Goal: Task Accomplishment & Management: Complete application form

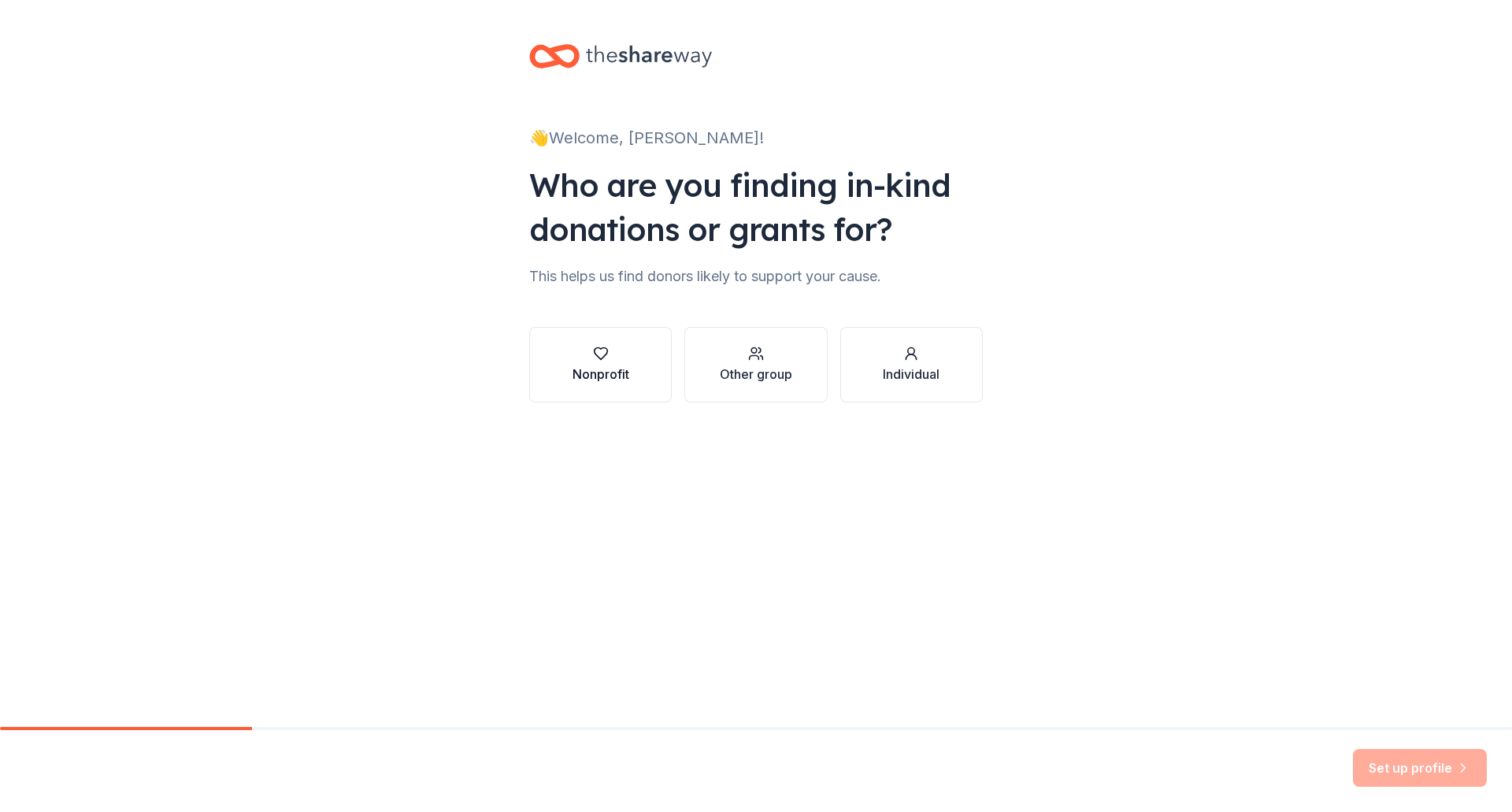
click at [568, 378] on button "Nonprofit" at bounding box center [600, 364] width 142 height 75
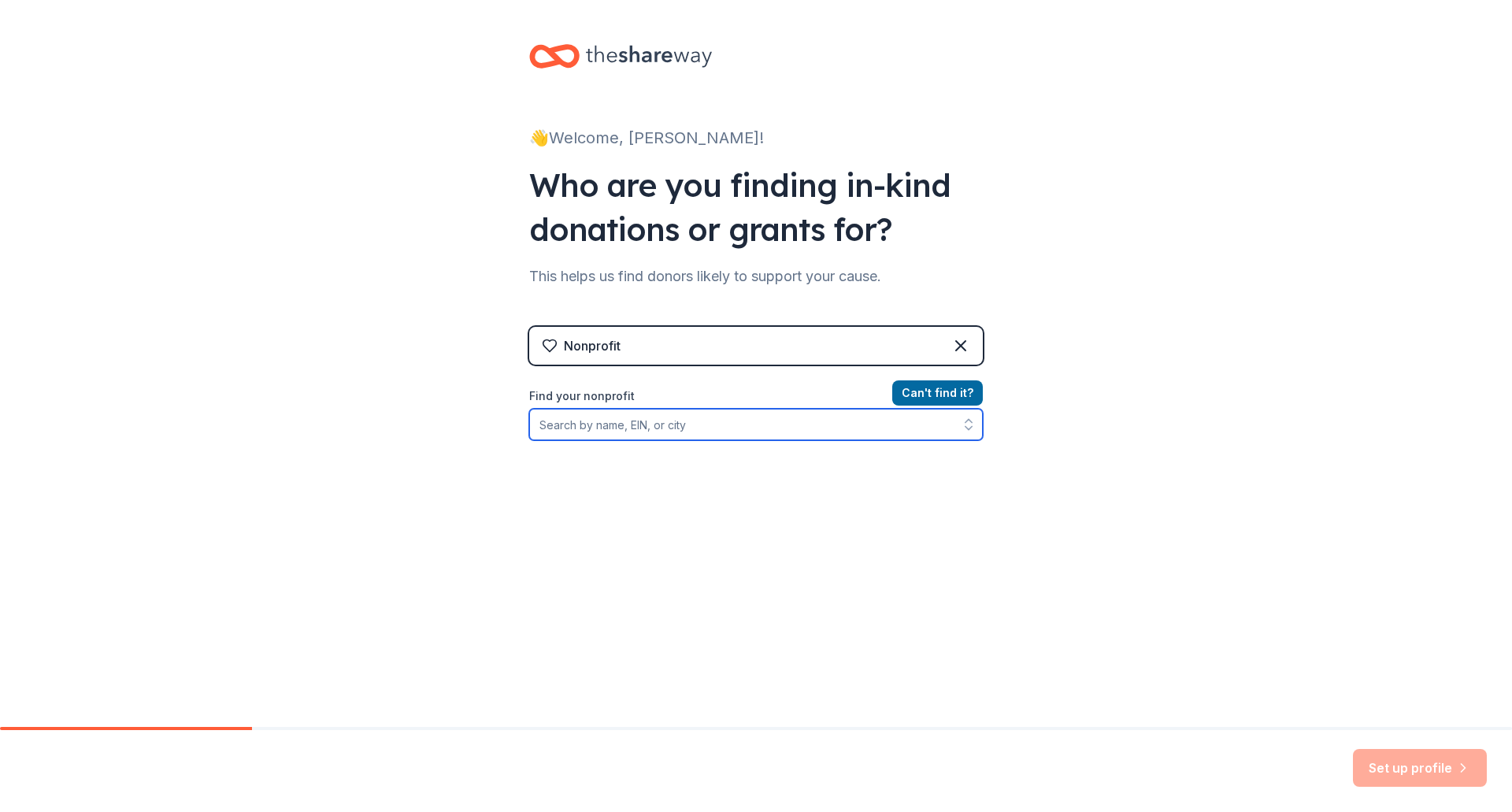
click at [647, 430] on input "Find your nonprofit" at bounding box center [756, 424] width 454 height 32
type input "t"
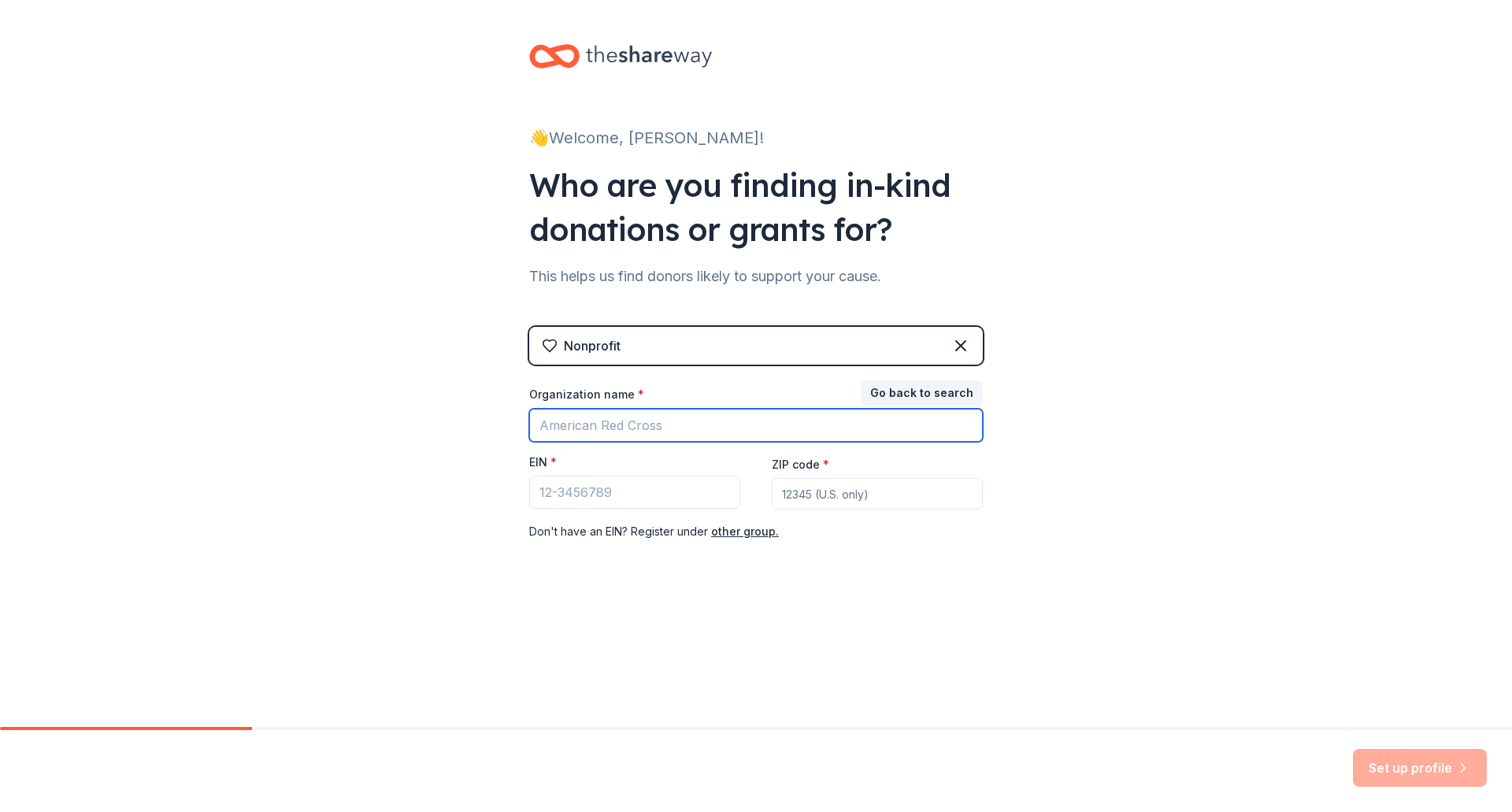
click at [647, 430] on input "Organization name *" at bounding box center [756, 425] width 454 height 33
type input "north central high sch"
click at [891, 396] on button "Go back to search" at bounding box center [921, 393] width 122 height 25
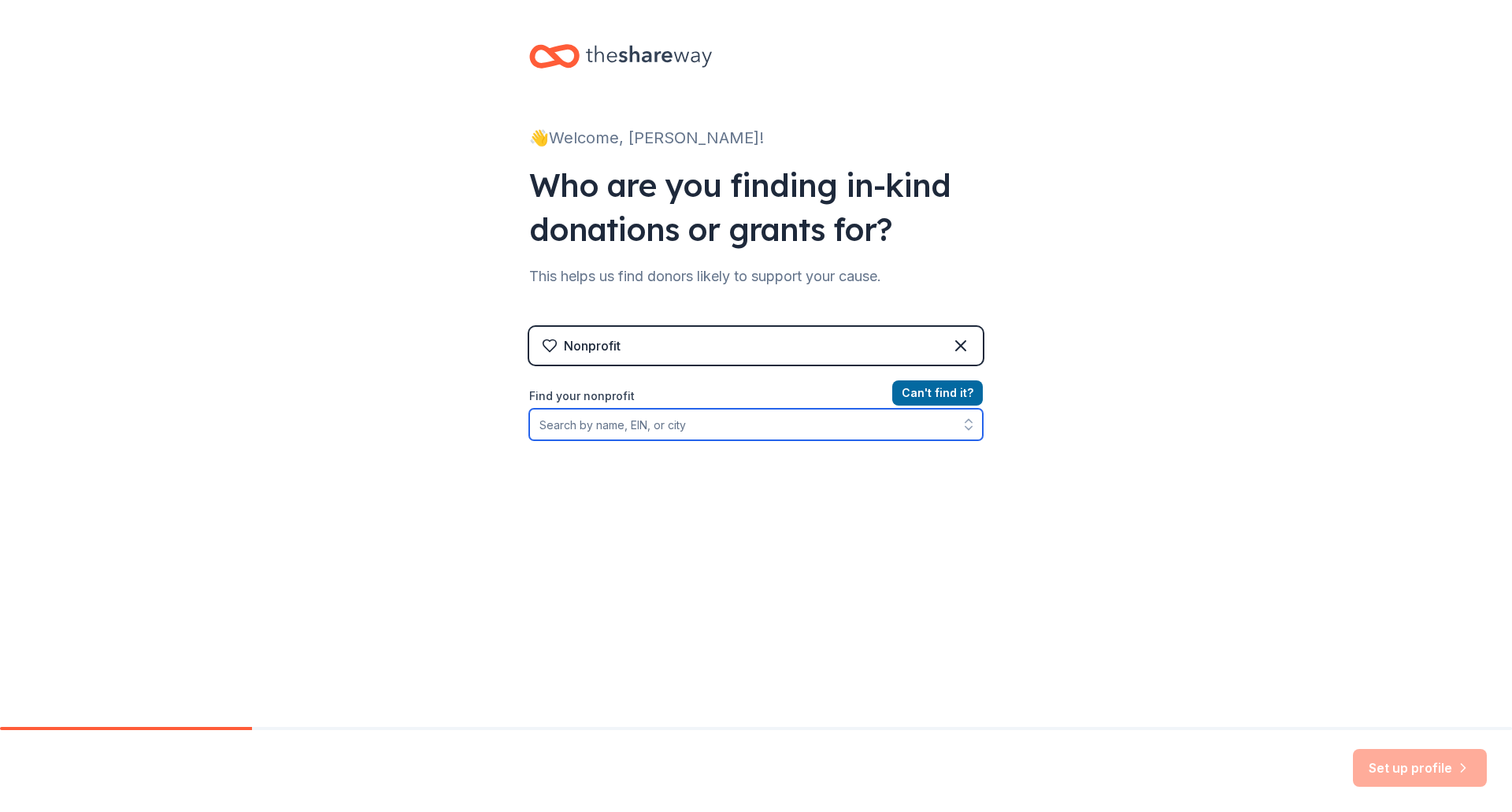
click at [686, 423] on input "Find your nonprofit" at bounding box center [756, 424] width 454 height 32
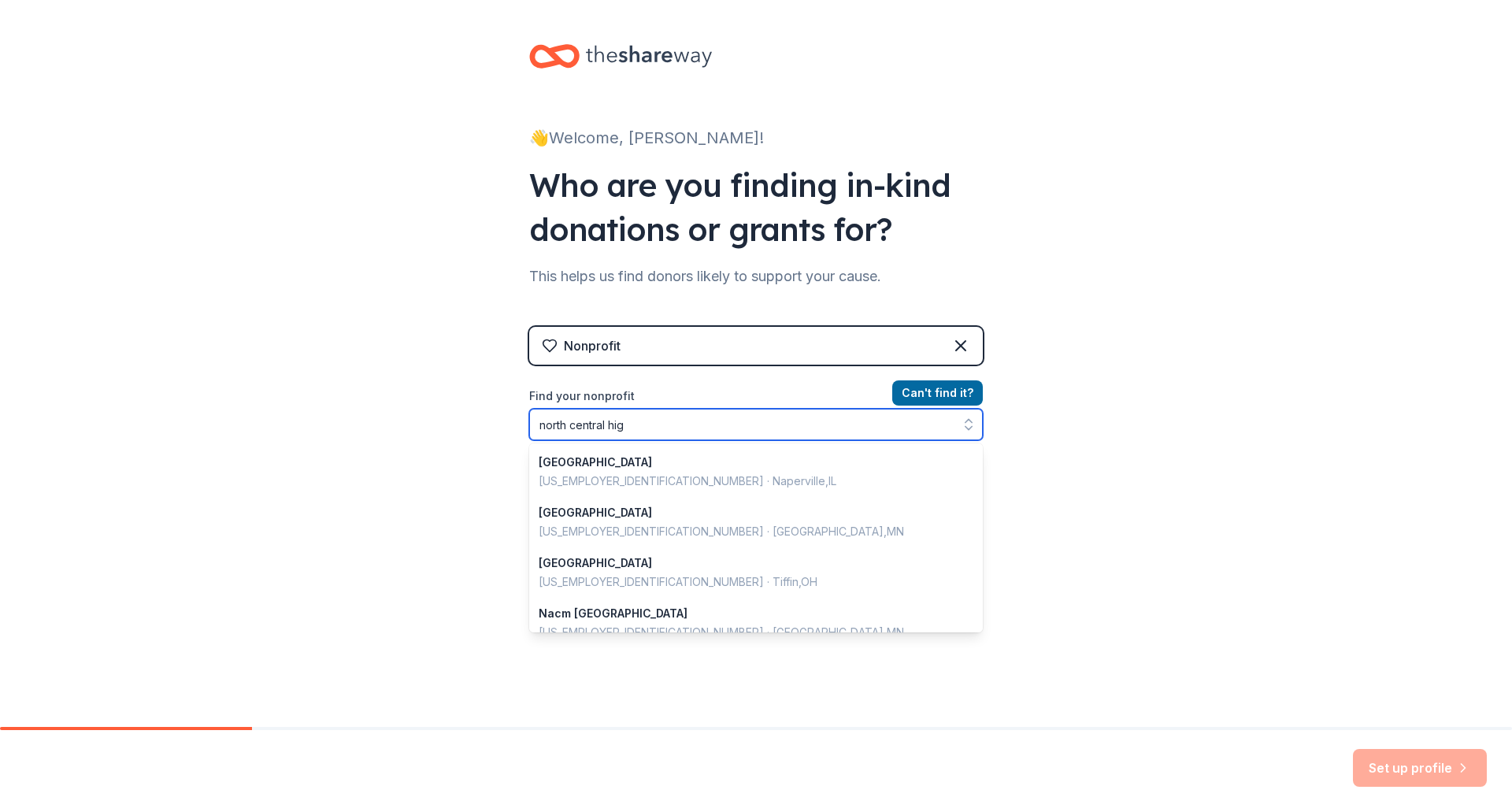
type input "north central high"
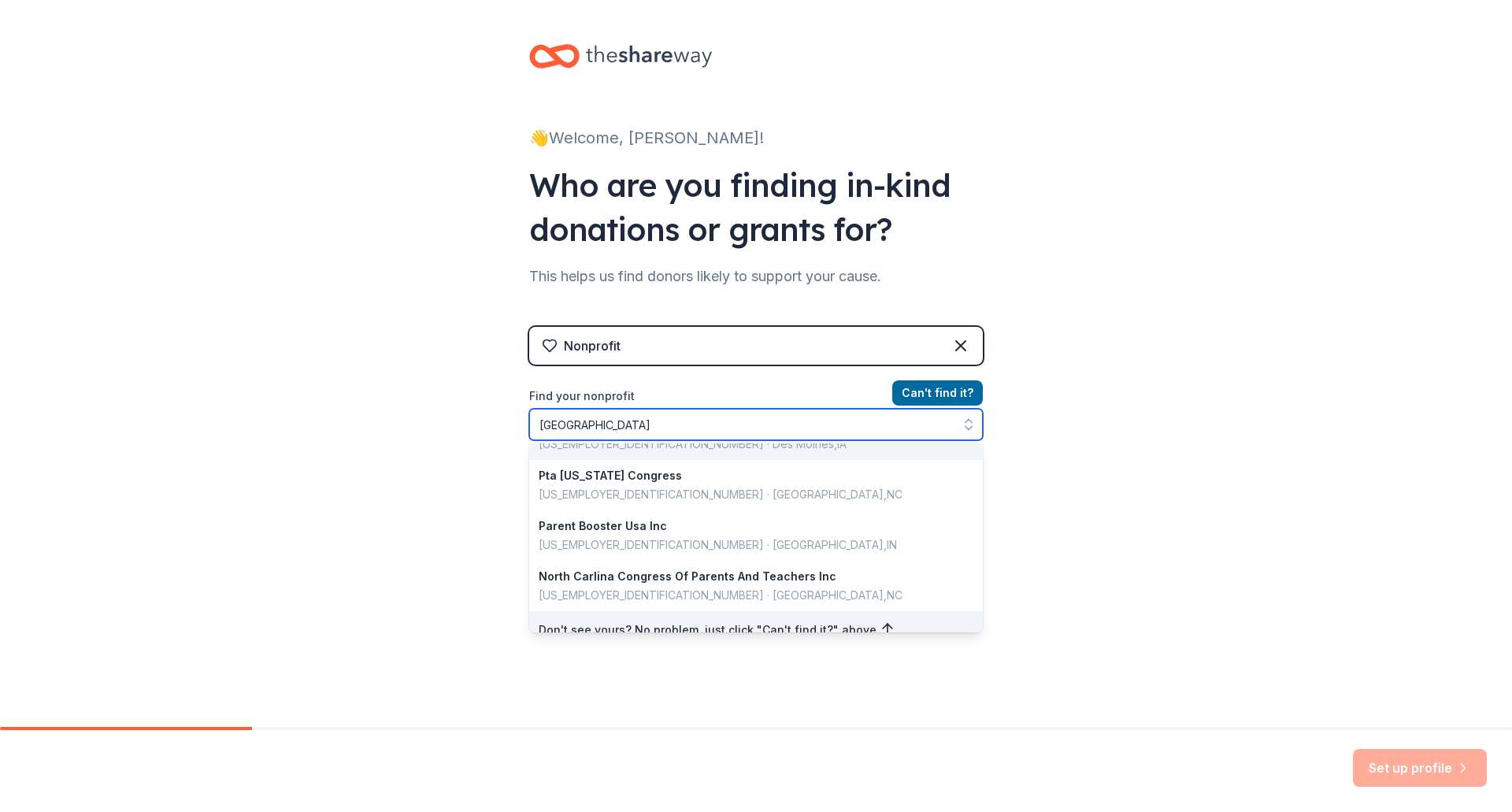
scroll to position [611, 0]
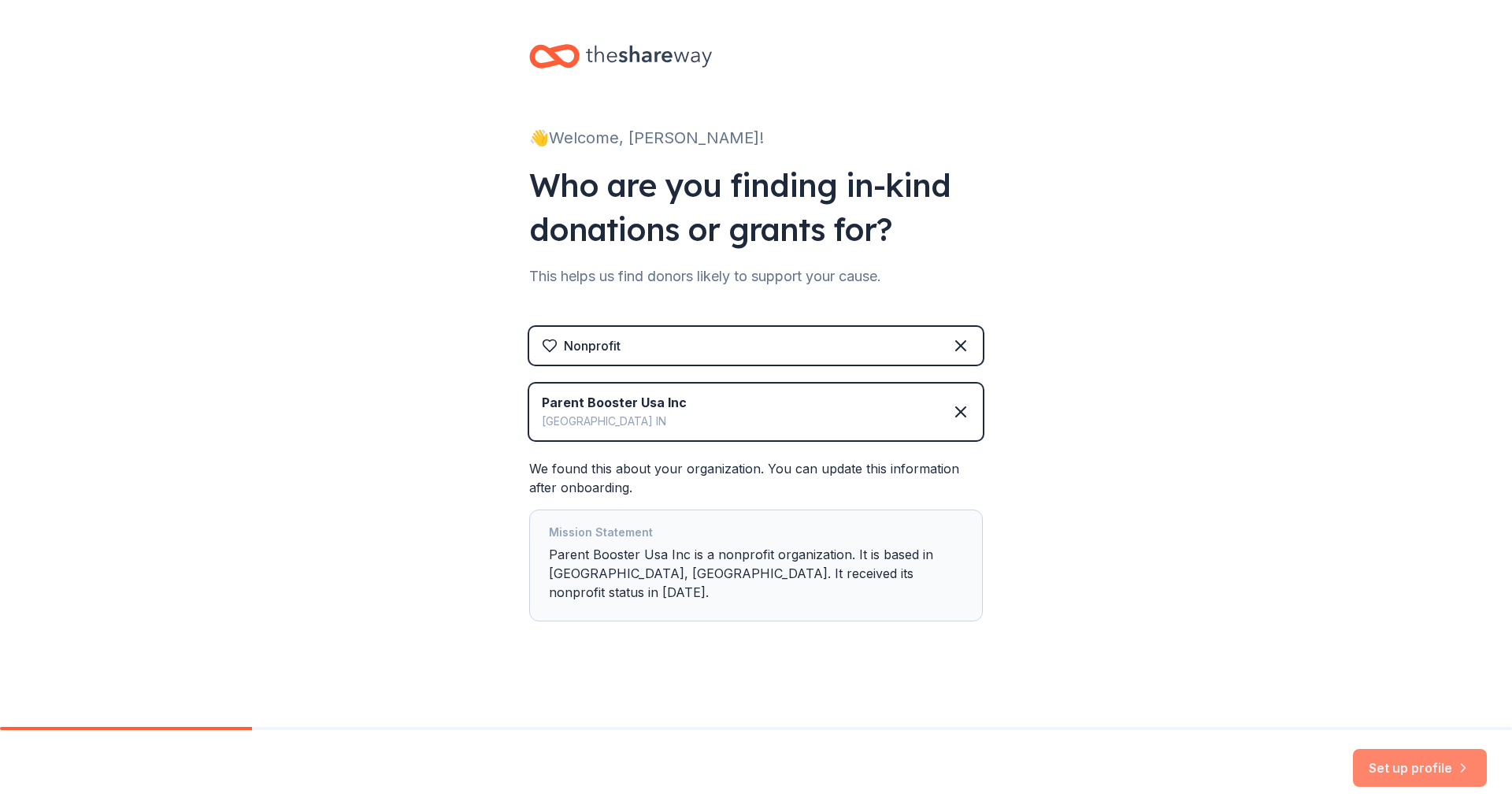
click at [1393, 773] on button "Set up profile" at bounding box center [1420, 767] width 134 height 38
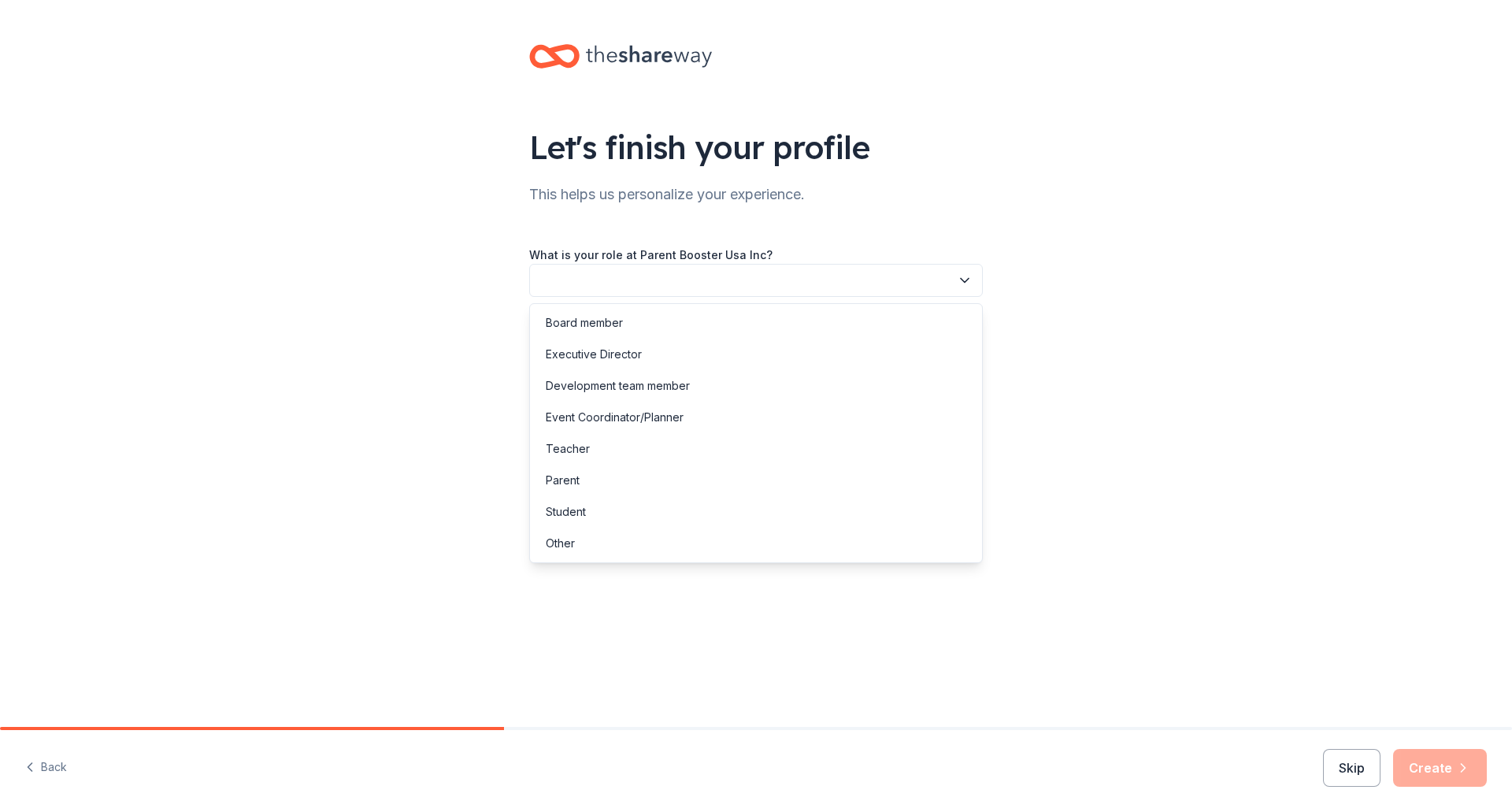
click at [609, 277] on button "button" at bounding box center [756, 281] width 454 height 33
click at [617, 321] on div "Board member" at bounding box center [584, 323] width 77 height 19
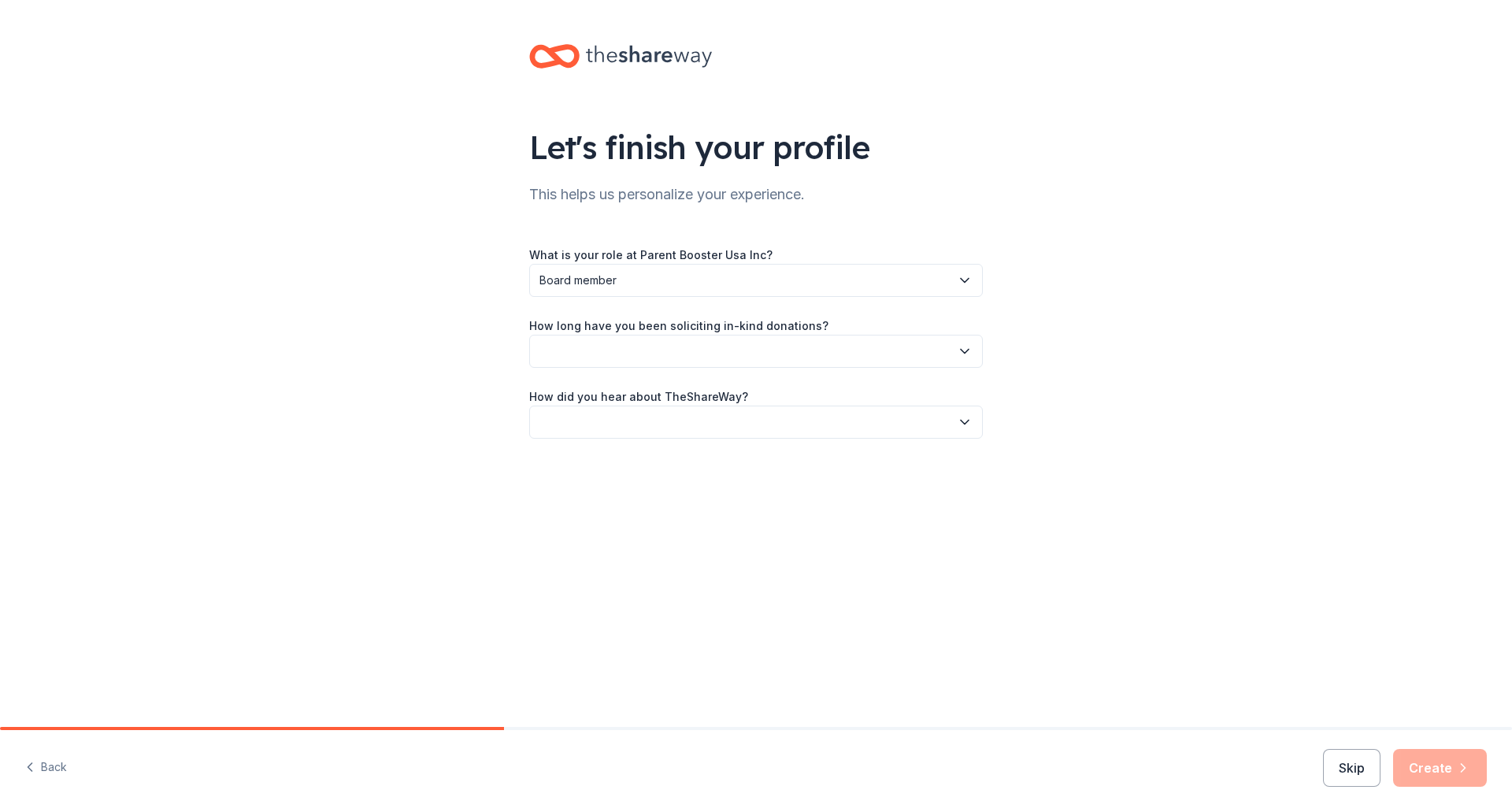
click at [626, 352] on button "button" at bounding box center [756, 352] width 454 height 33
click at [617, 420] on div "1 to 2 years" at bounding box center [755, 425] width 445 height 32
click at [617, 420] on button "button" at bounding box center [756, 422] width 454 height 33
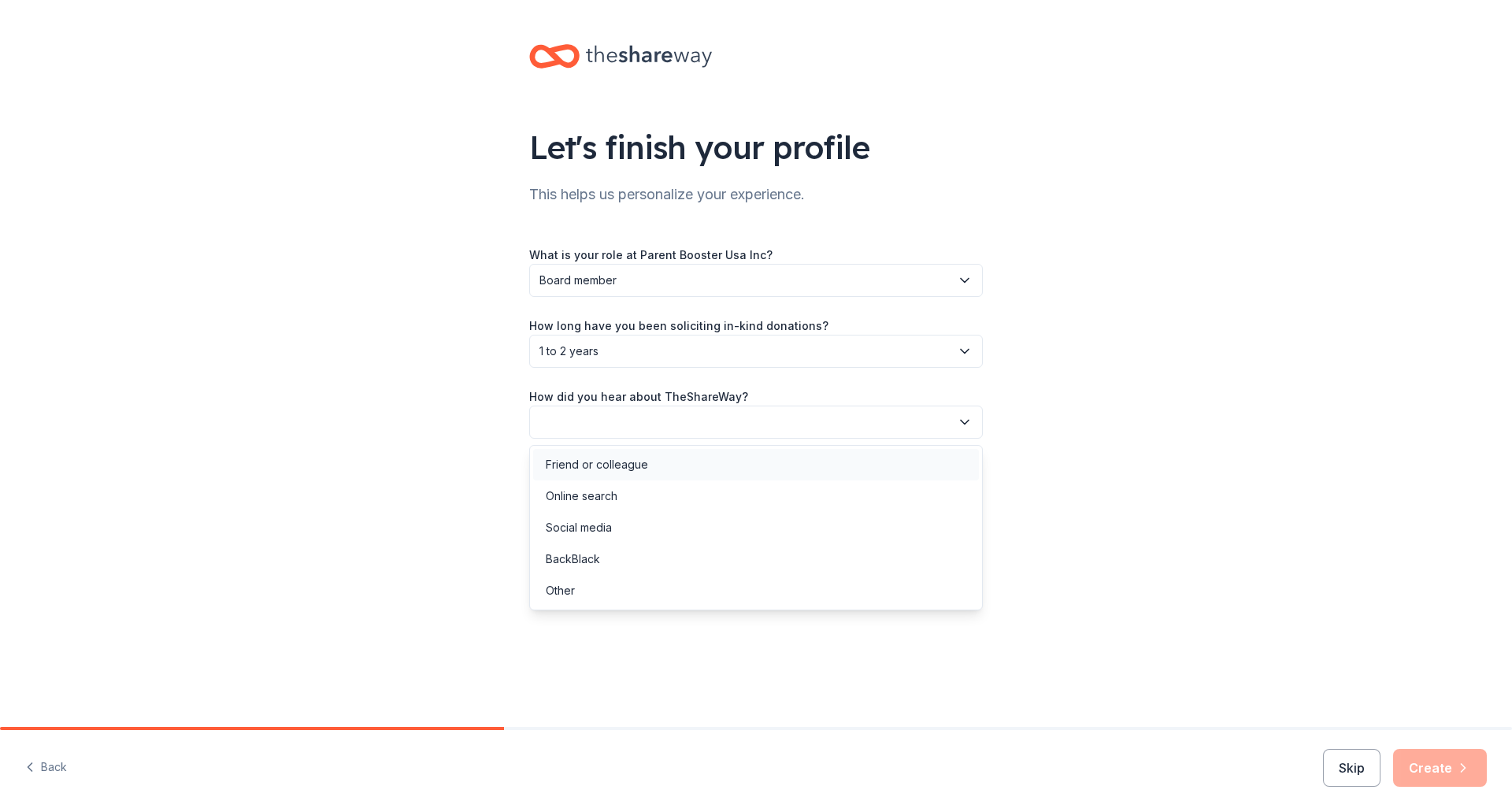
click at [609, 473] on div "Friend or colleague" at bounding box center [597, 464] width 102 height 19
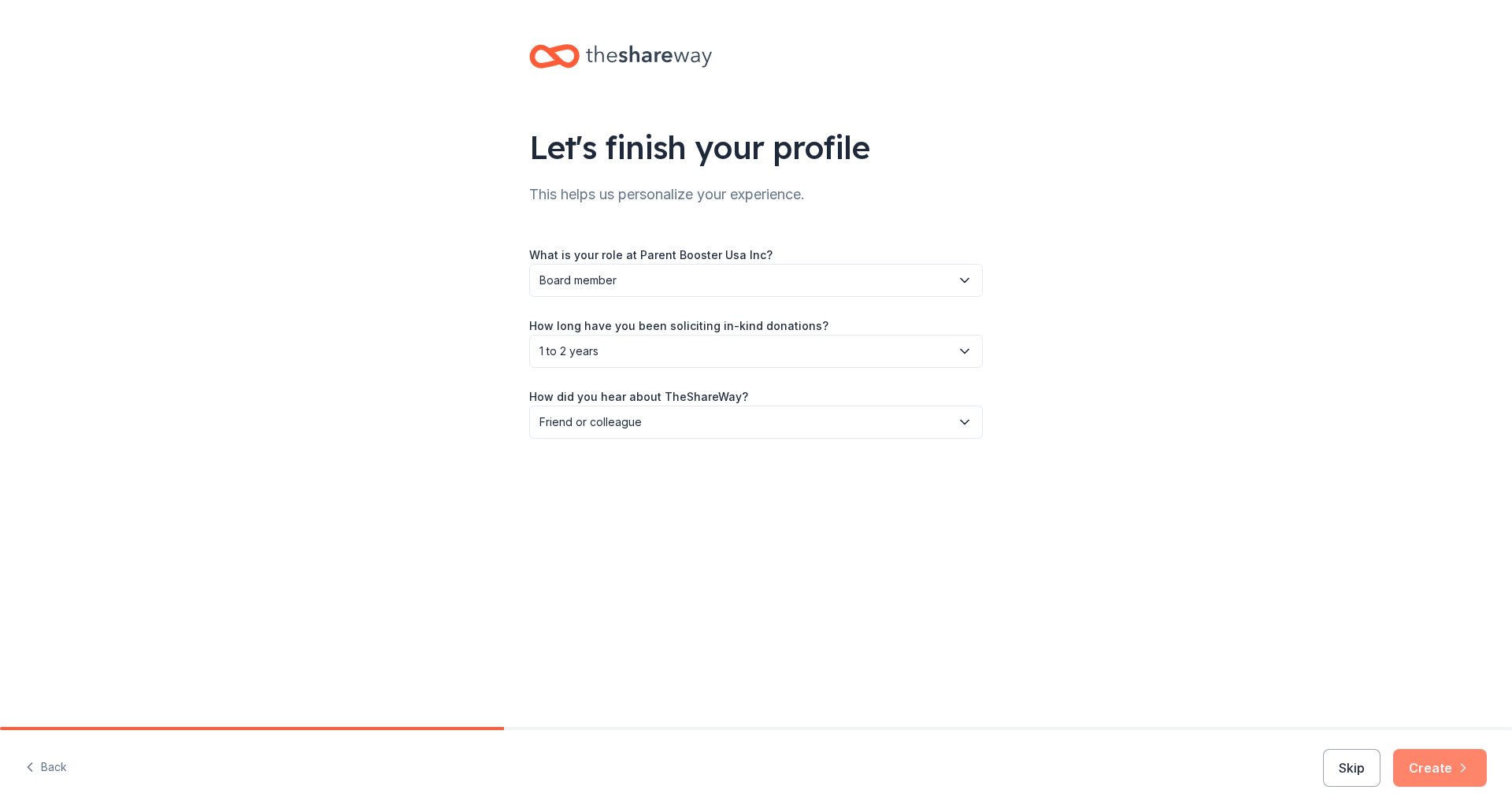
click at [1448, 771] on button "Create" at bounding box center [1439, 767] width 94 height 38
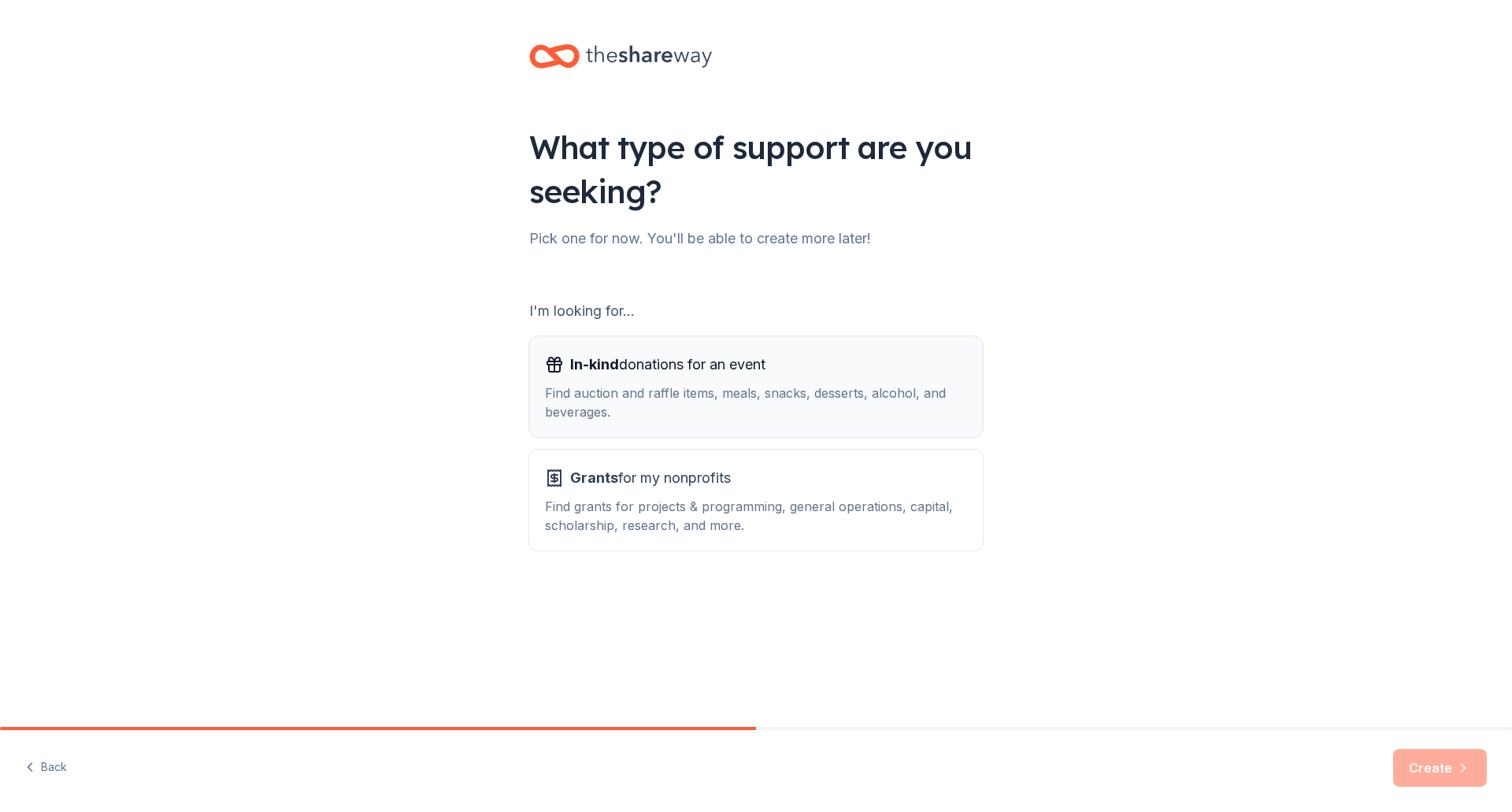
click at [686, 406] on div "Find auction and raffle items, meals, snacks, desserts, alcohol, and beverages." at bounding box center [756, 402] width 422 height 38
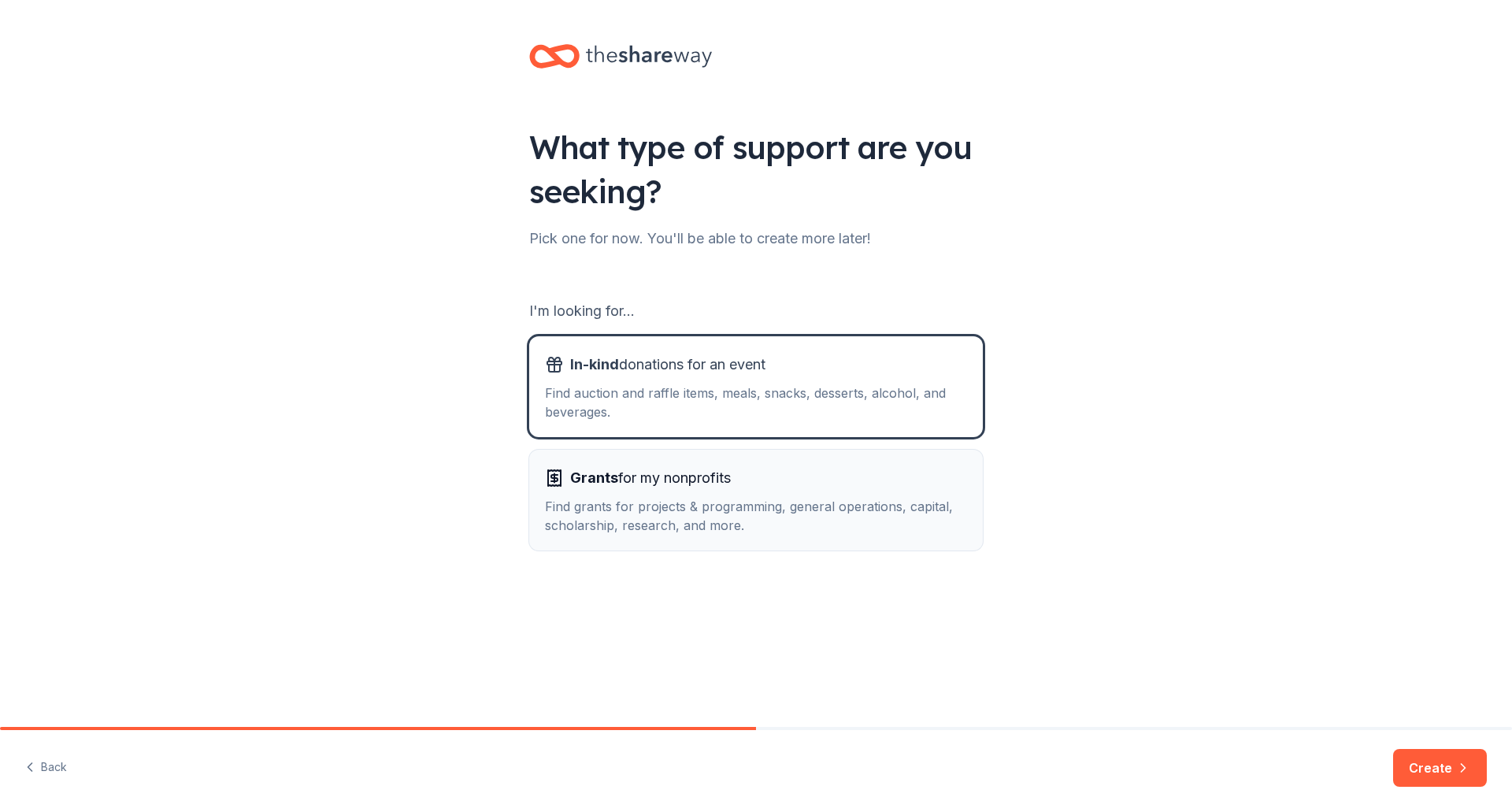
click at [716, 505] on div "Find grants for projects & programming, general operations, capital, scholarshi…" at bounding box center [756, 515] width 422 height 38
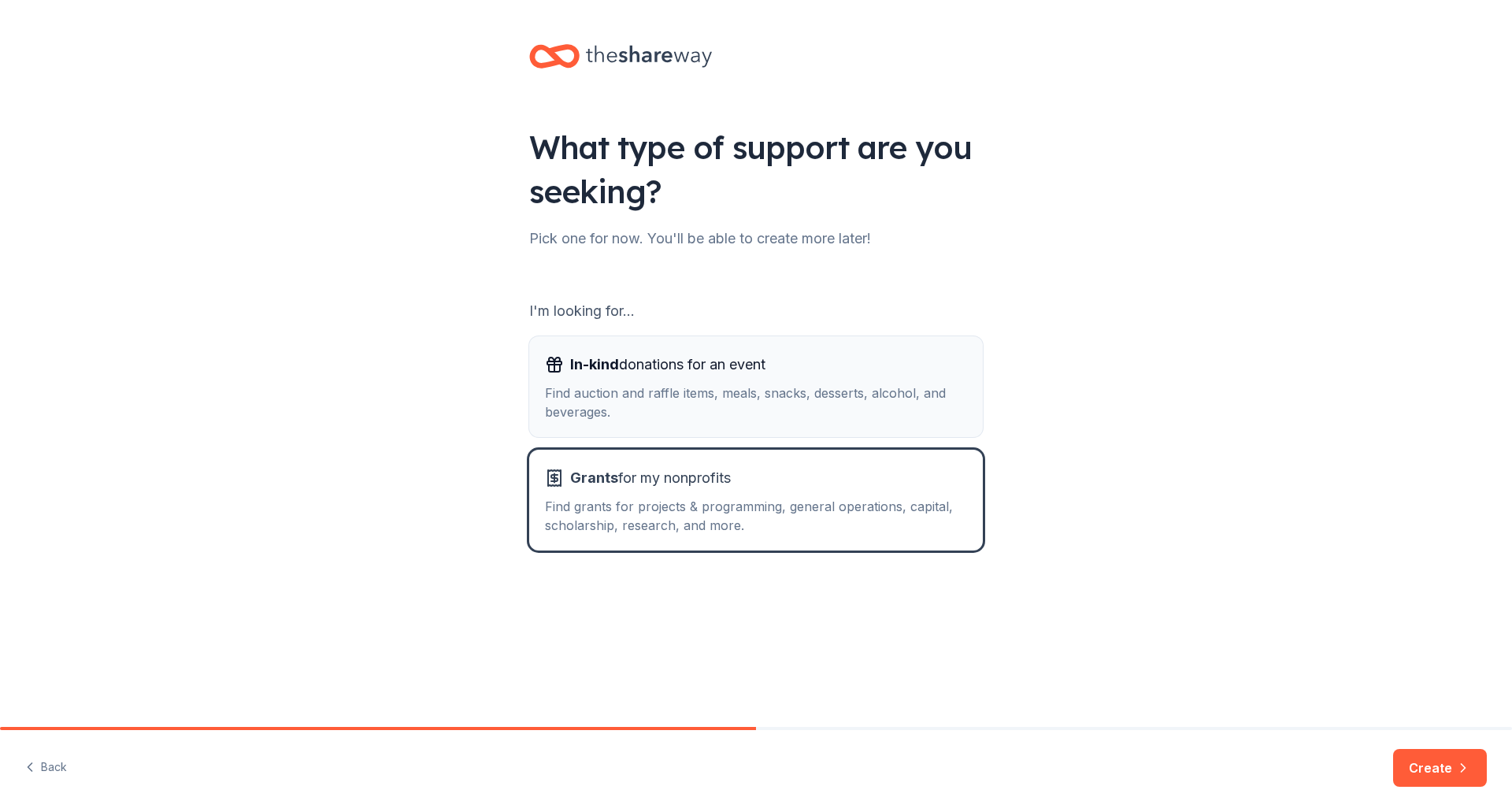
click at [786, 397] on div "Find auction and raffle items, meals, snacks, desserts, alcohol, and beverages." at bounding box center [756, 402] width 422 height 38
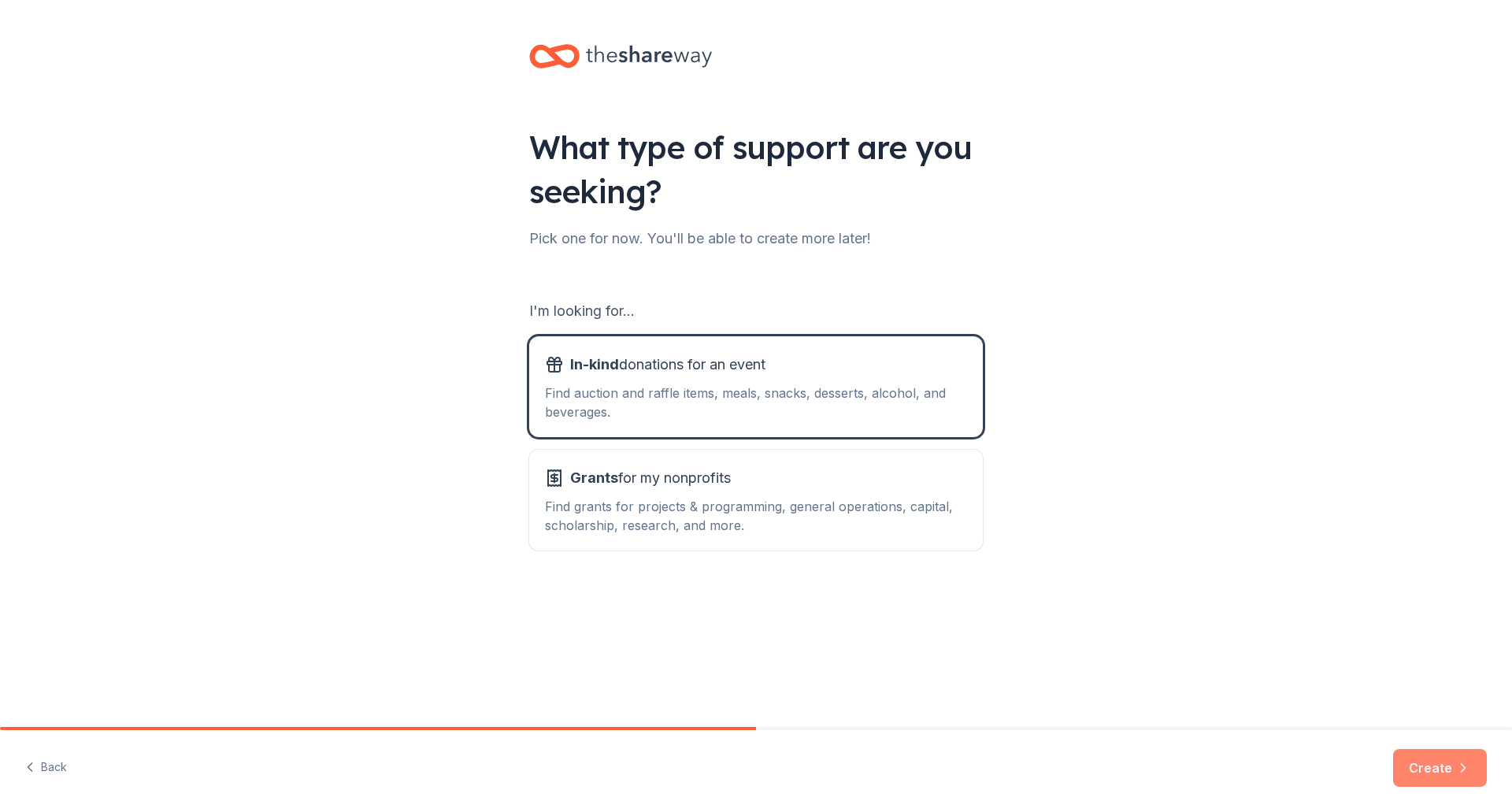
click at [1441, 765] on button "Create" at bounding box center [1439, 767] width 94 height 38
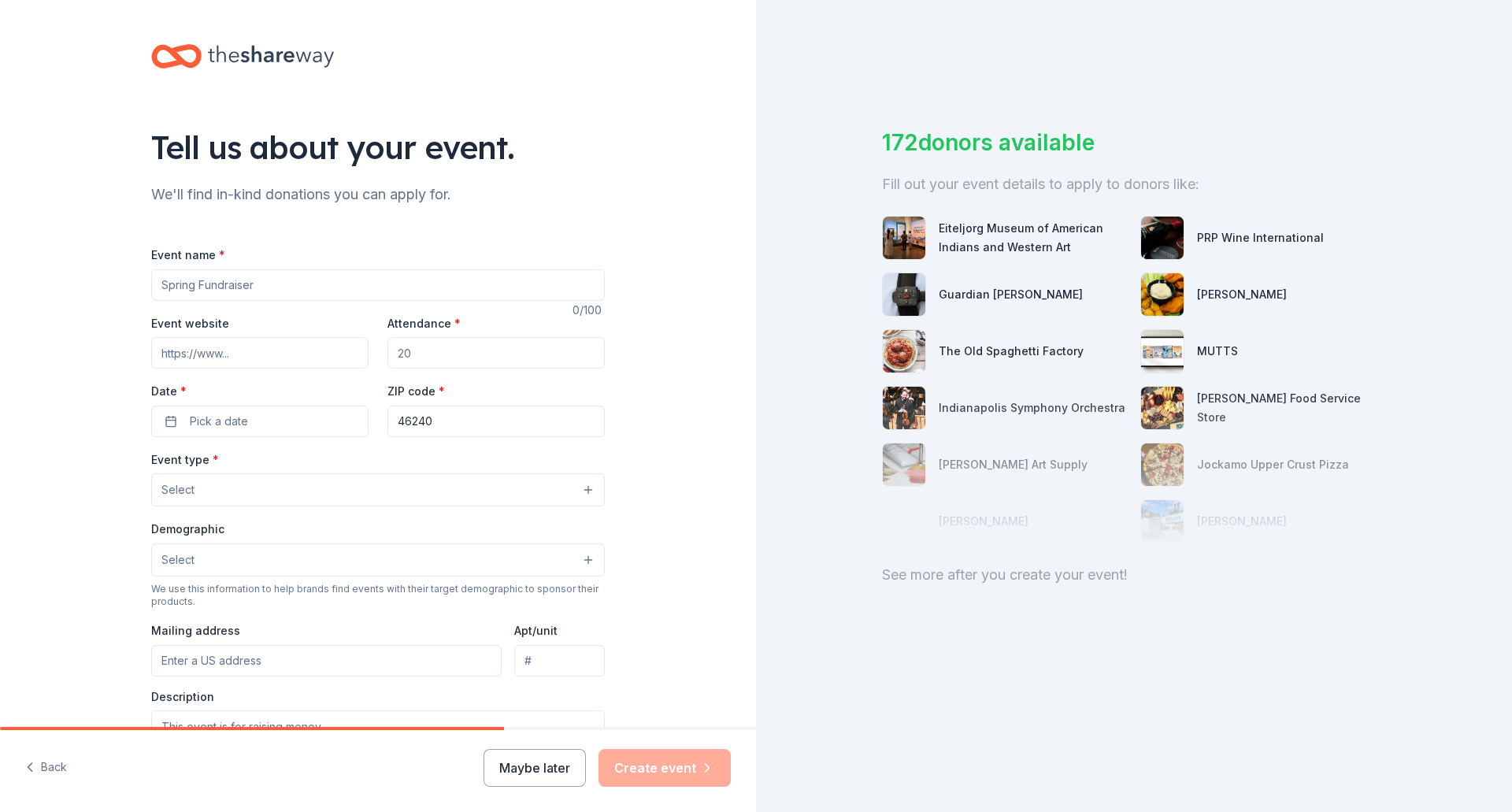
click at [296, 288] on input "Event name *" at bounding box center [378, 286] width 454 height 32
type input "Silent Auction"
click at [303, 361] on input "Event website" at bounding box center [260, 353] width 218 height 32
click at [236, 356] on input "Event website" at bounding box center [260, 353] width 218 height 32
paste input "https://northcentraltheatre.org/fall-events"
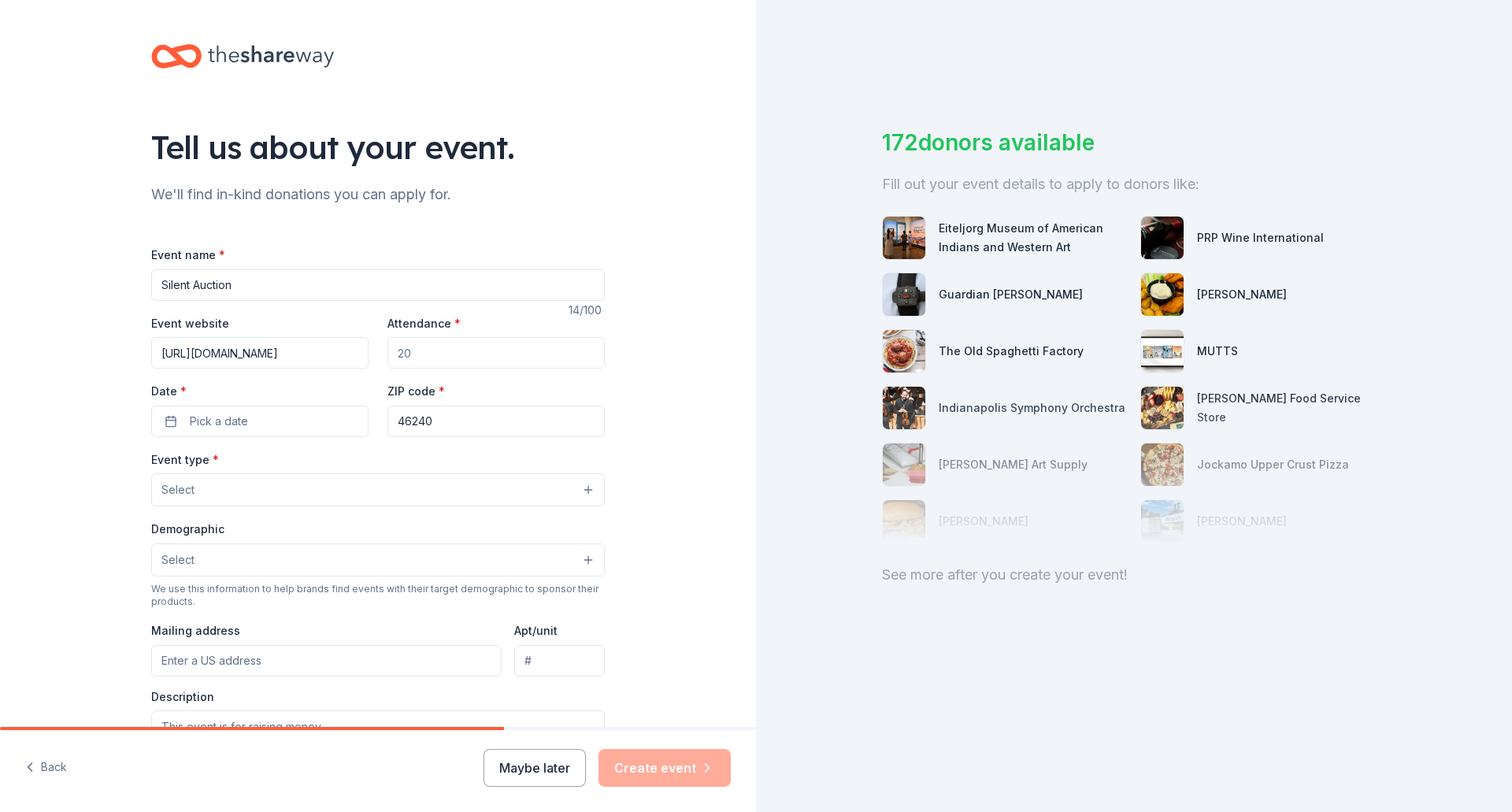
scroll to position [0, 20]
type input "https://northcentraltheatre.org/fall-events"
click at [425, 356] on input "Attendance *" at bounding box center [497, 353] width 218 height 32
type input "3000"
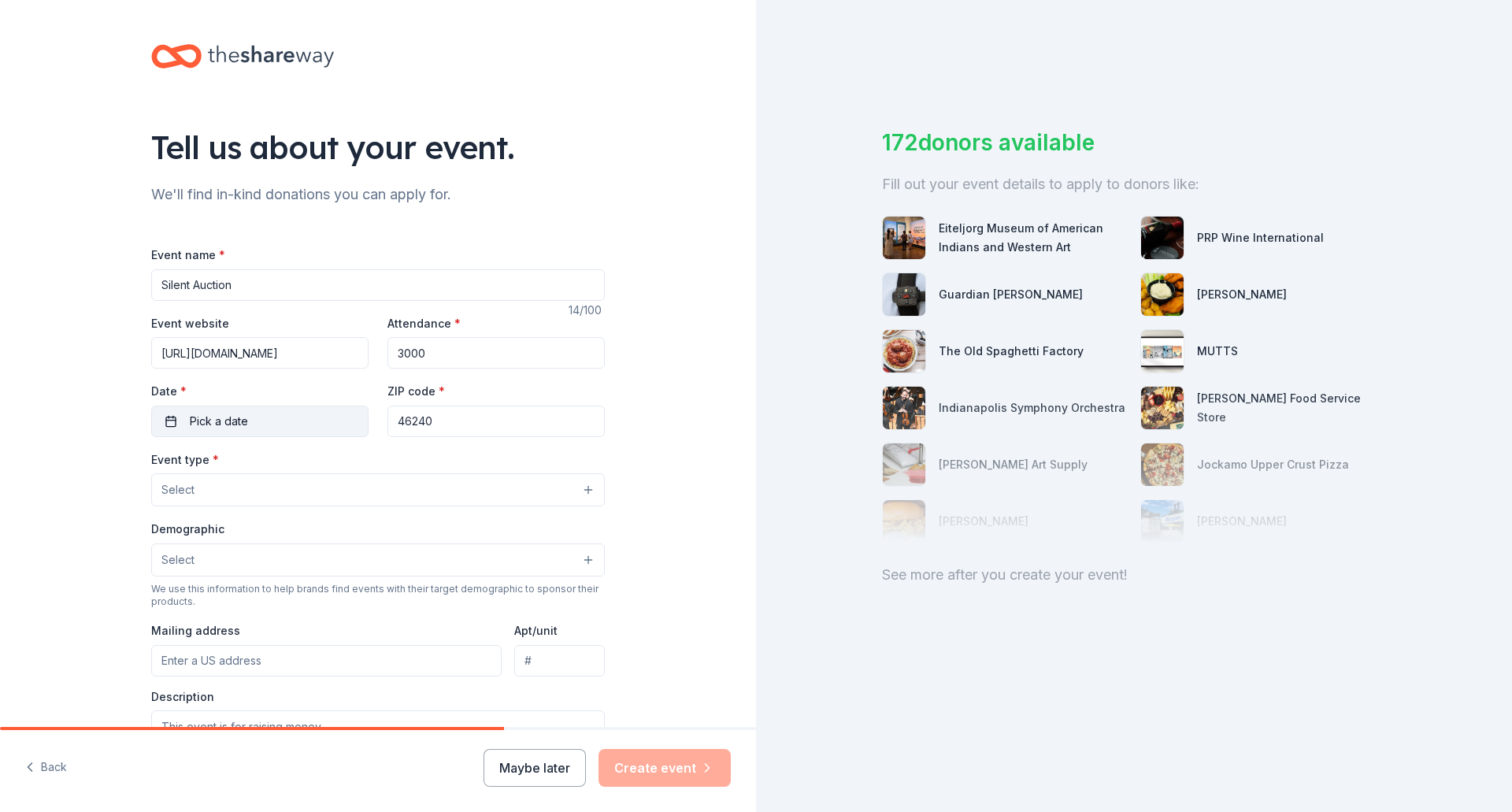
click at [275, 423] on button "Pick a date" at bounding box center [260, 421] width 218 height 32
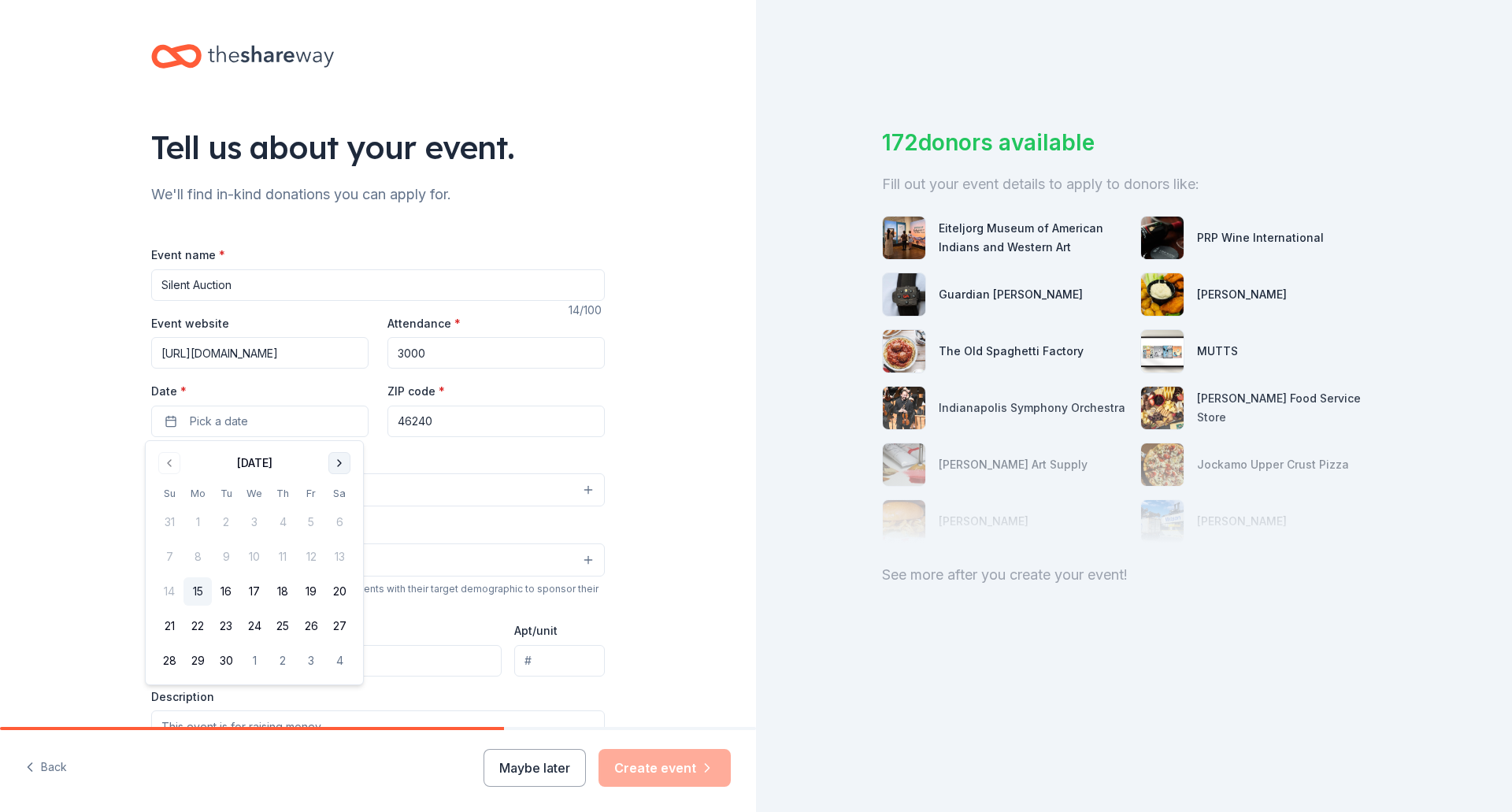
click at [334, 465] on button "Go to next month" at bounding box center [339, 463] width 22 height 22
click at [309, 626] on button "24" at bounding box center [311, 626] width 28 height 28
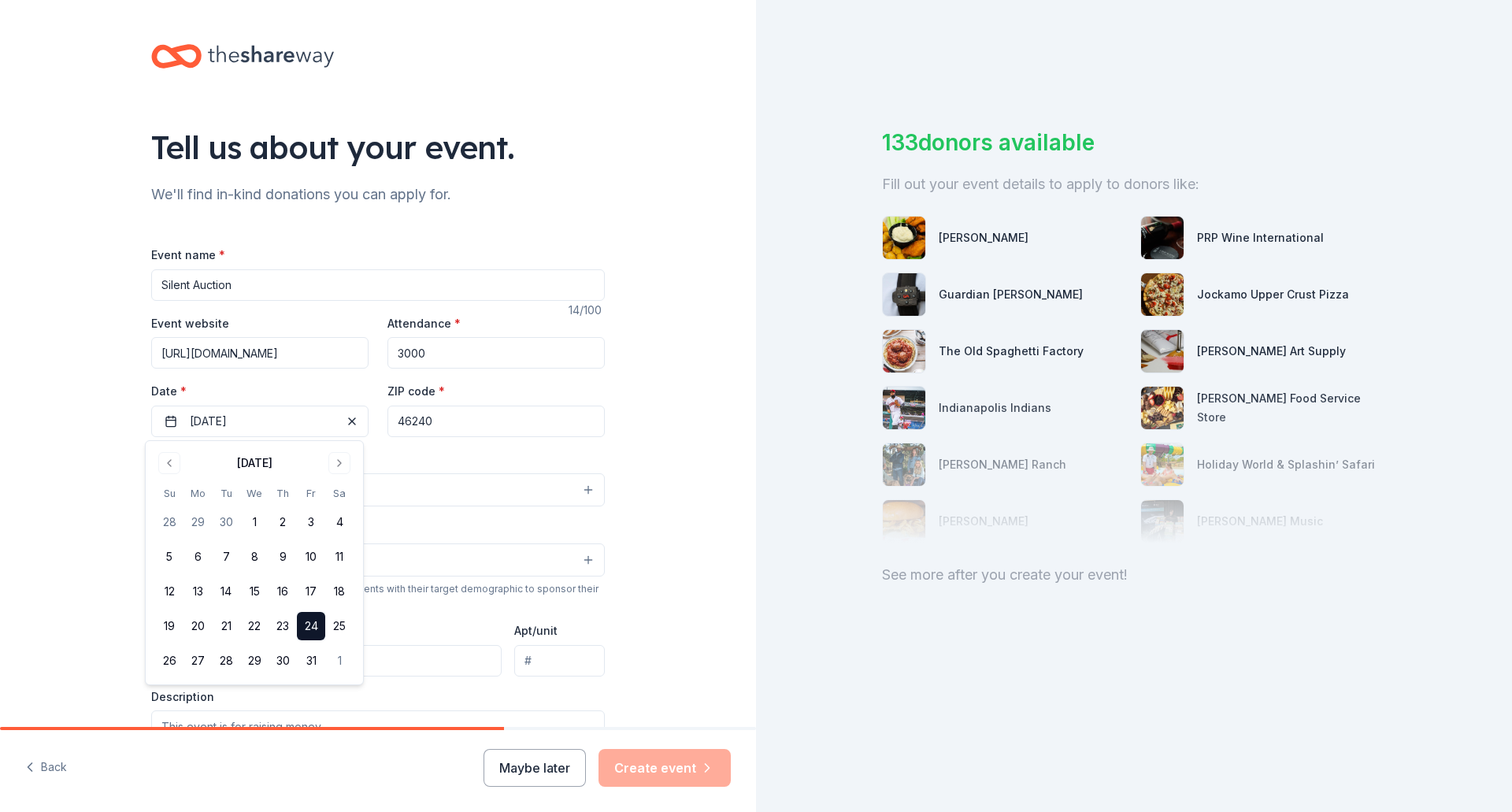
click at [657, 436] on div "Tell us about your event. We'll find in-kind donations you can apply for. Event…" at bounding box center [378, 524] width 756 height 1048
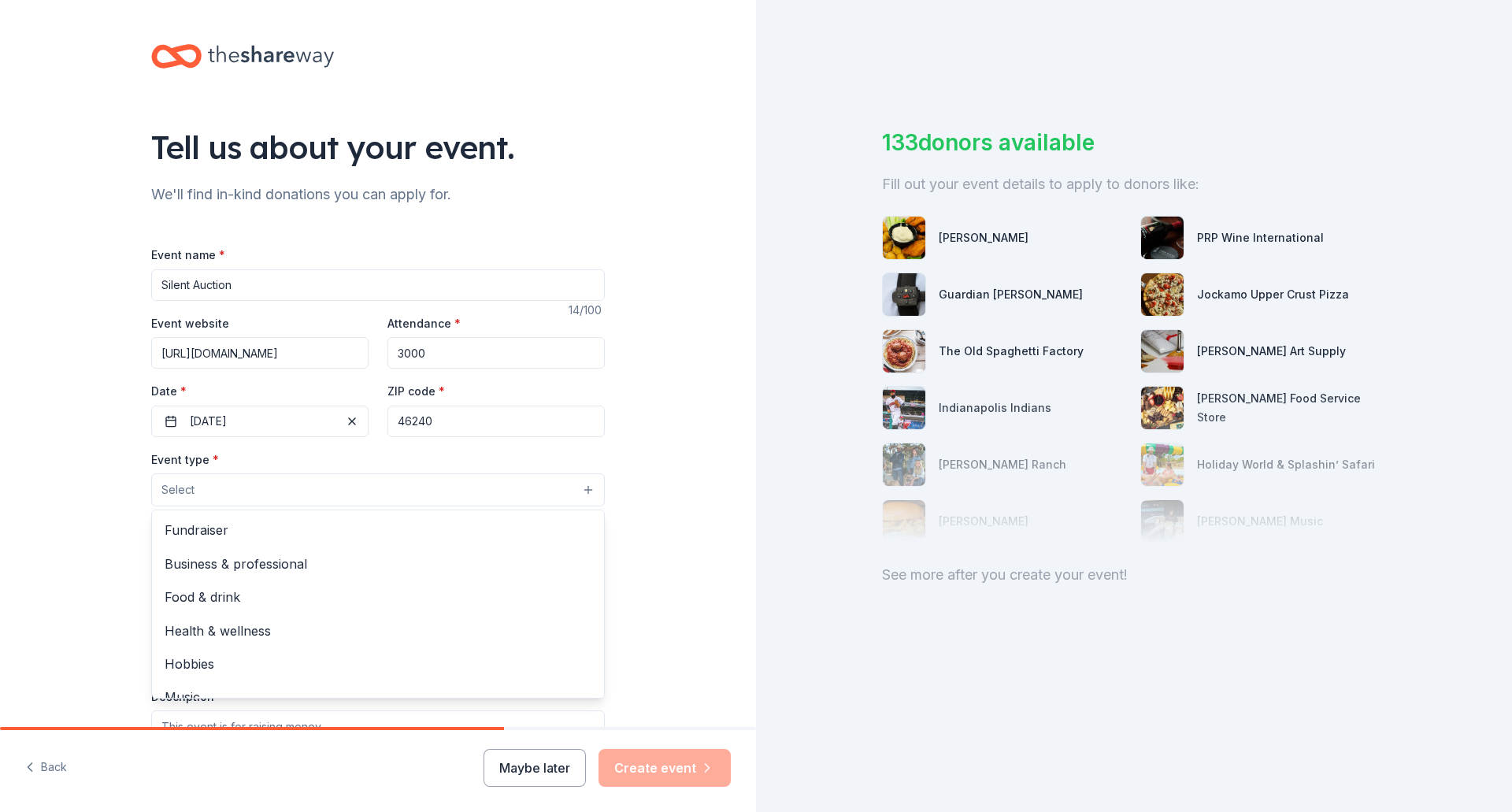
click at [485, 496] on button "Select" at bounding box center [378, 490] width 454 height 33
click at [219, 526] on span "Fundraiser" at bounding box center [378, 530] width 427 height 20
click at [673, 573] on div "Tell us about your event. We'll find in-kind donations you can apply for. Event…" at bounding box center [378, 525] width 756 height 1050
click at [370, 491] on button "Fundraiser" at bounding box center [378, 490] width 454 height 34
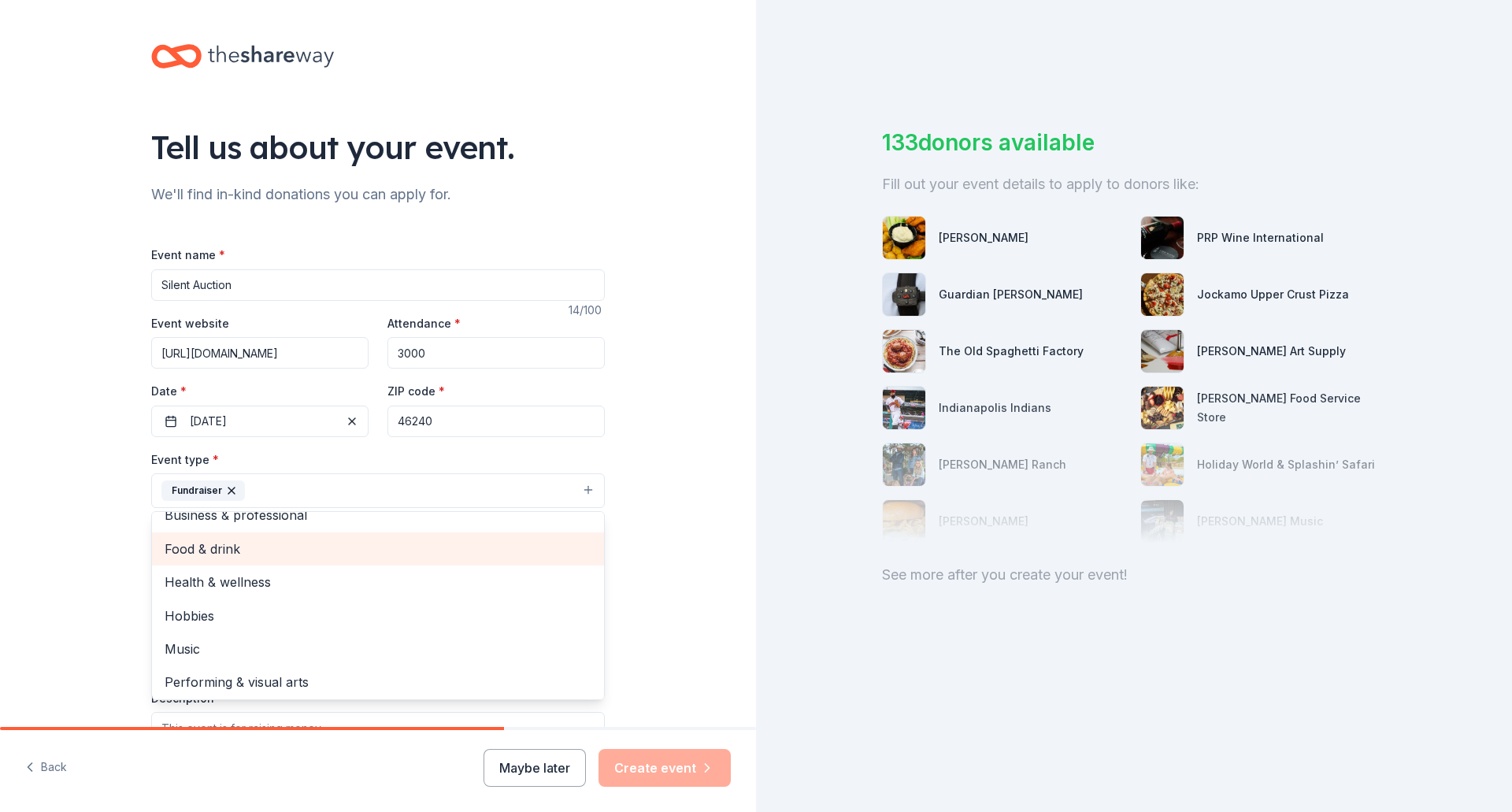
scroll to position [19, 0]
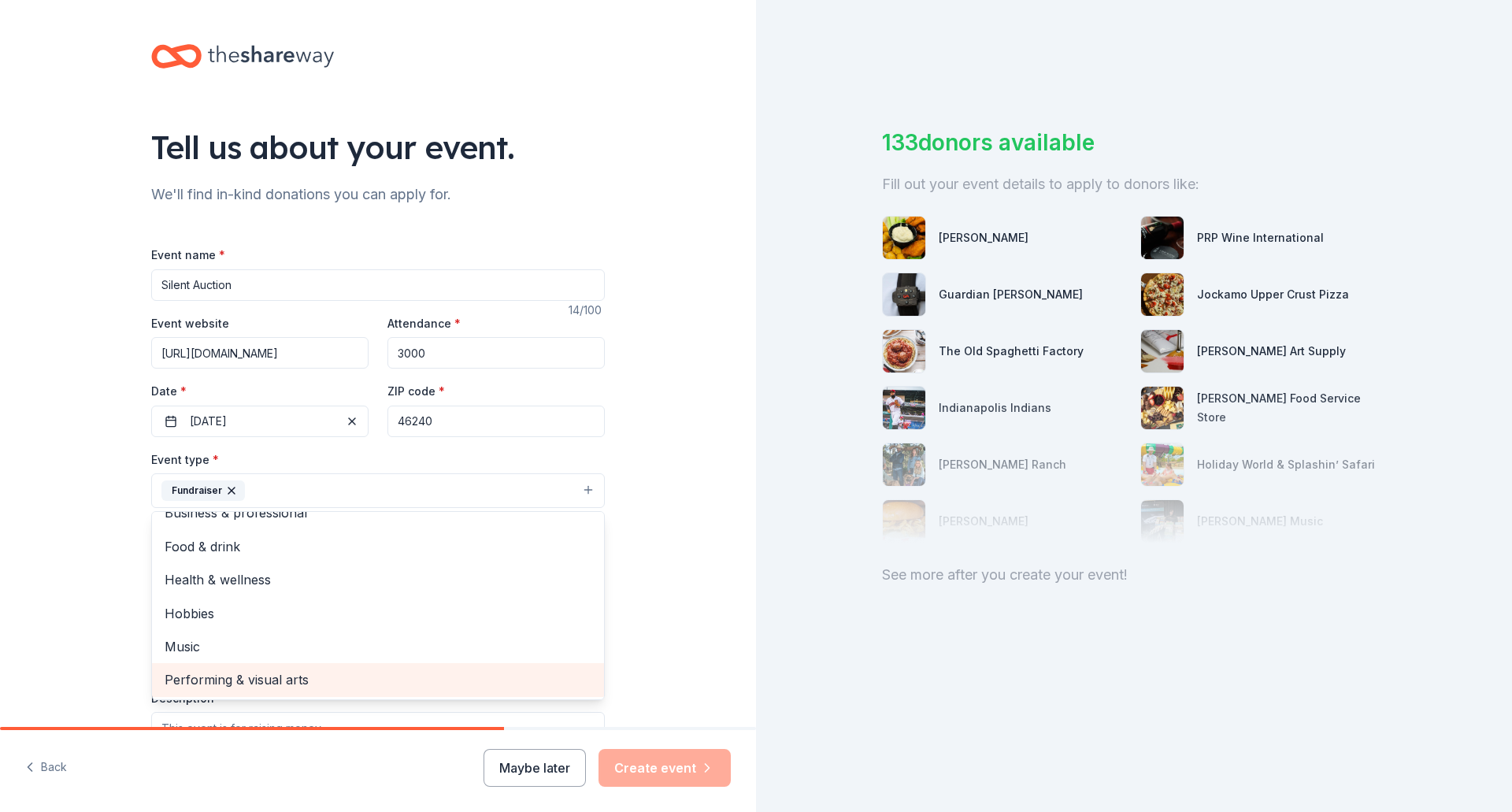
click at [244, 685] on span "Performing & visual arts" at bounding box center [378, 680] width 427 height 20
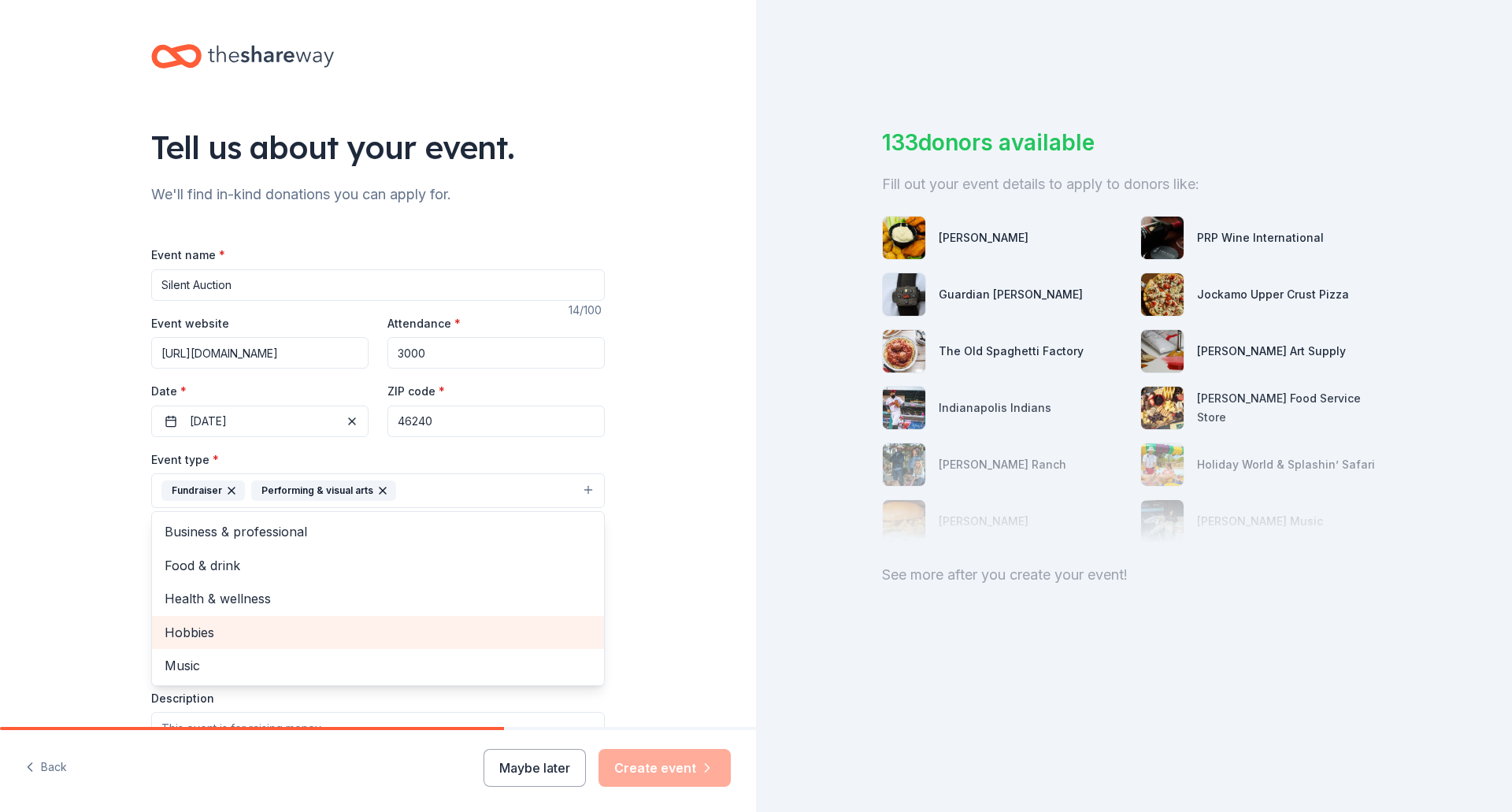
scroll to position [236, 0]
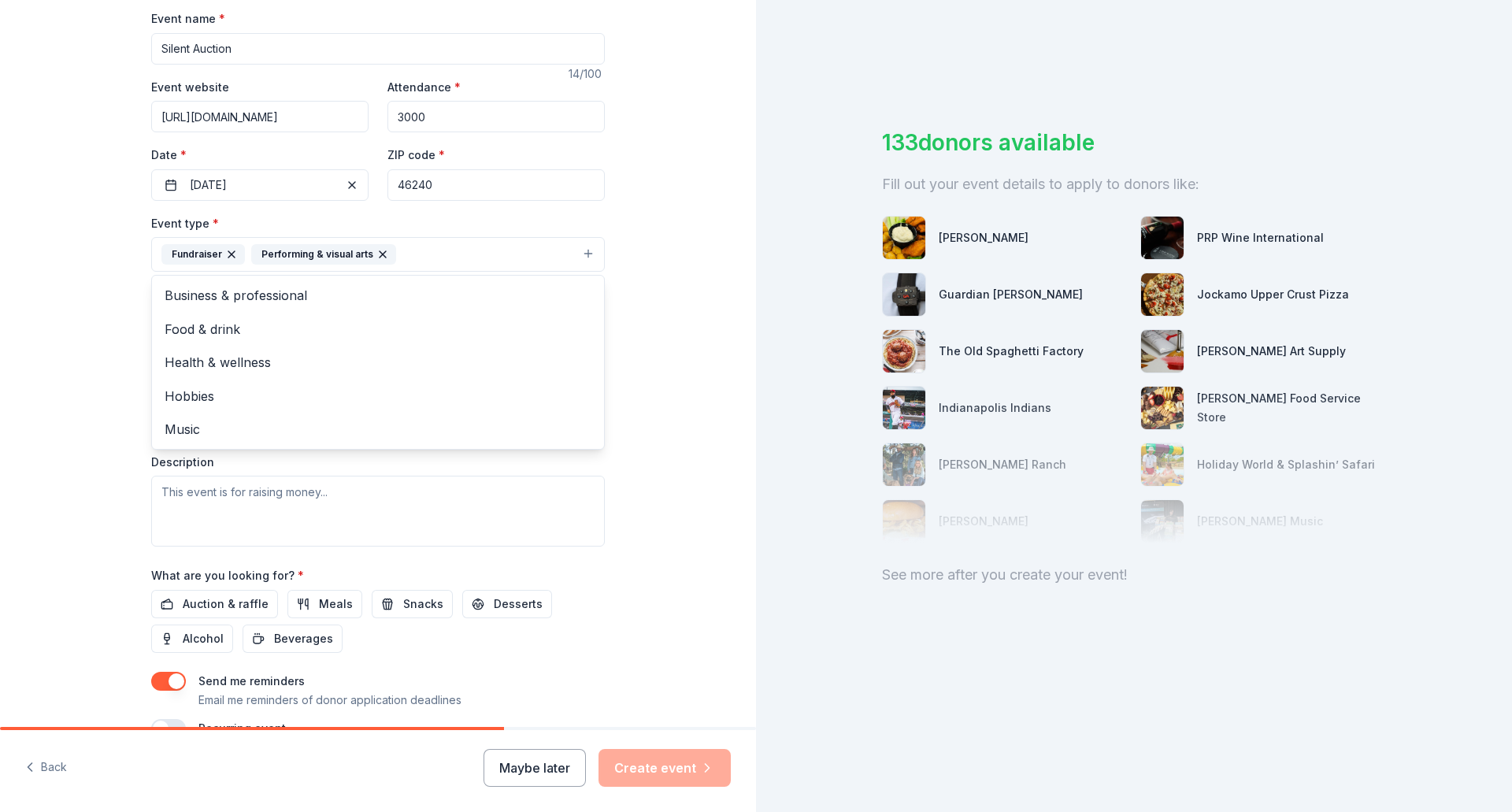
click at [650, 492] on div "Tell us about your event. We'll find in-kind donations you can apply for. Event…" at bounding box center [378, 288] width 756 height 1050
click at [300, 438] on input "Mailing address" at bounding box center [326, 426] width 351 height 32
click at [290, 337] on button "Select" at bounding box center [378, 326] width 454 height 33
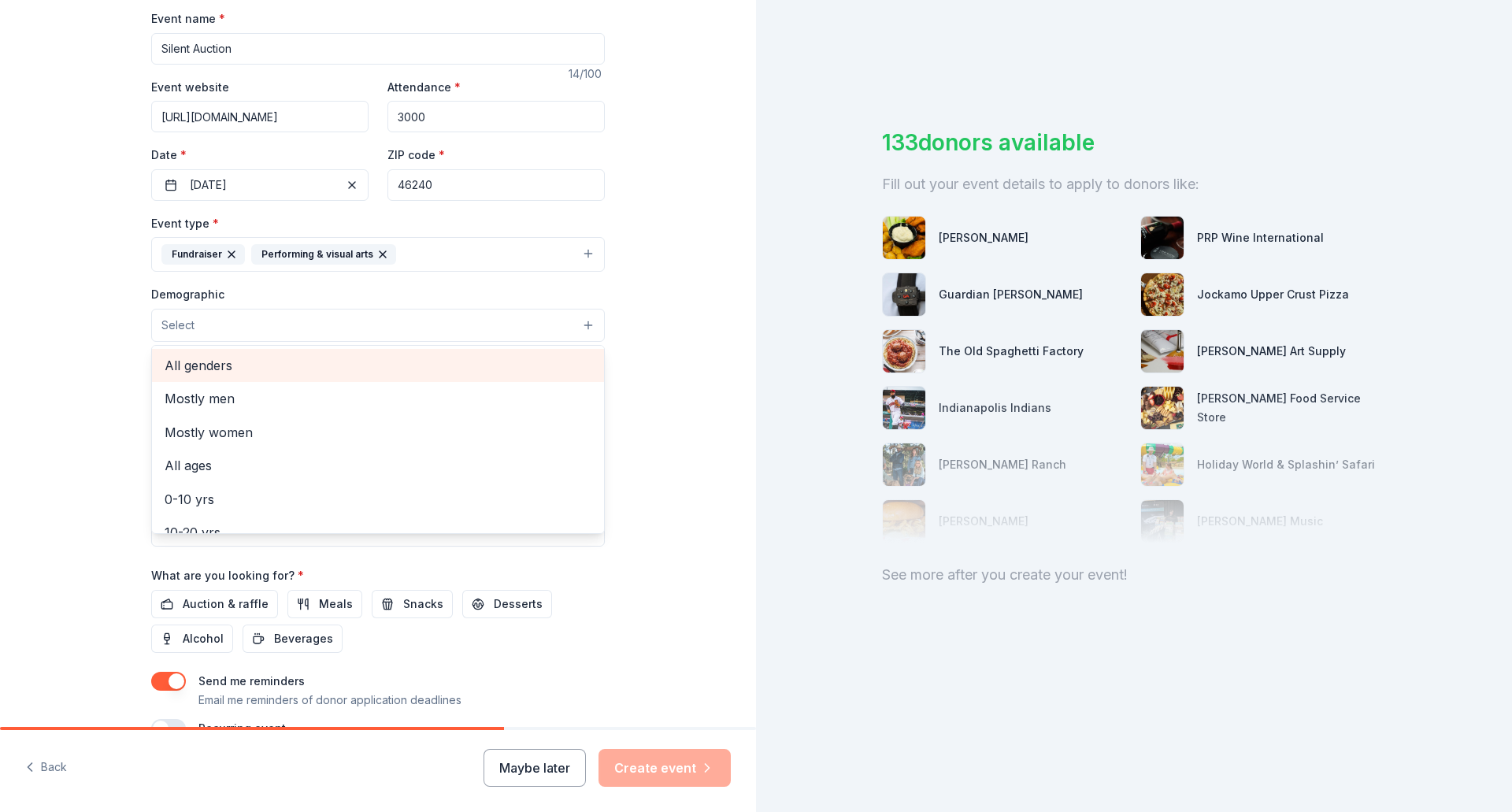
click at [250, 373] on span "All genders" at bounding box center [378, 366] width 427 height 20
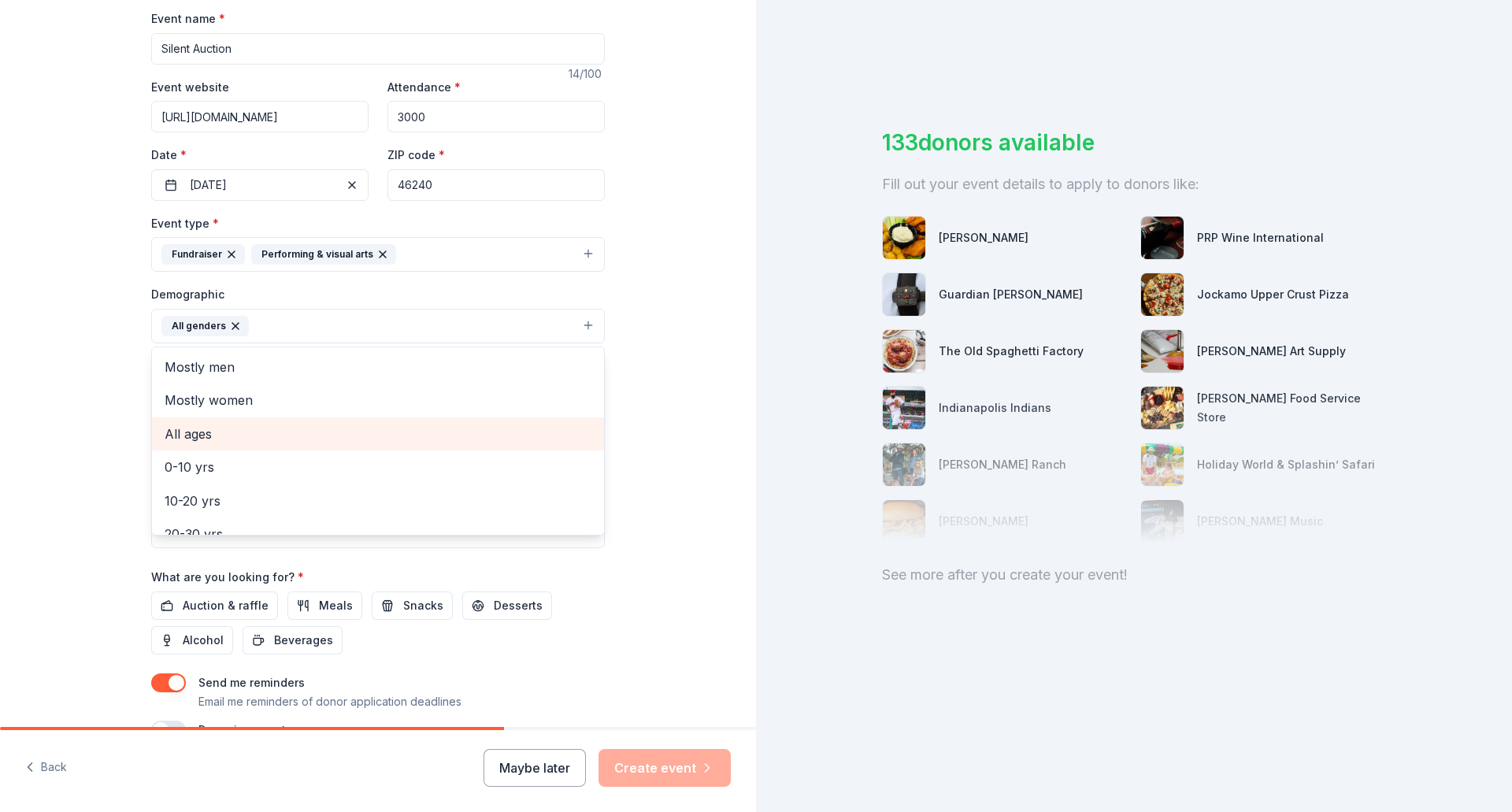
click at [280, 431] on span "All ages" at bounding box center [378, 434] width 427 height 20
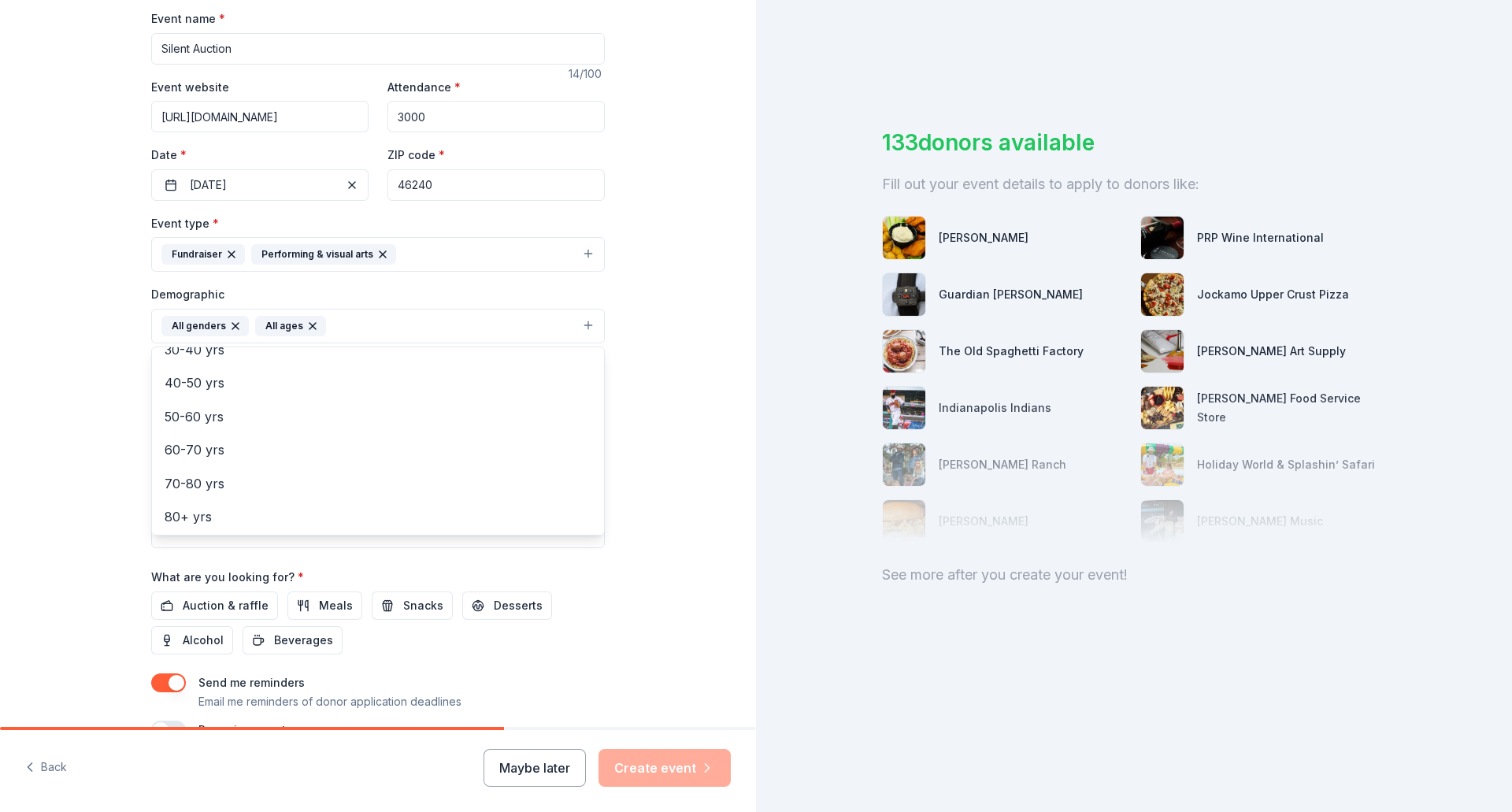
scroll to position [186, 0]
click at [659, 475] on div "Tell us about your event. We'll find in-kind donations you can apply for. Event…" at bounding box center [378, 289] width 756 height 1051
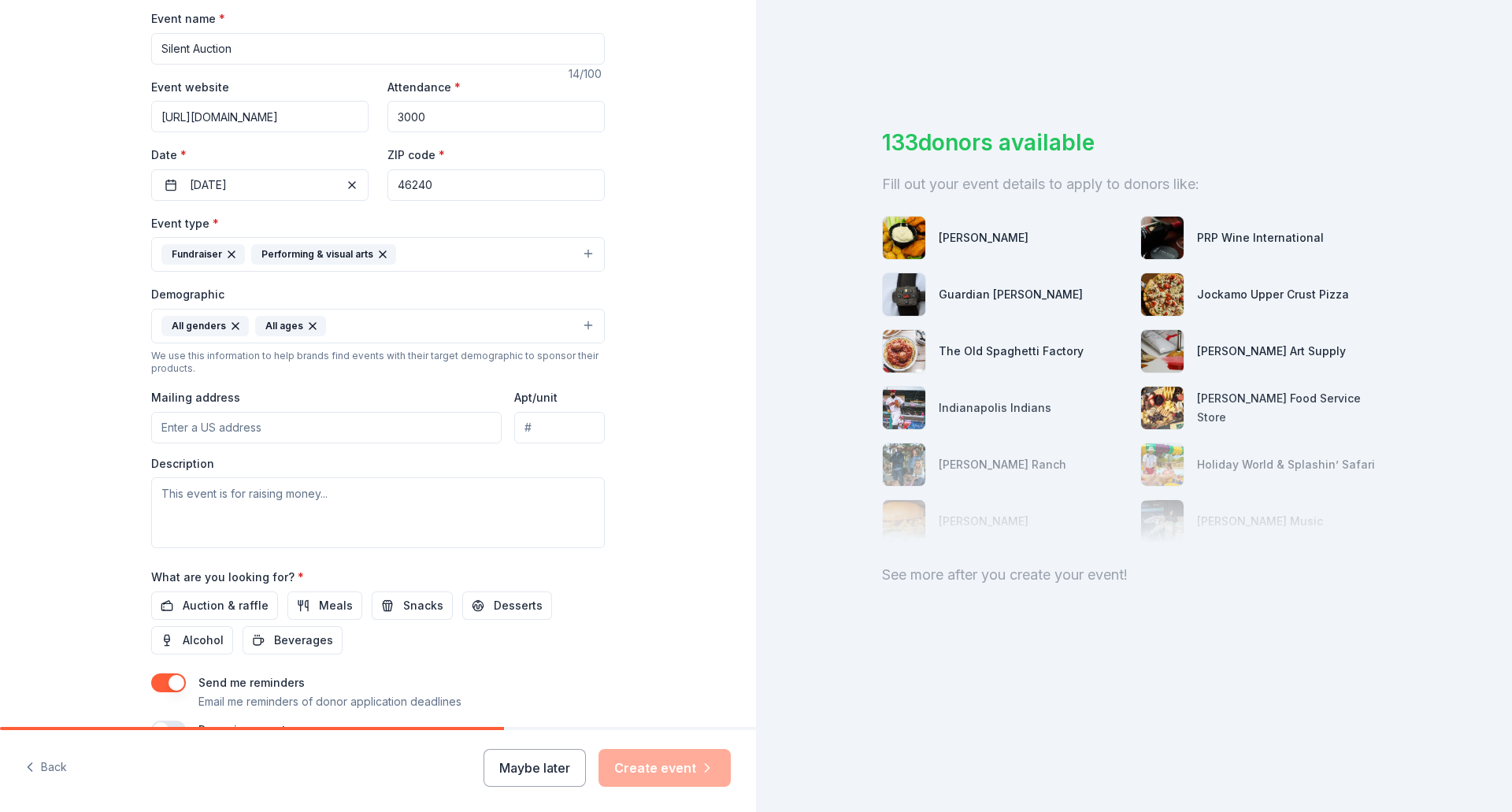
click at [322, 430] on input "Mailing address" at bounding box center [326, 428] width 351 height 32
type input "1801 E 86th St"
click at [291, 510] on textarea at bounding box center [378, 512] width 454 height 71
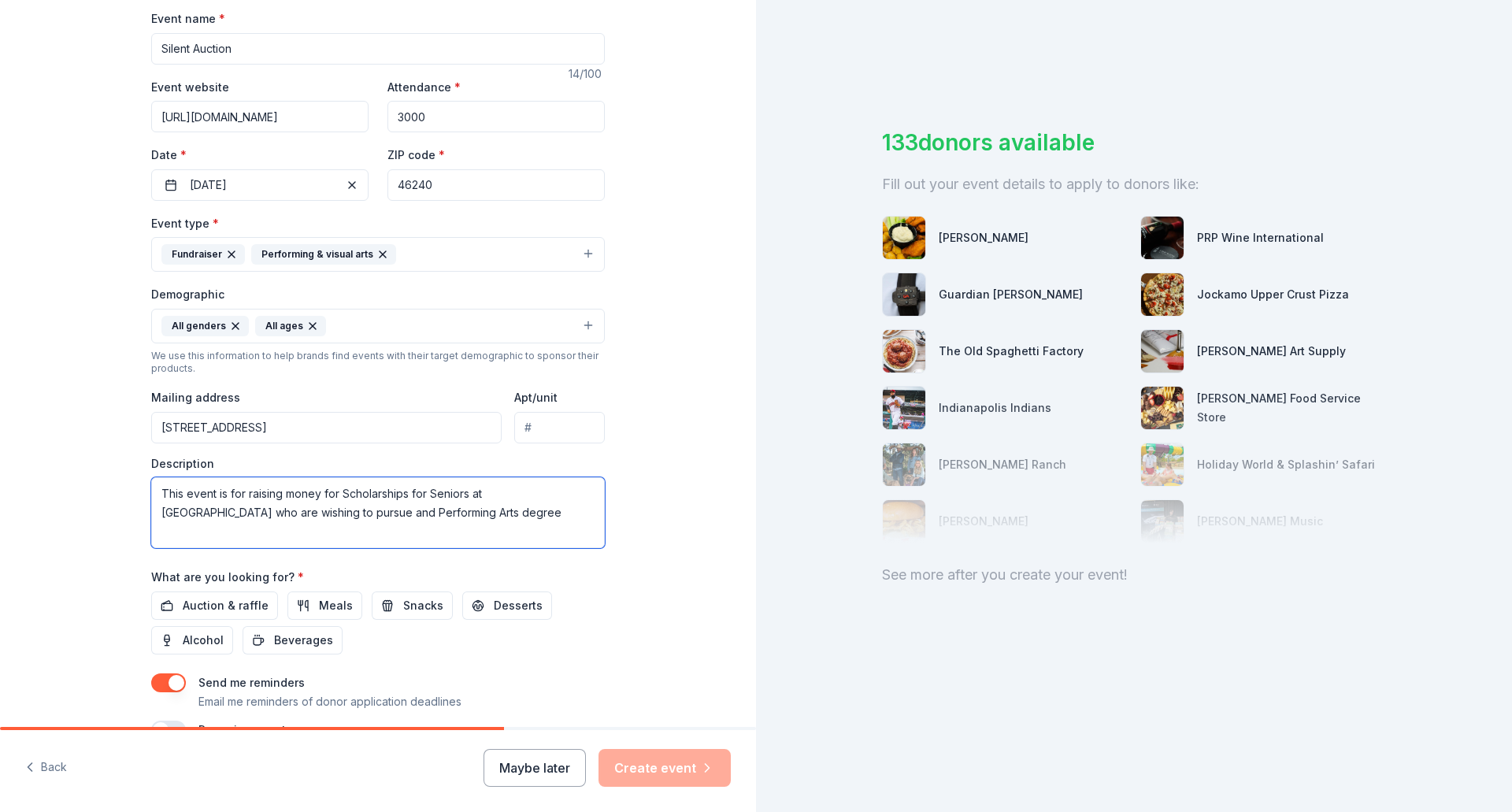
scroll to position [315, 0]
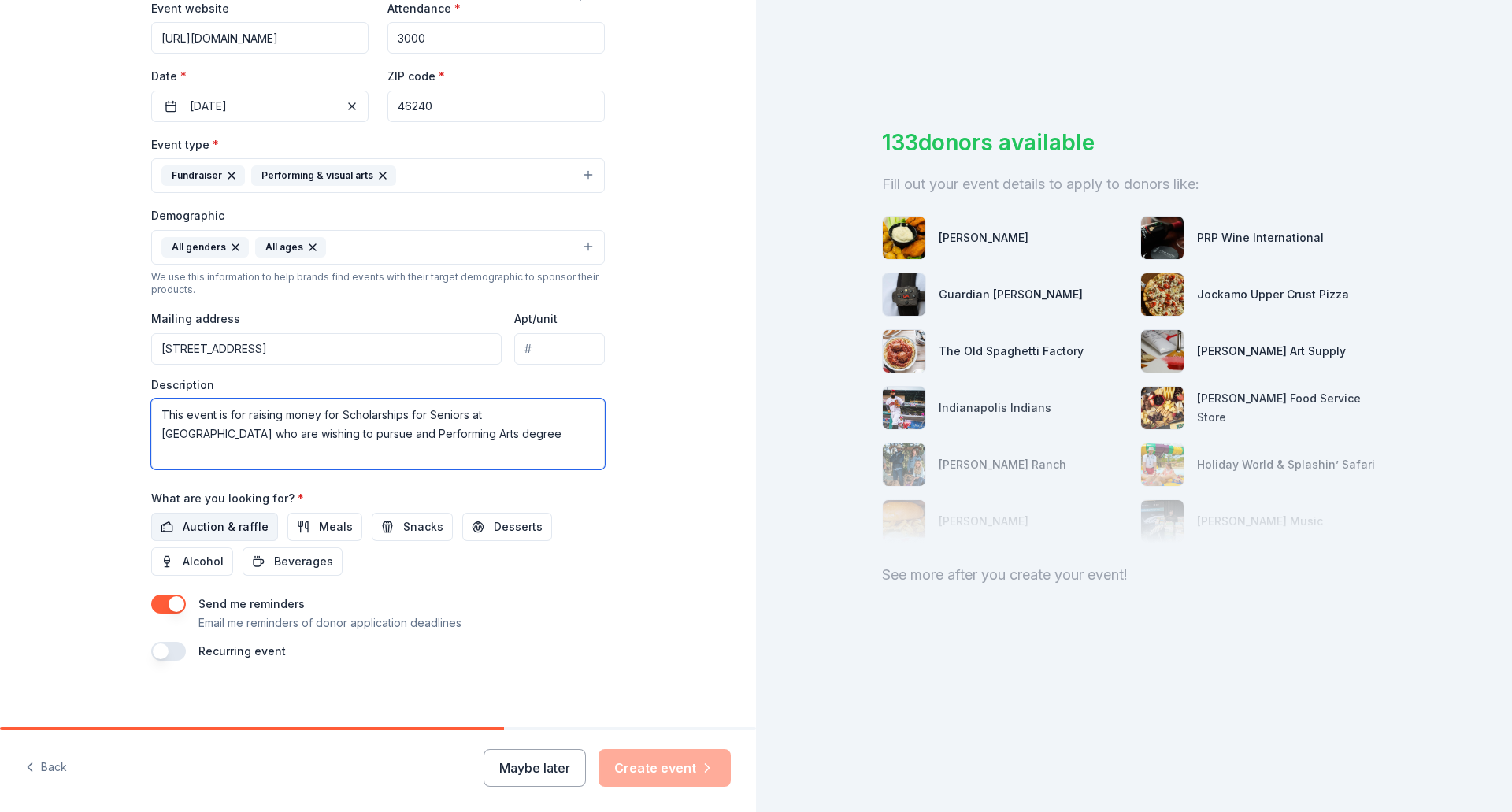
type textarea "This event is for raising money for Scholarships for Seniors at [GEOGRAPHIC_DAT…"
click at [230, 526] on span "Auction & raffle" at bounding box center [225, 526] width 86 height 19
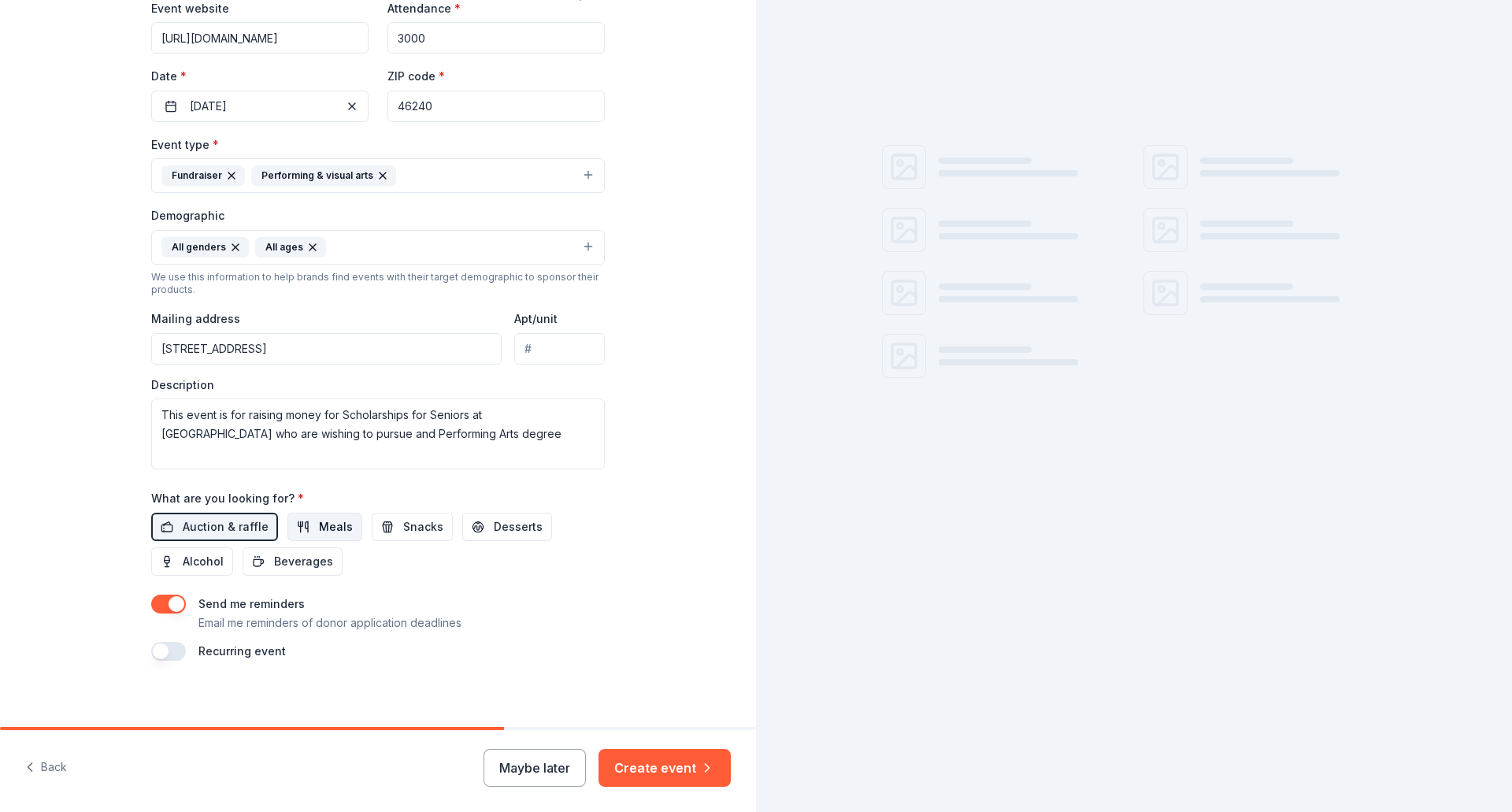
click at [326, 522] on span "Meals" at bounding box center [336, 526] width 33 height 19
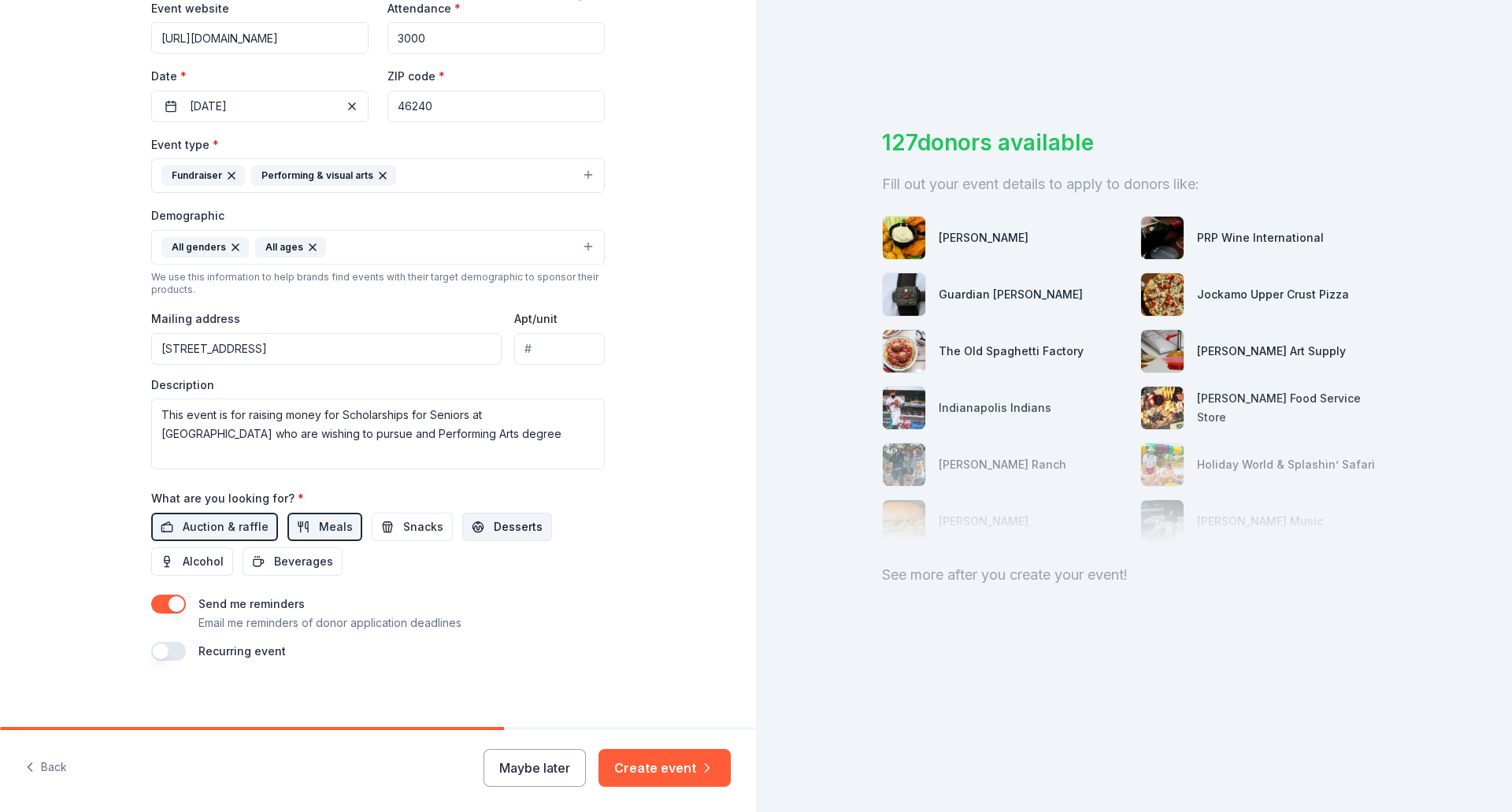
drag, startPoint x: 391, startPoint y: 526, endPoint x: 457, endPoint y: 525, distance: 66.0
click at [404, 526] on span "Snacks" at bounding box center [423, 526] width 40 height 19
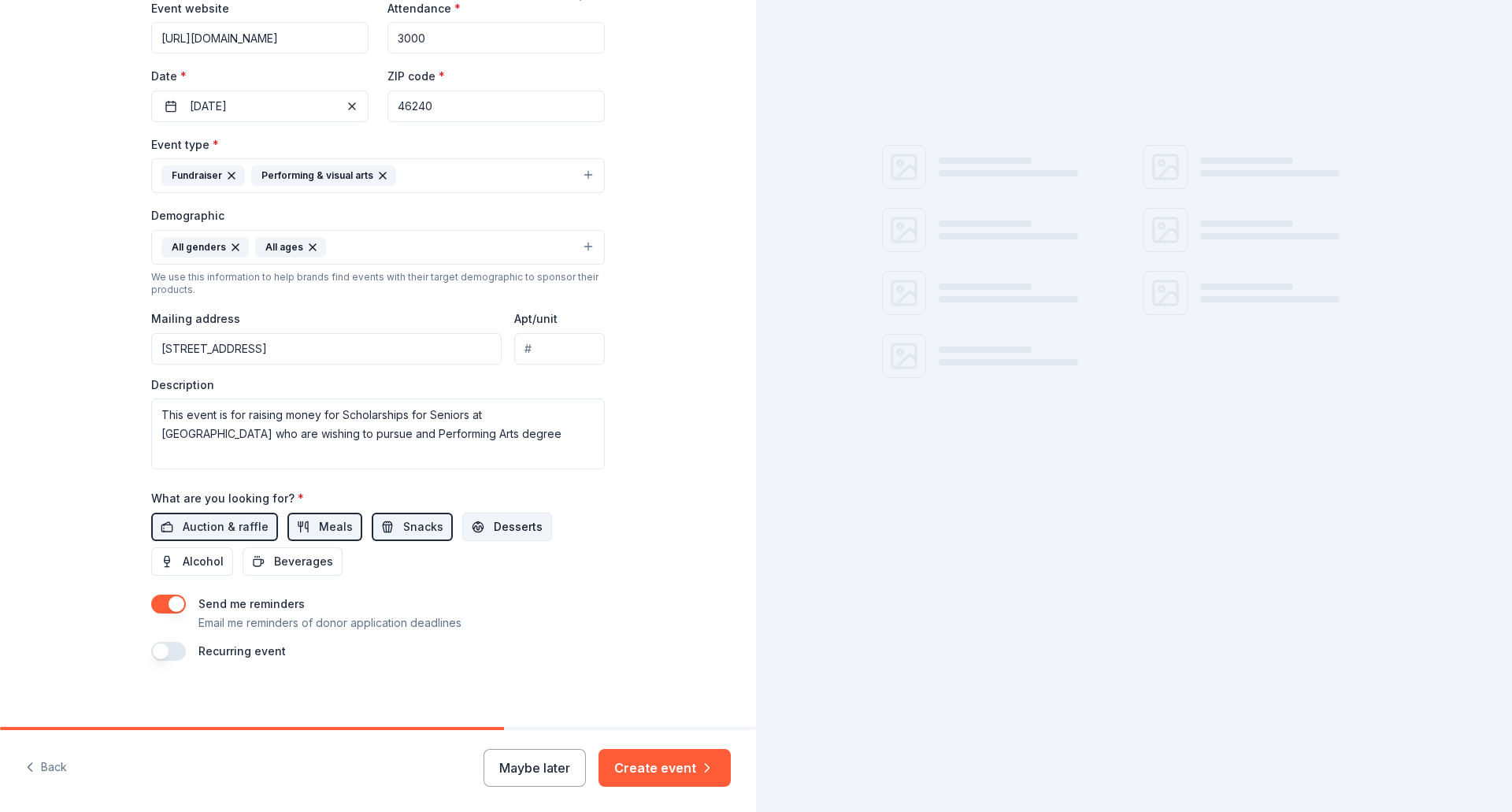
click at [475, 522] on button "Desserts" at bounding box center [507, 526] width 90 height 28
click at [201, 563] on span "Alcohol" at bounding box center [203, 562] width 41 height 19
click at [291, 557] on span "Beverages" at bounding box center [304, 562] width 60 height 19
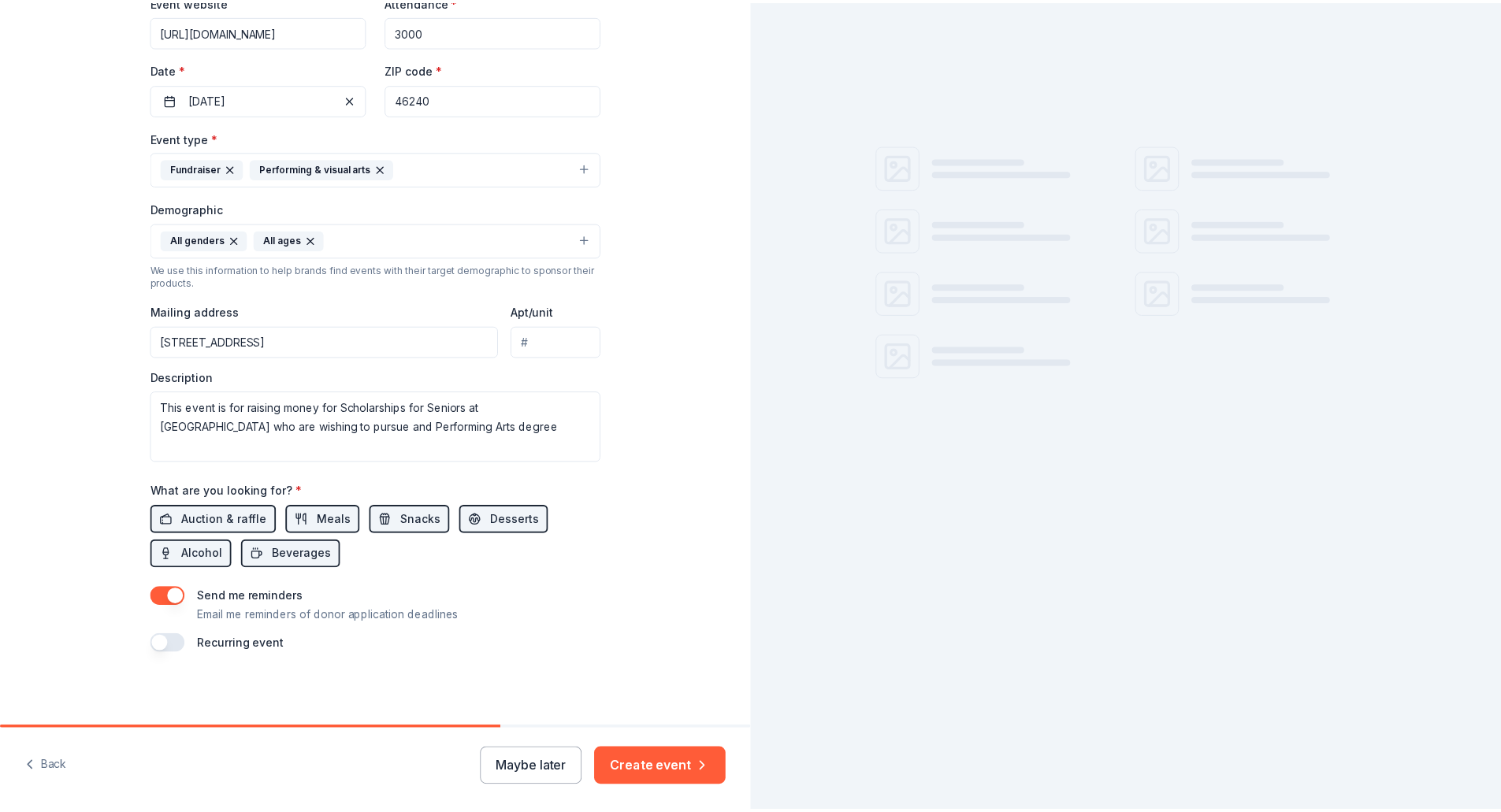
scroll to position [325, 0]
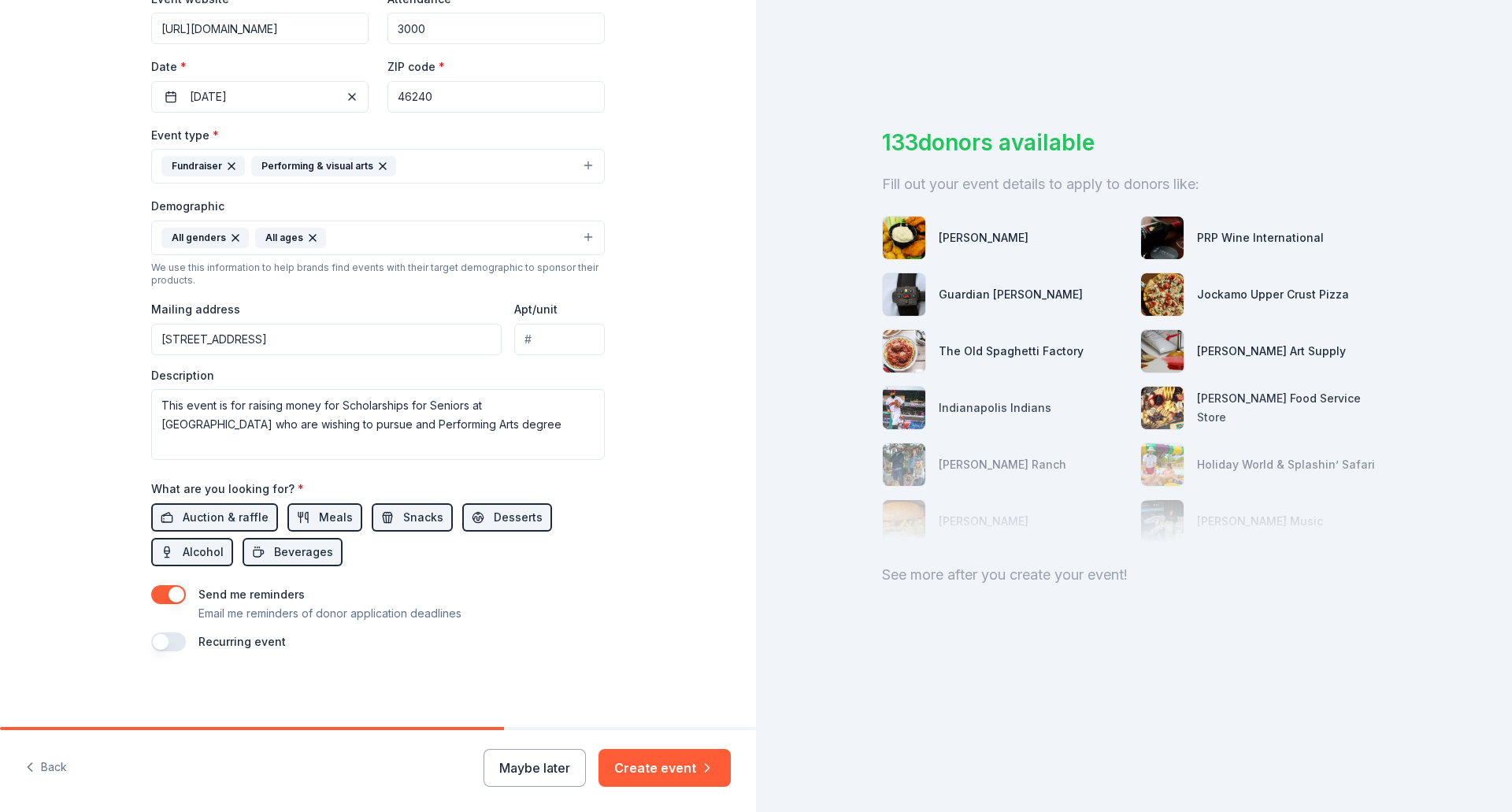
click at [170, 643] on button "button" at bounding box center [168, 642] width 34 height 19
click at [670, 773] on button "Create event" at bounding box center [665, 767] width 132 height 38
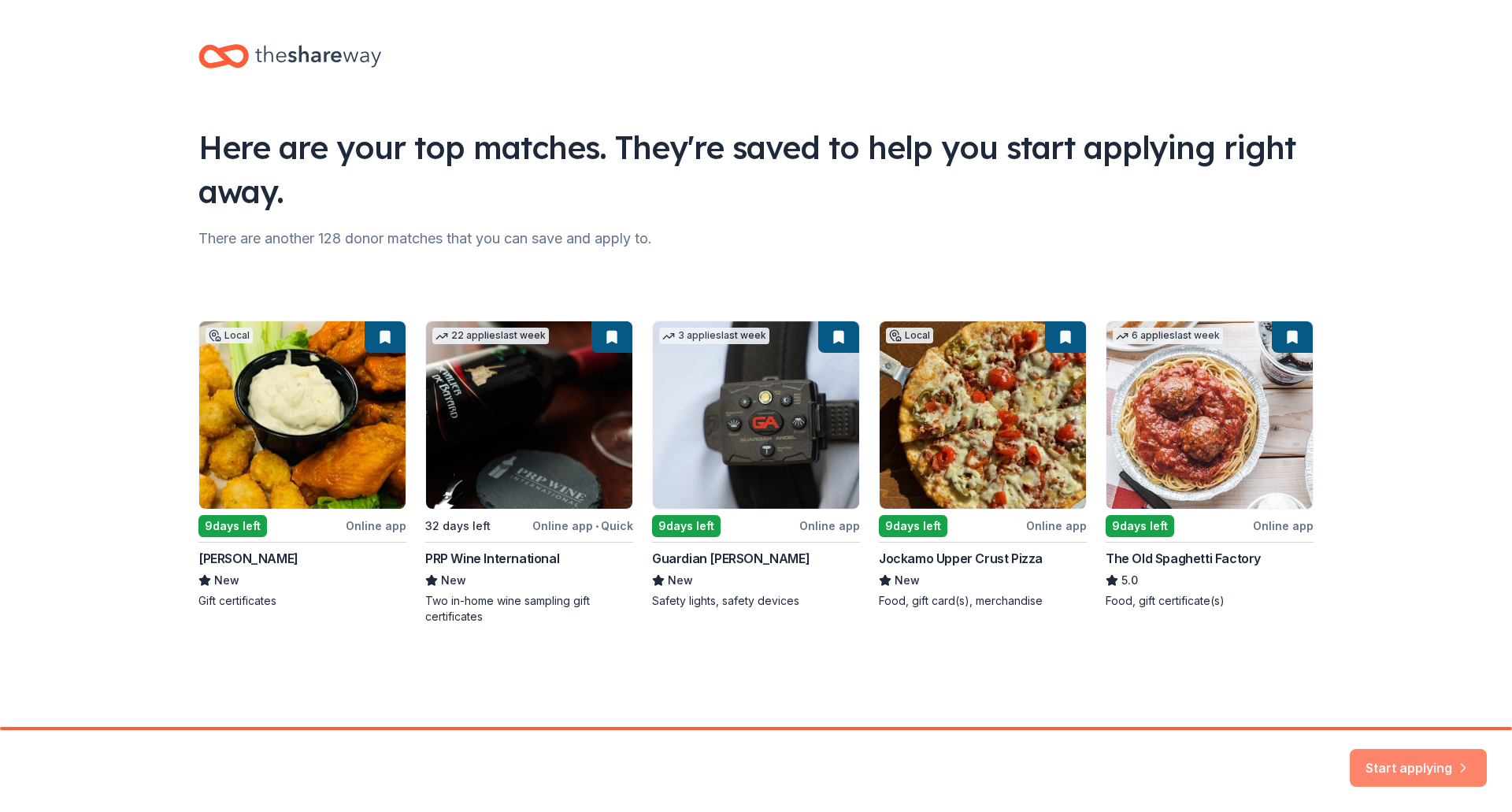
click at [1426, 762] on button "Start applying" at bounding box center [1417, 758] width 137 height 38
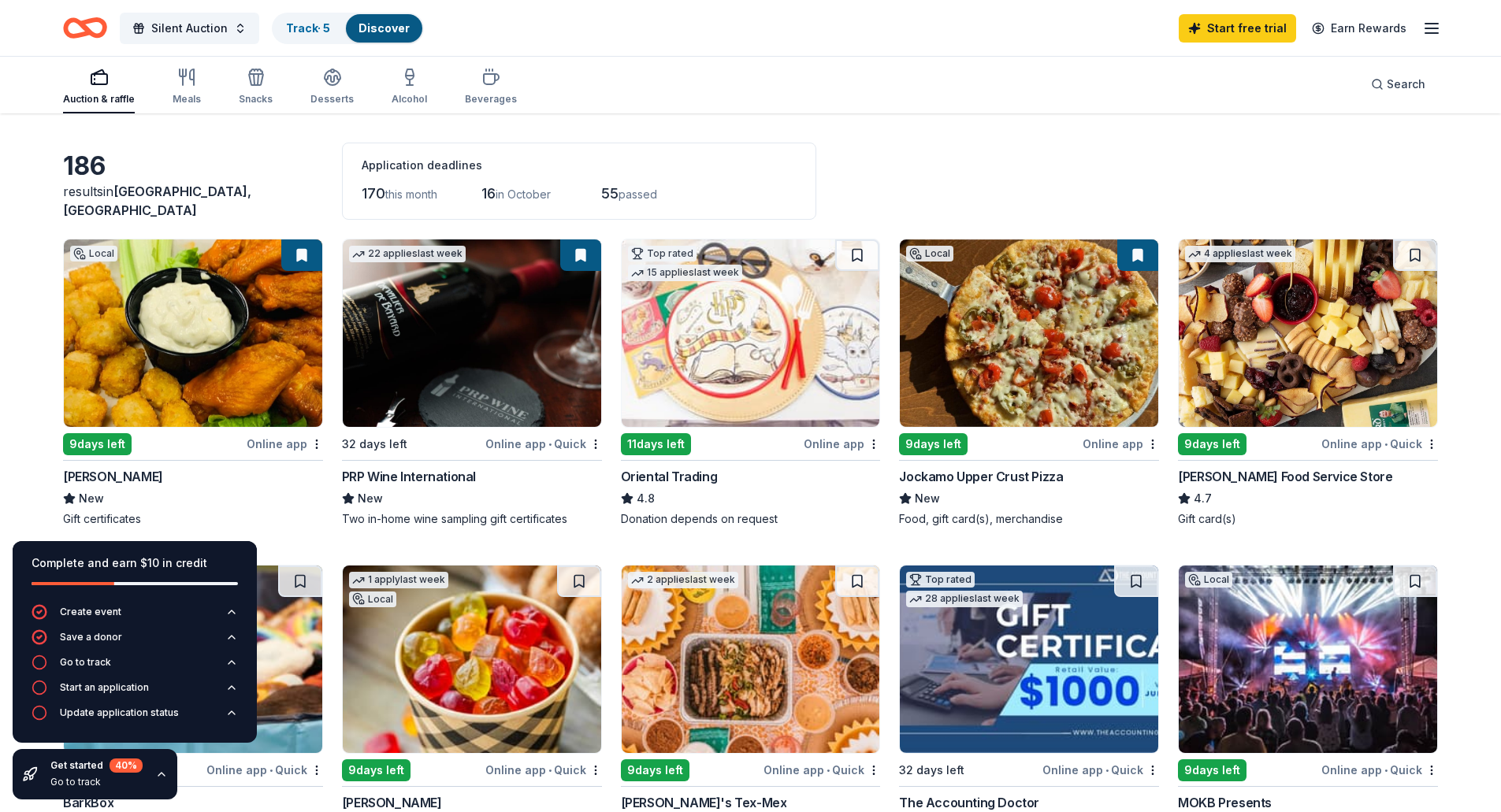
scroll to position [79, 0]
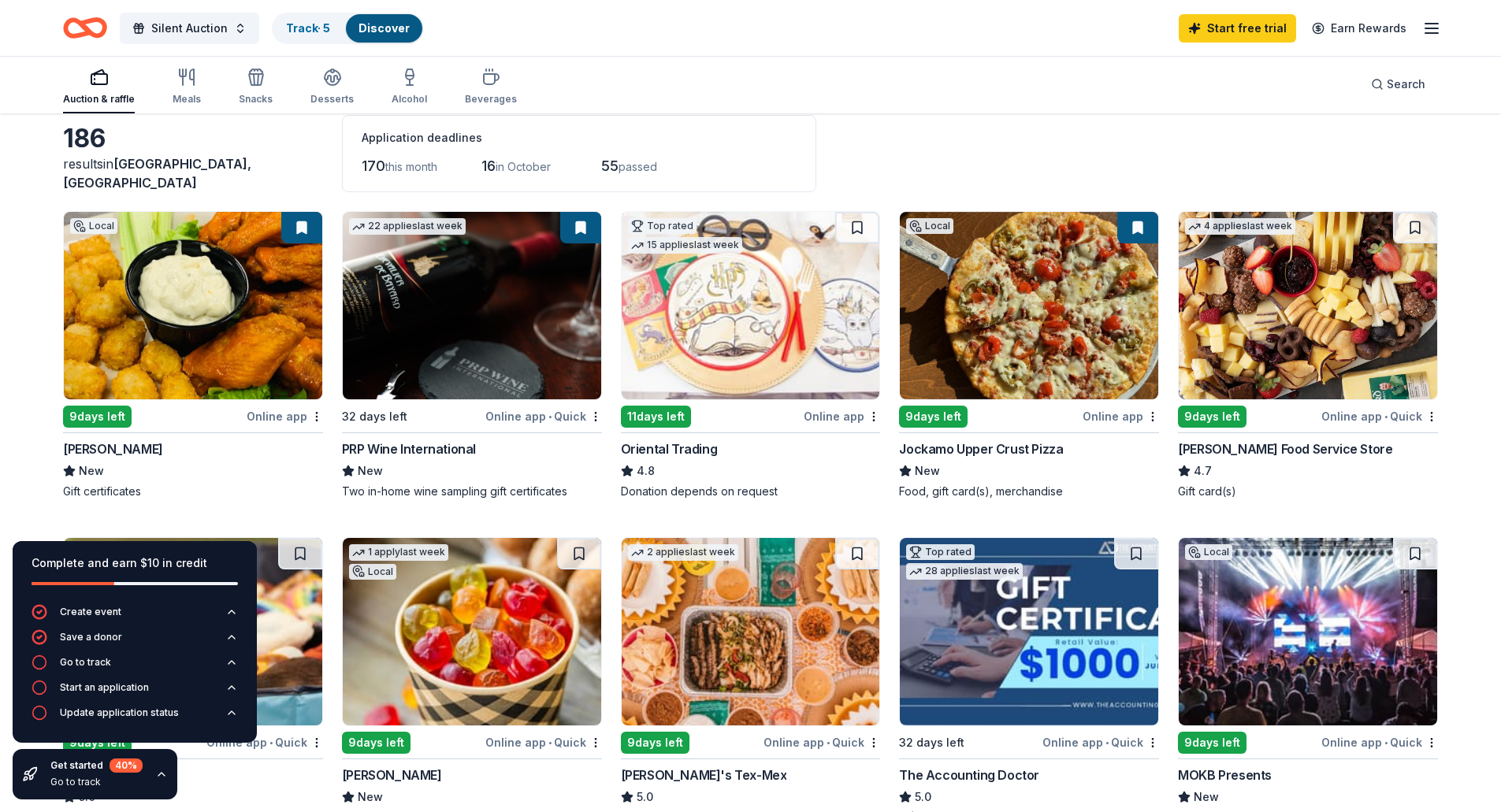
click at [1259, 333] on img at bounding box center [1308, 306] width 259 height 188
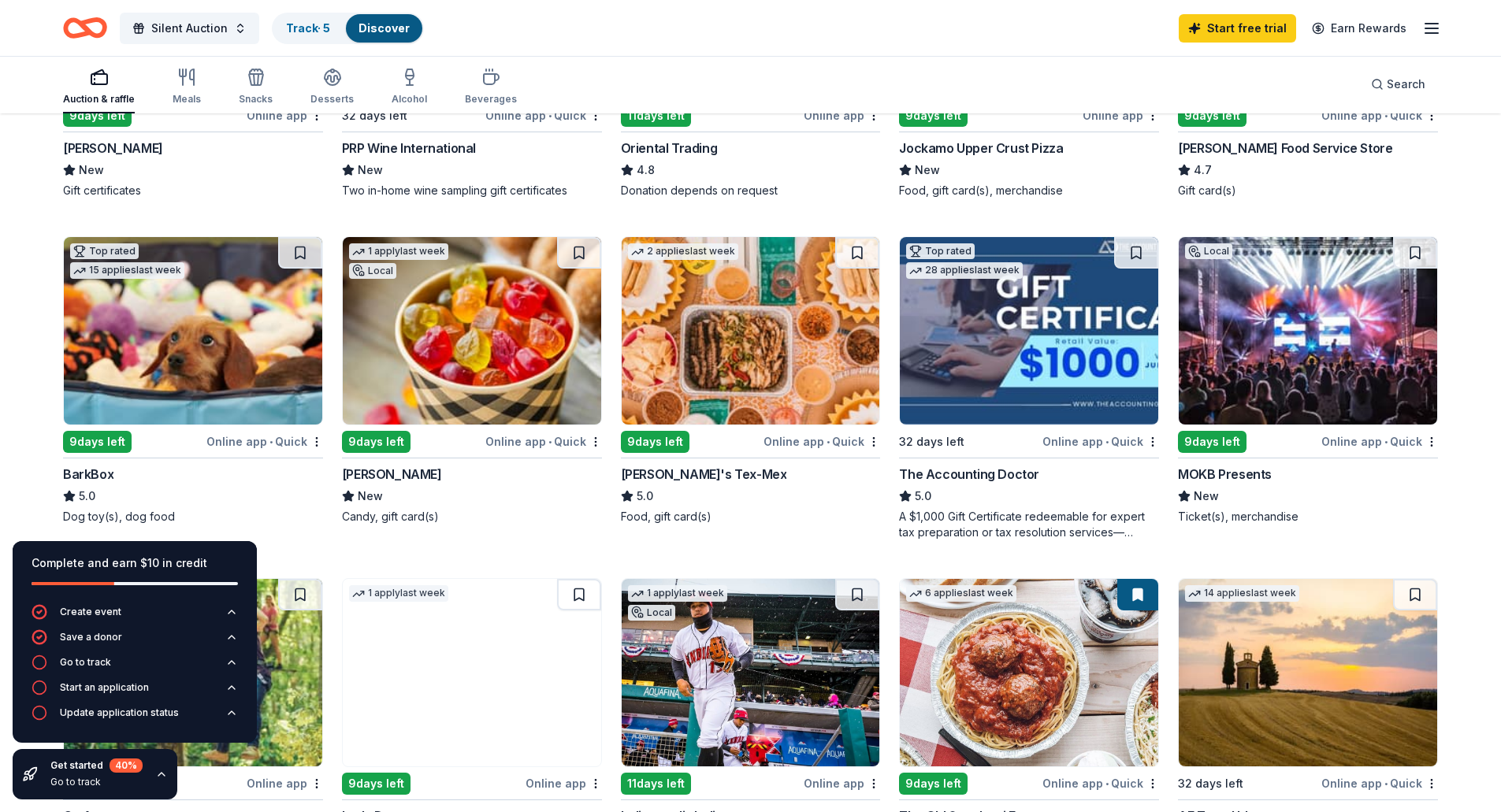
scroll to position [393, 0]
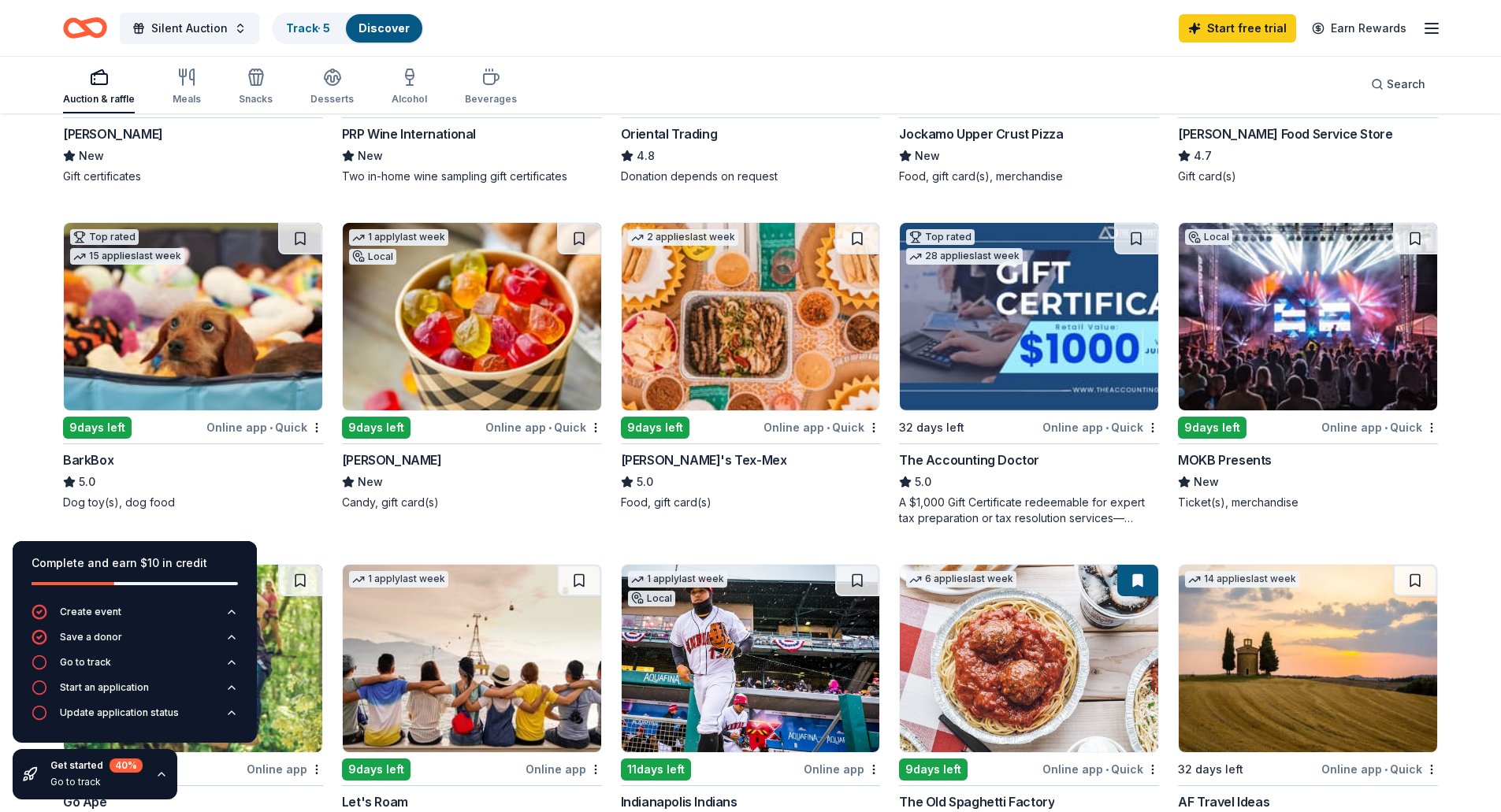
click at [151, 331] on img at bounding box center [194, 317] width 259 height 188
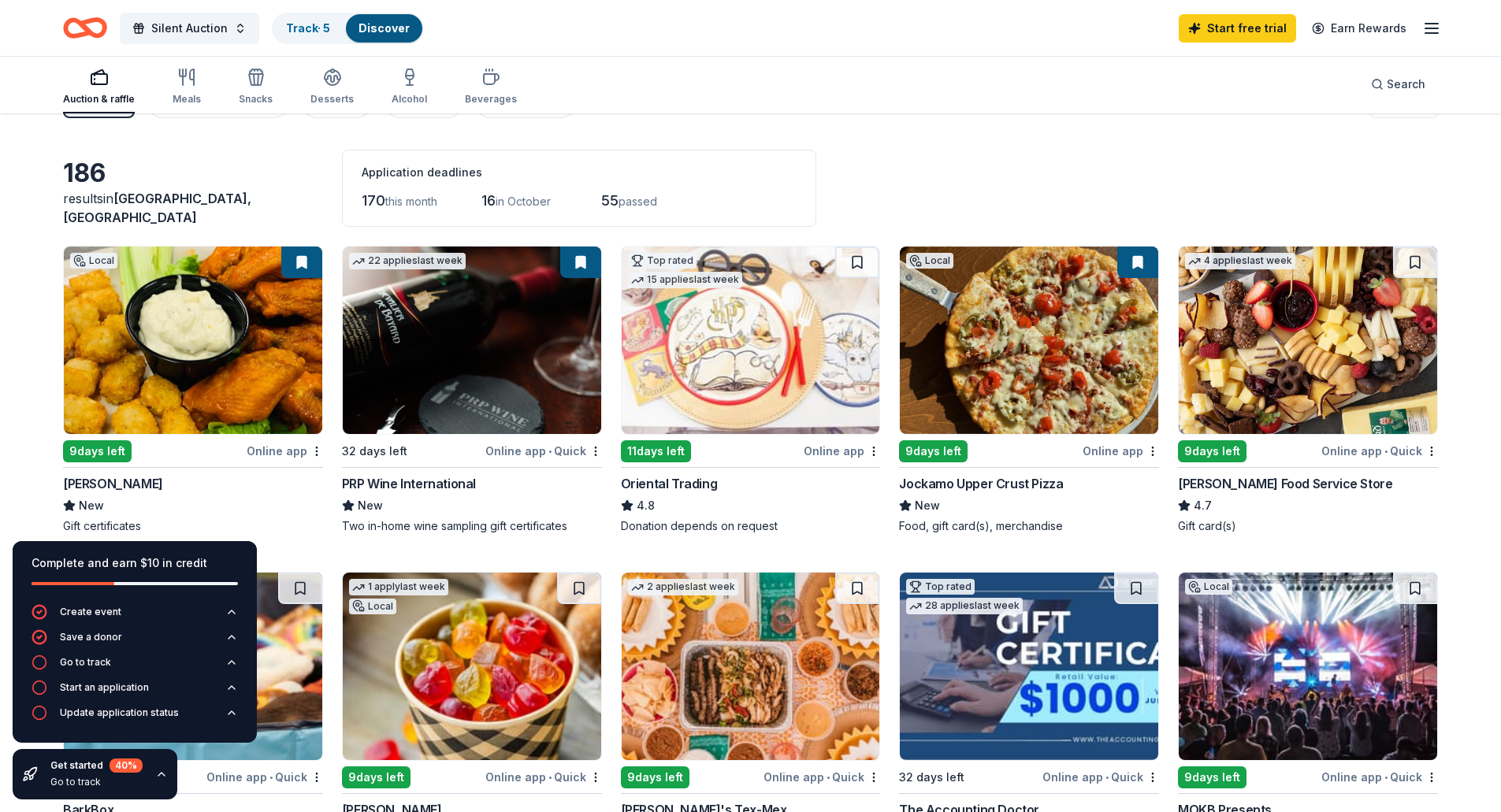
scroll to position [0, 0]
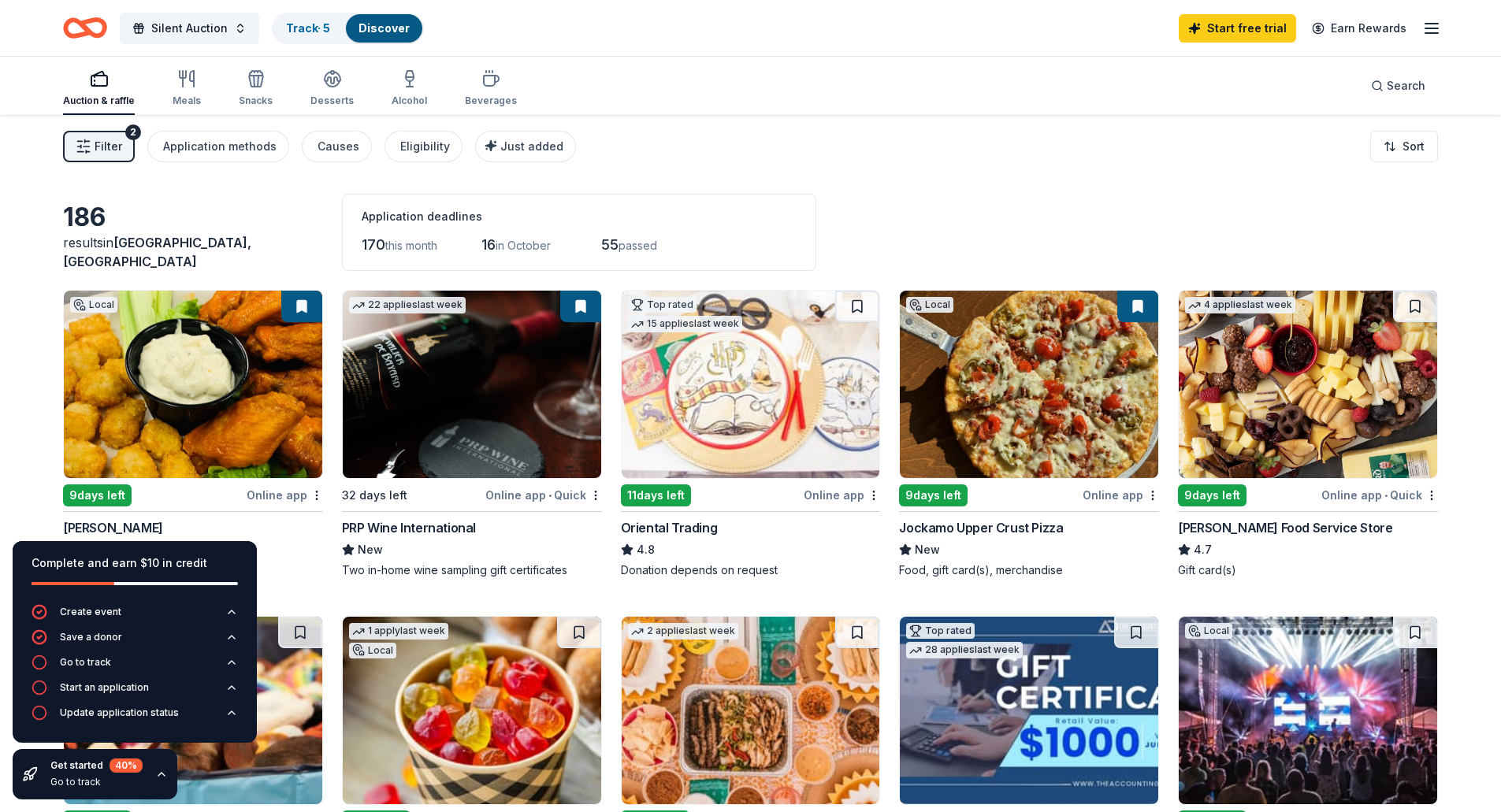
click at [1433, 29] on icon "button" at bounding box center [1431, 28] width 19 height 19
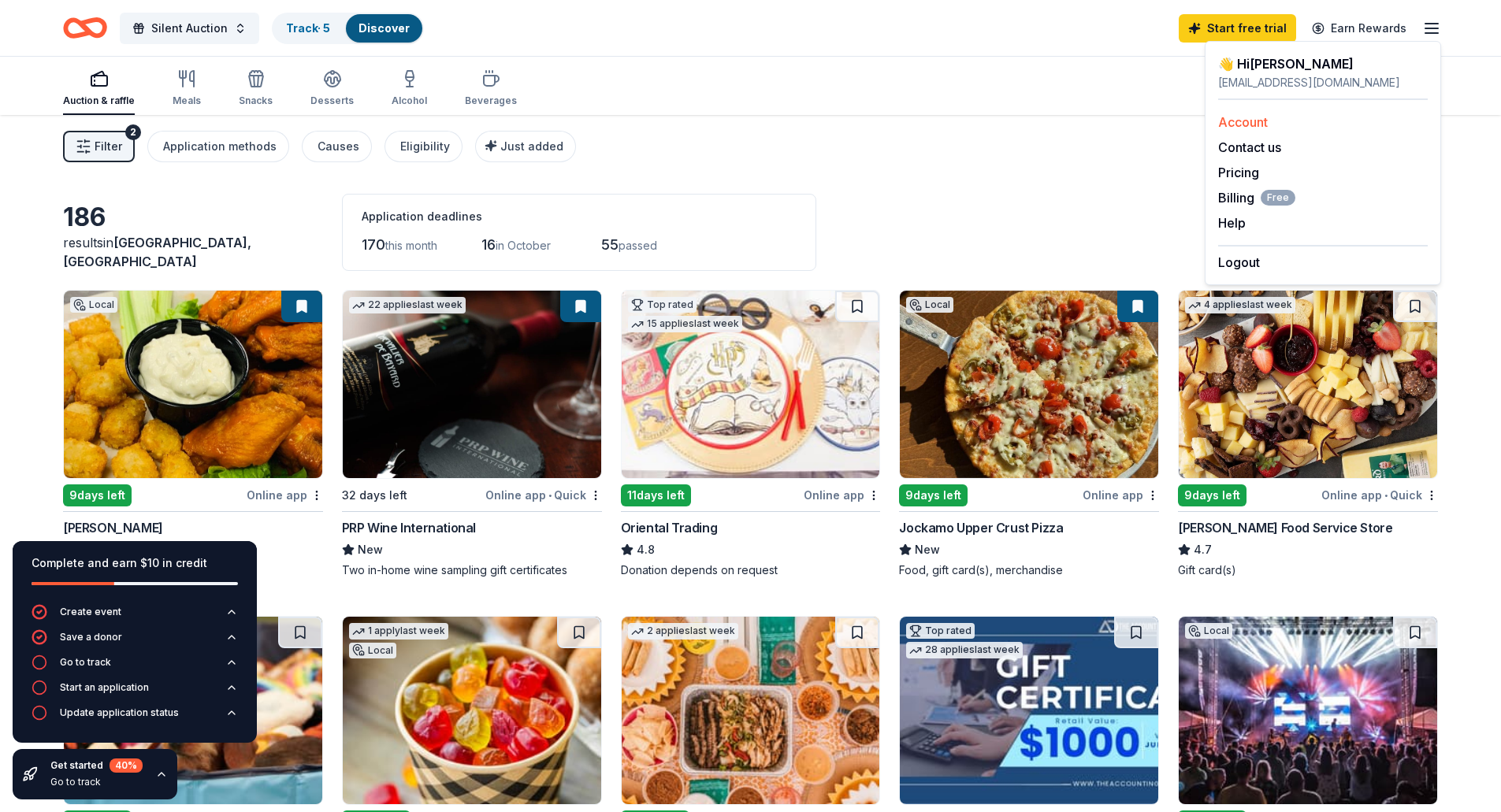
click at [1260, 115] on link "Account" at bounding box center [1242, 122] width 49 height 16
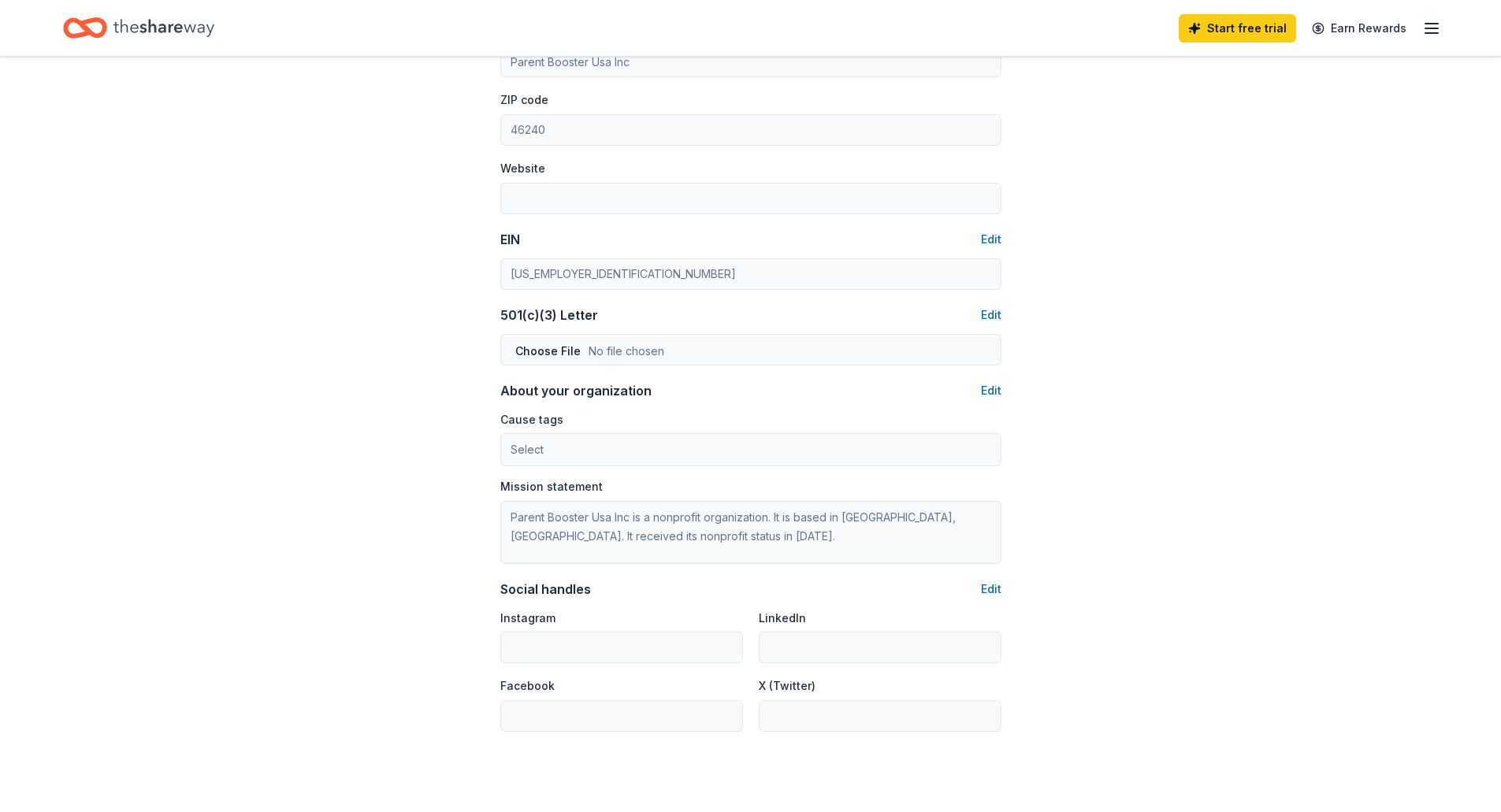
scroll to position [764, 0]
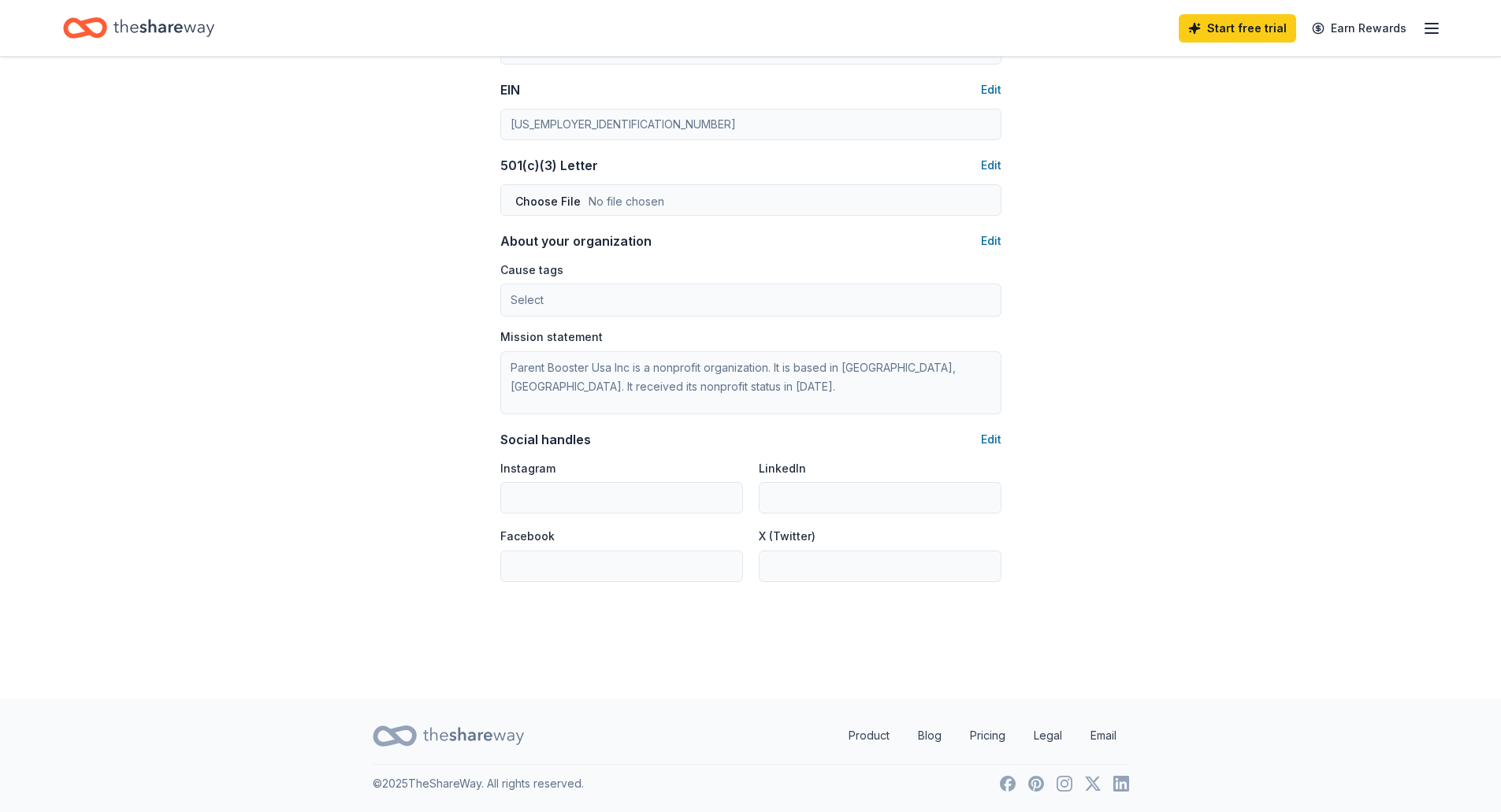
click at [1431, 30] on icon "button" at bounding box center [1431, 28] width 19 height 19
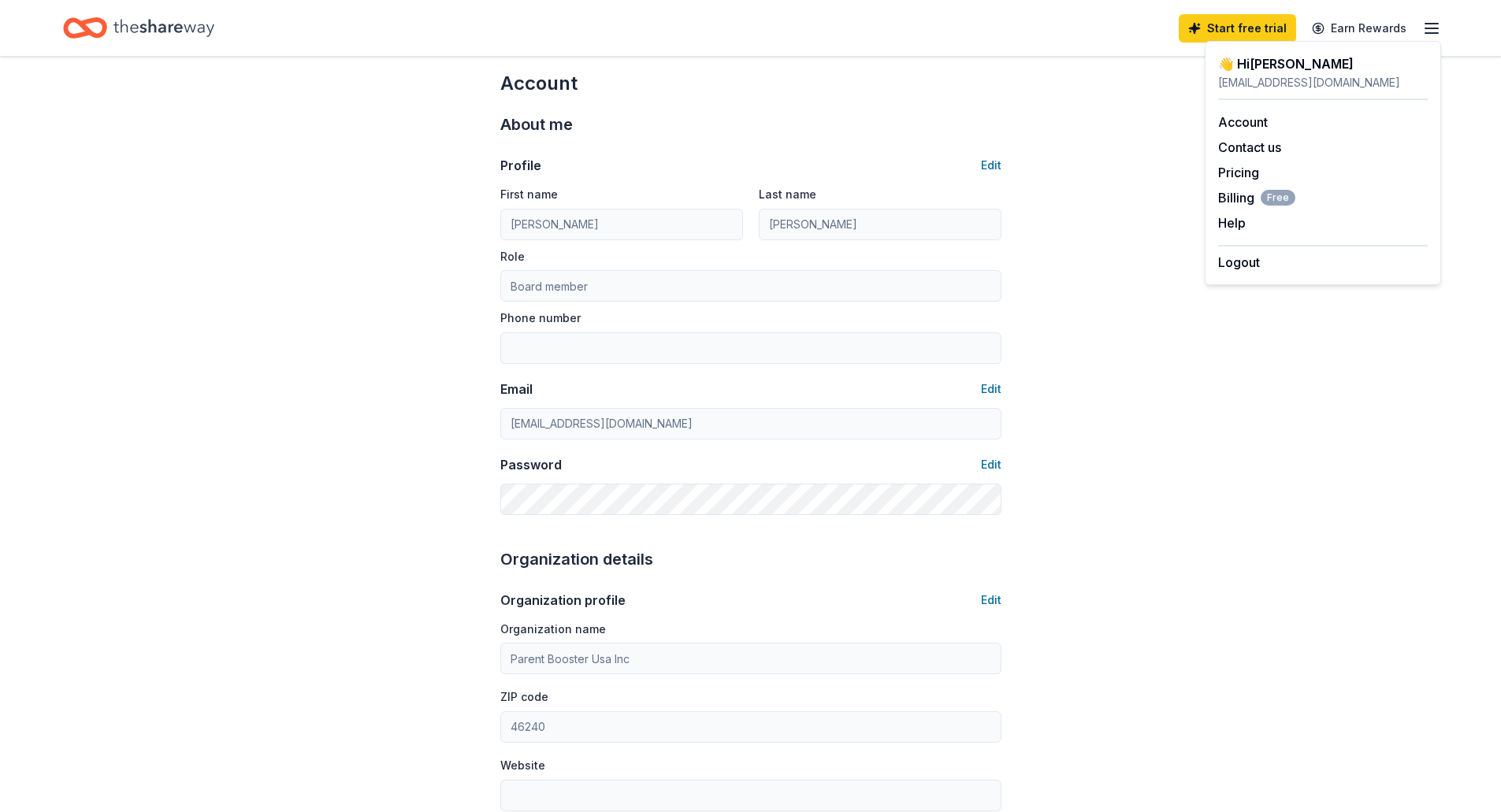
scroll to position [0, 0]
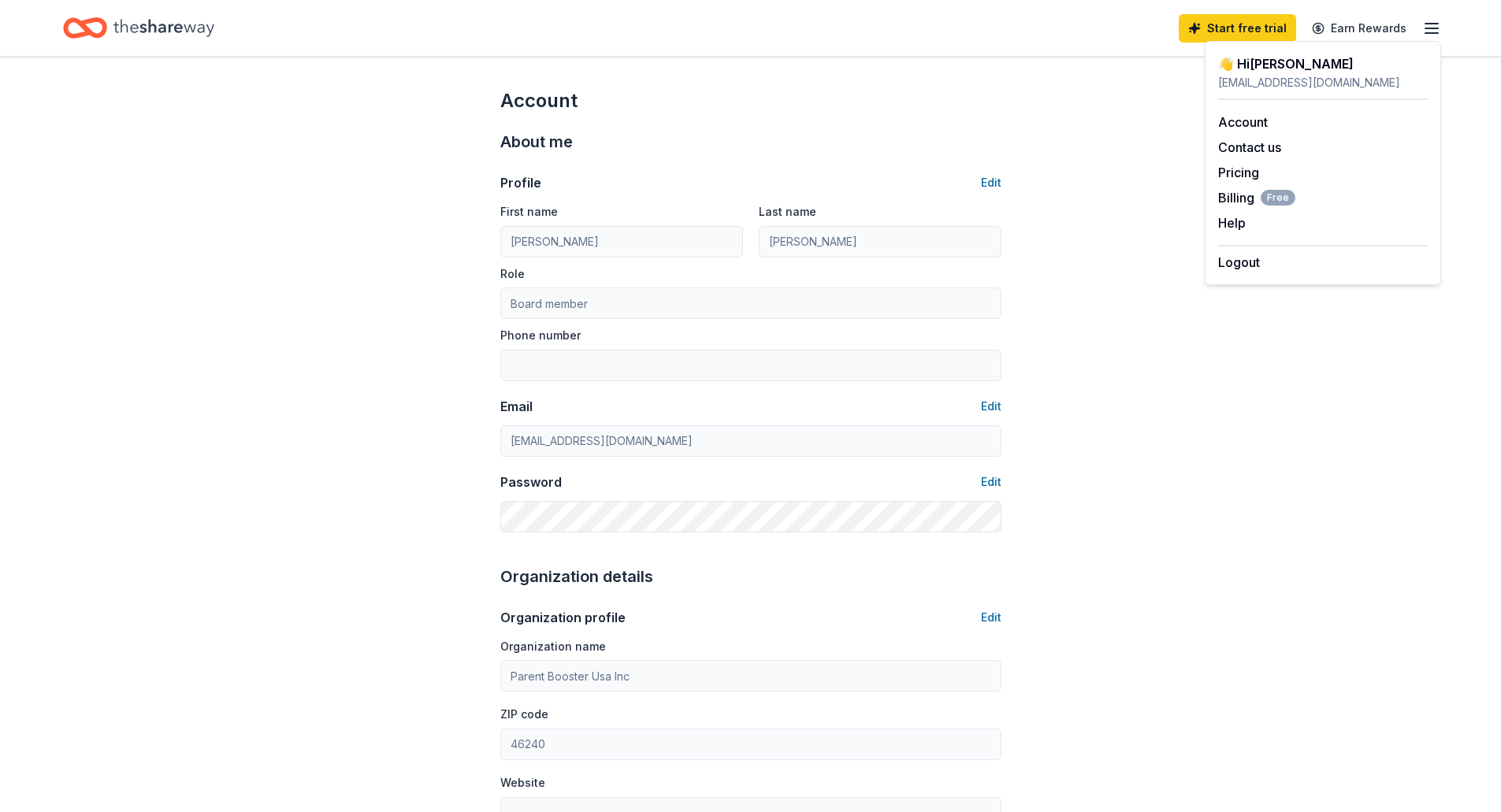
click at [290, 239] on div "Account About me Profile Edit First name Emily Last name Hughey Role Board memb…" at bounding box center [750, 759] width 1501 height 1405
click at [95, 20] on icon "Home" at bounding box center [92, 27] width 24 height 16
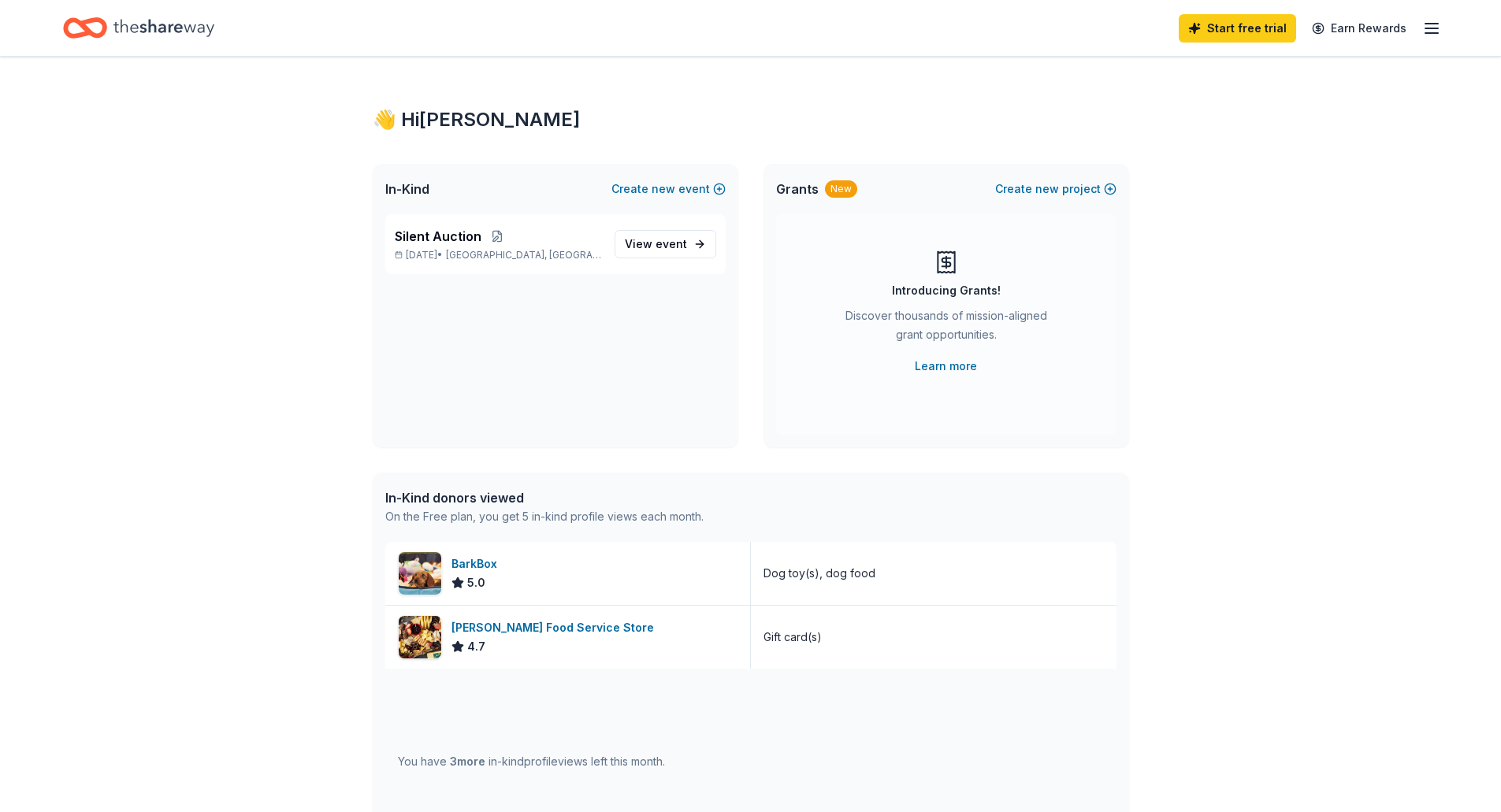
click at [1440, 30] on icon "button" at bounding box center [1431, 28] width 19 height 19
click at [623, 25] on div "Start free trial Earn Rewards" at bounding box center [751, 28] width 1375 height 37
click at [635, 246] on span "View event" at bounding box center [655, 244] width 62 height 19
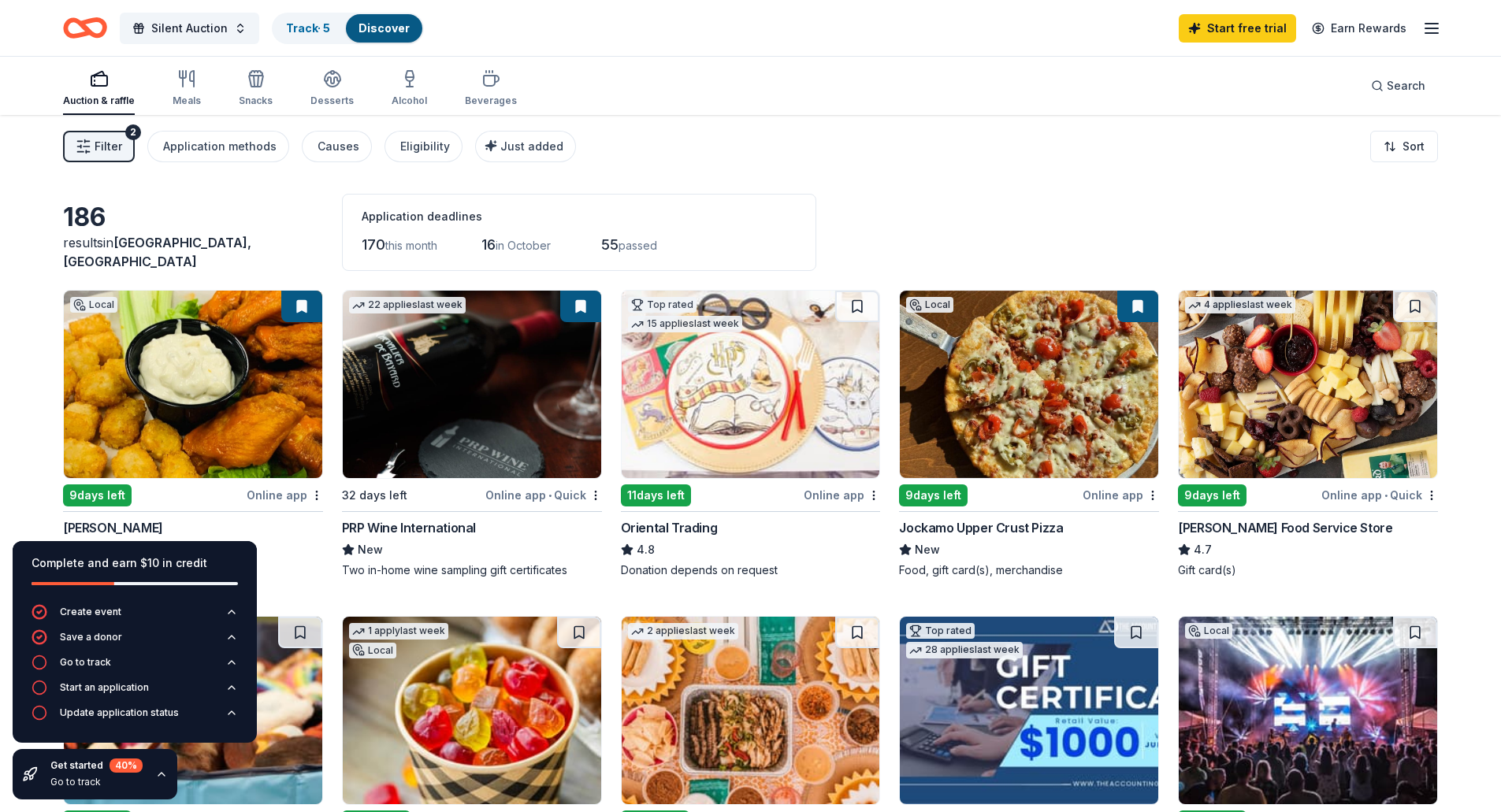
click at [178, 378] on img at bounding box center [194, 384] width 259 height 188
click at [1065, 398] on img at bounding box center [1029, 384] width 259 height 188
click at [1427, 32] on icon "button" at bounding box center [1431, 28] width 19 height 19
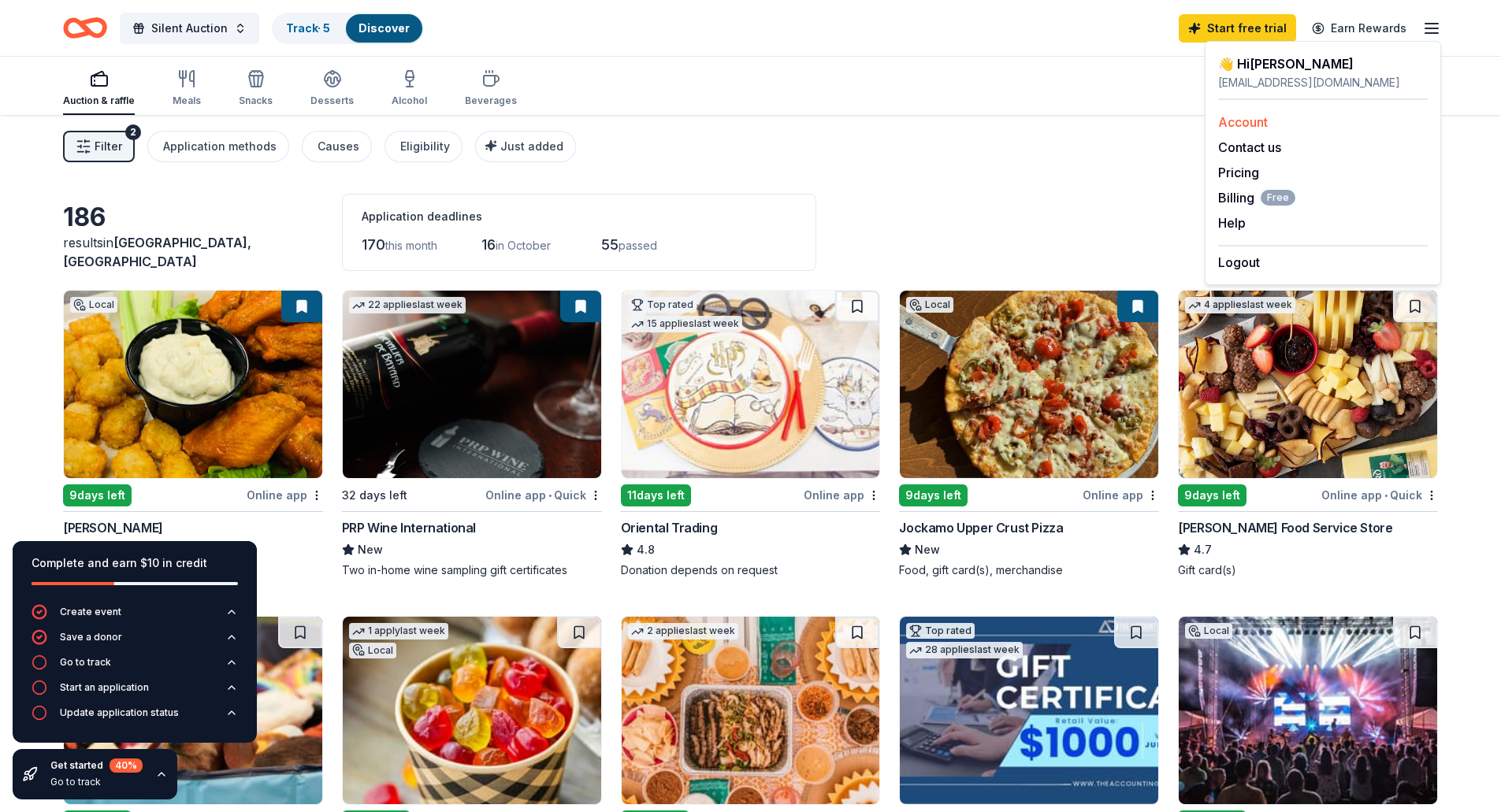
click at [1241, 123] on link "Account" at bounding box center [1242, 122] width 49 height 16
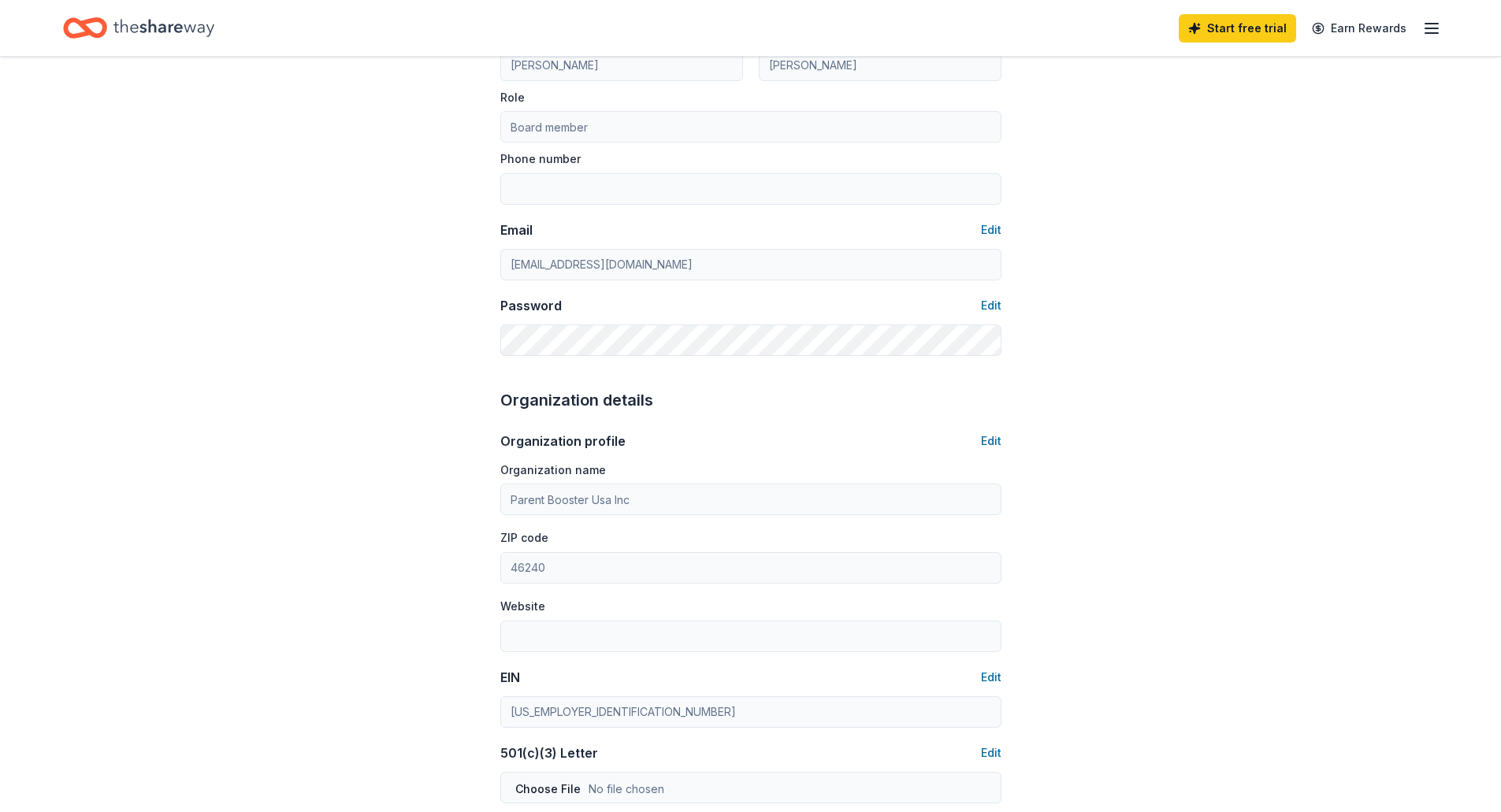
scroll to position [315, 0]
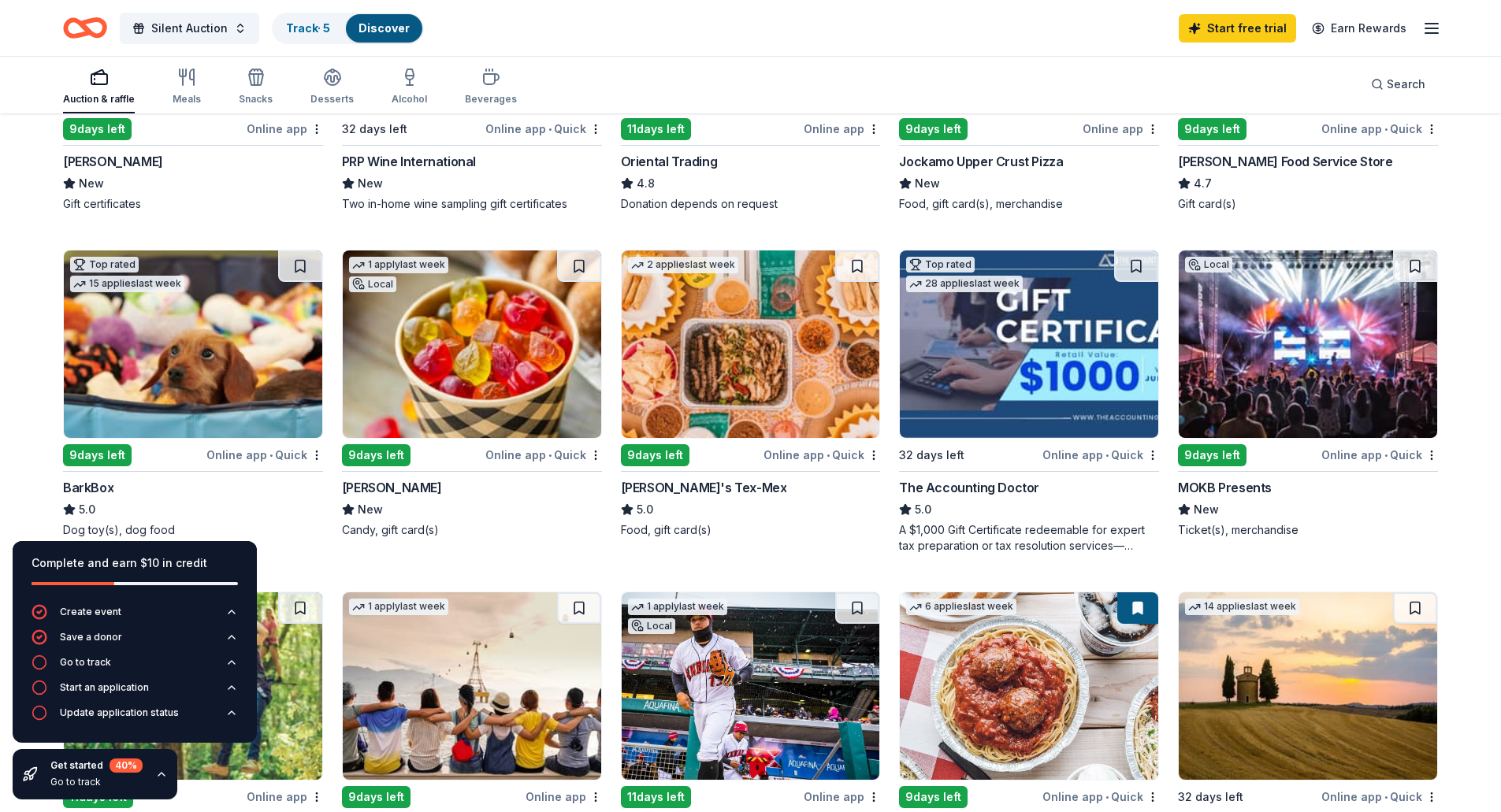
scroll to position [393, 0]
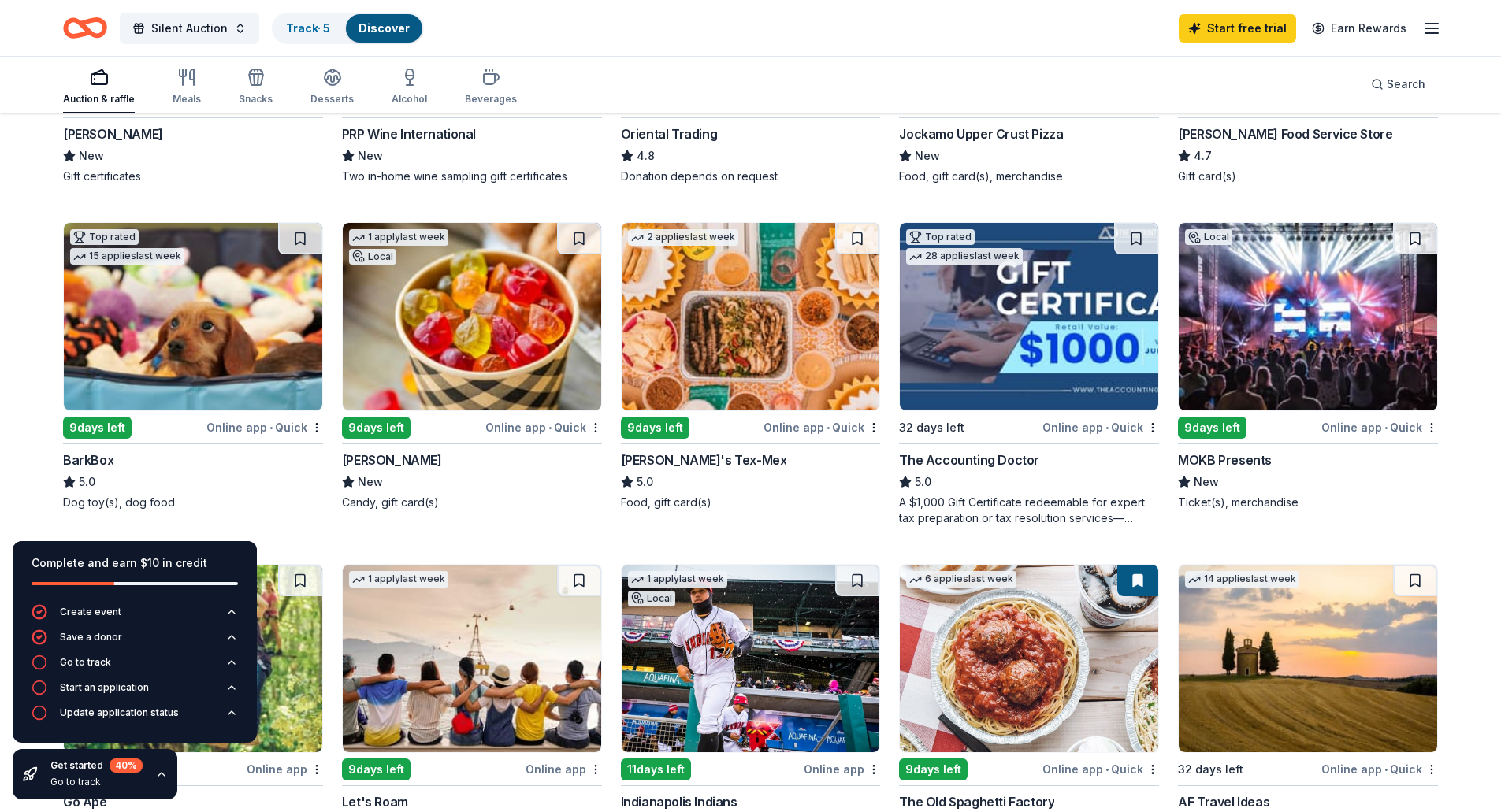
click at [441, 297] on img at bounding box center [472, 317] width 259 height 188
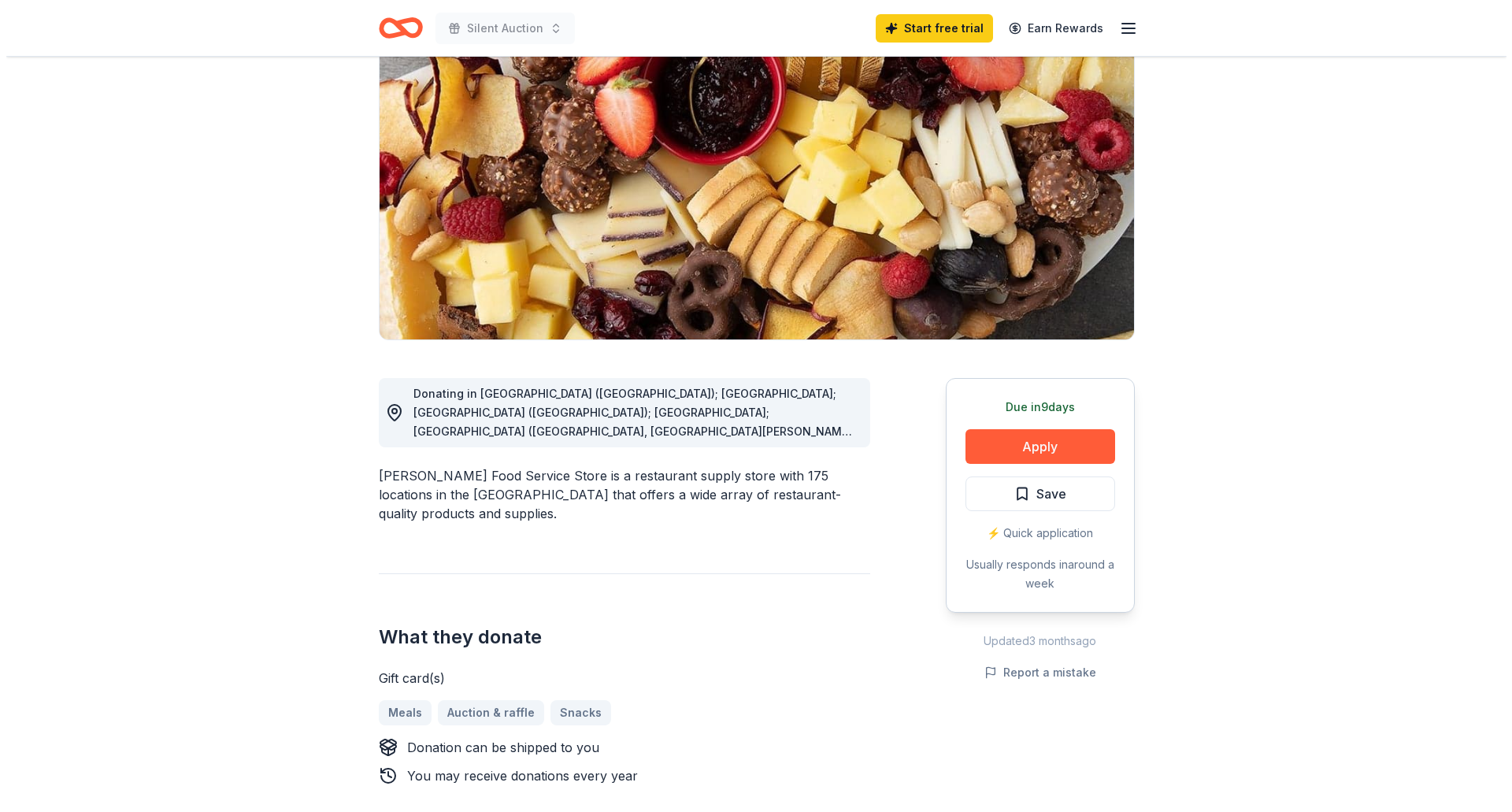
scroll to position [157, 0]
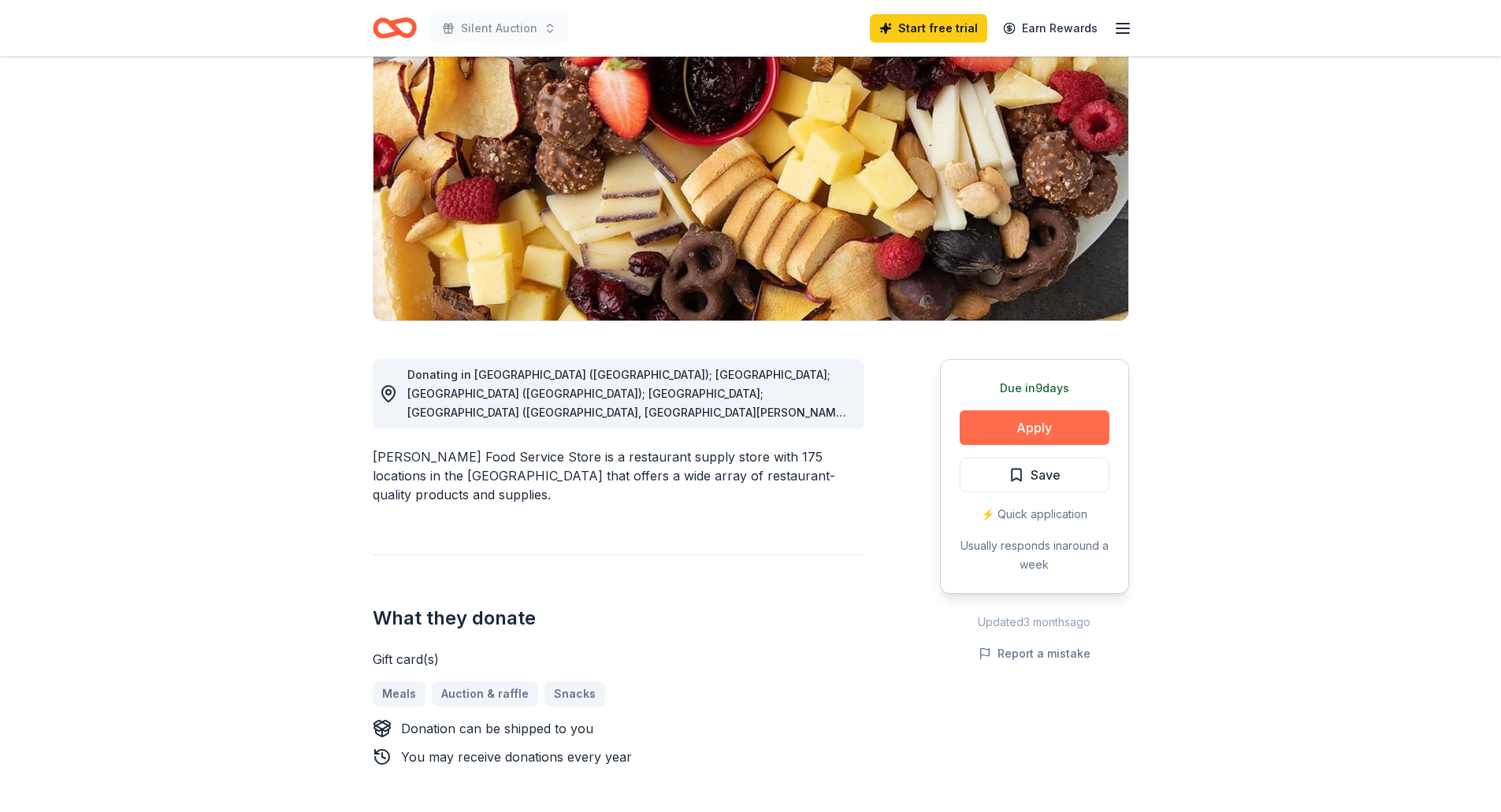
click at [1031, 423] on button "Apply" at bounding box center [1034, 427] width 150 height 34
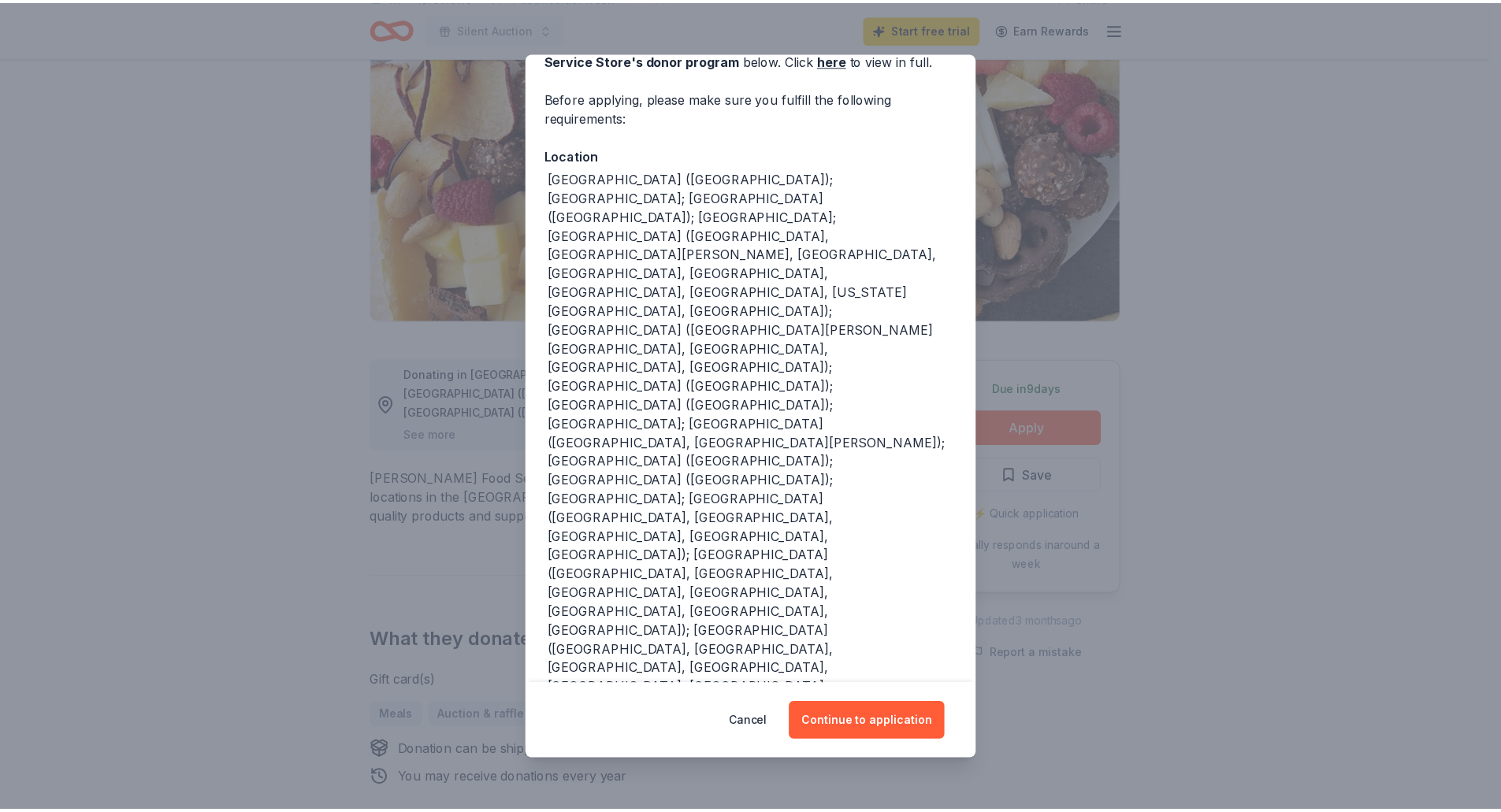
scroll to position [100, 0]
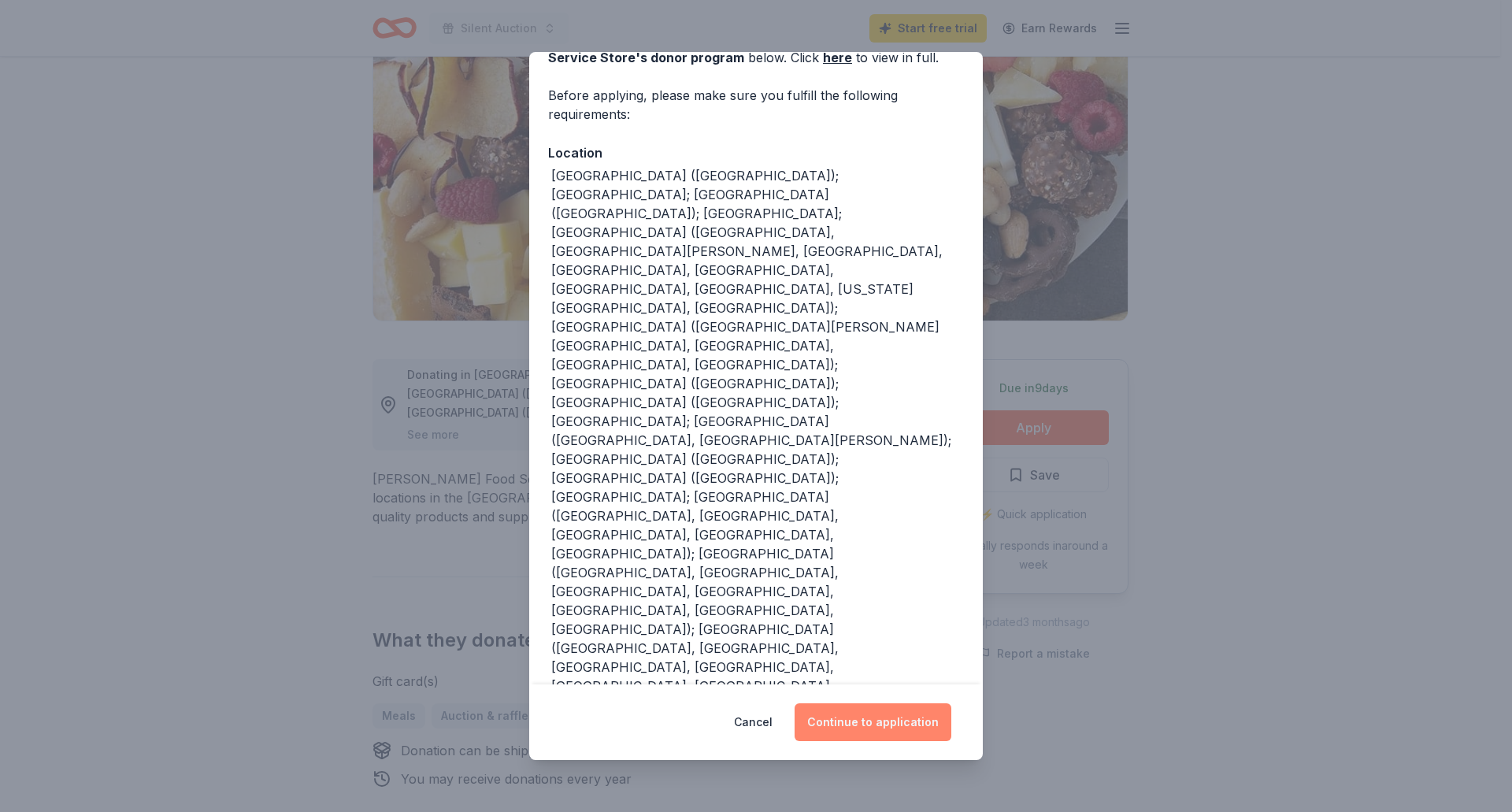
click at [882, 725] on button "Continue to application" at bounding box center [872, 722] width 157 height 38
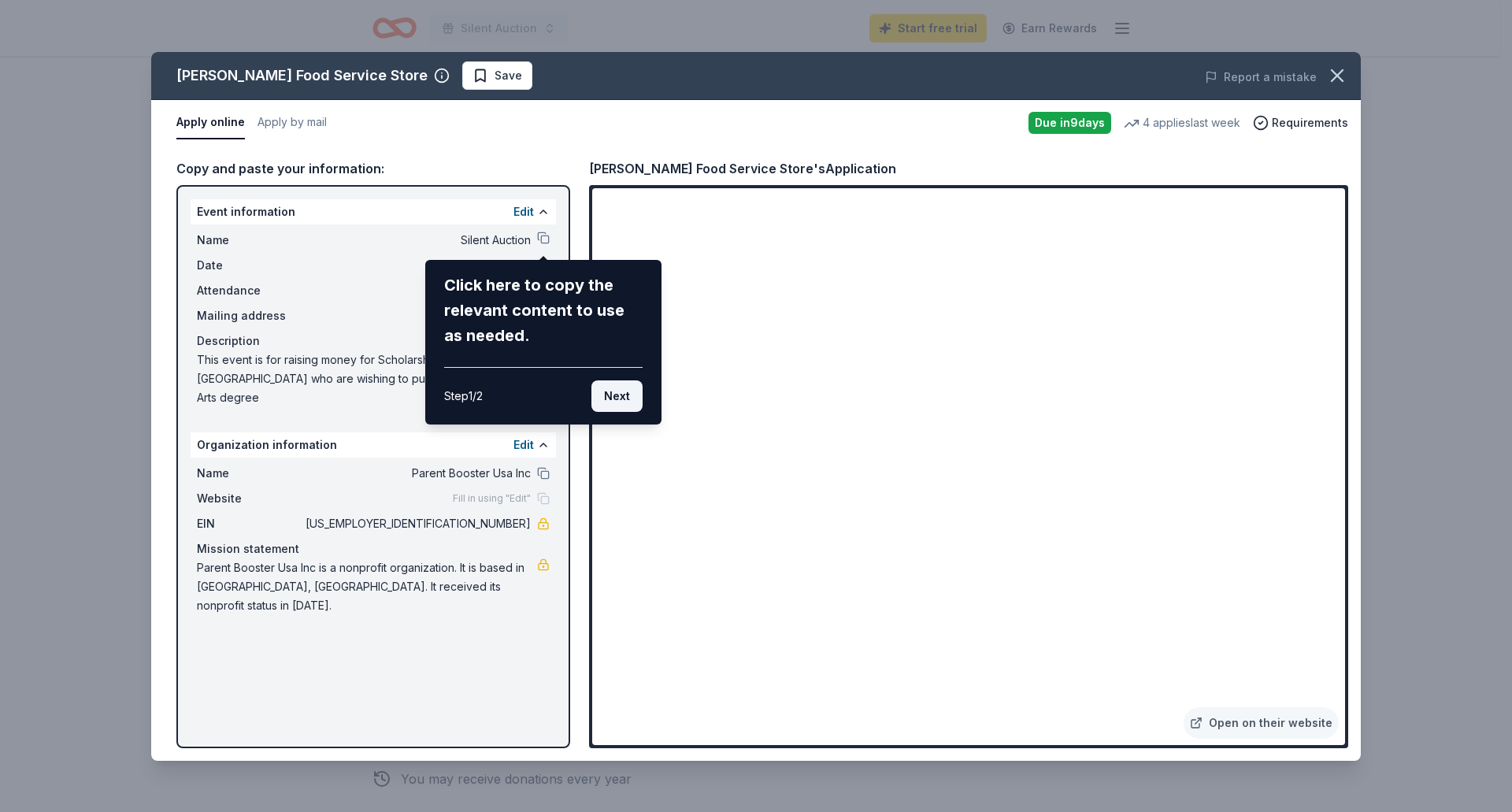
click at [624, 404] on button "Next" at bounding box center [617, 396] width 51 height 32
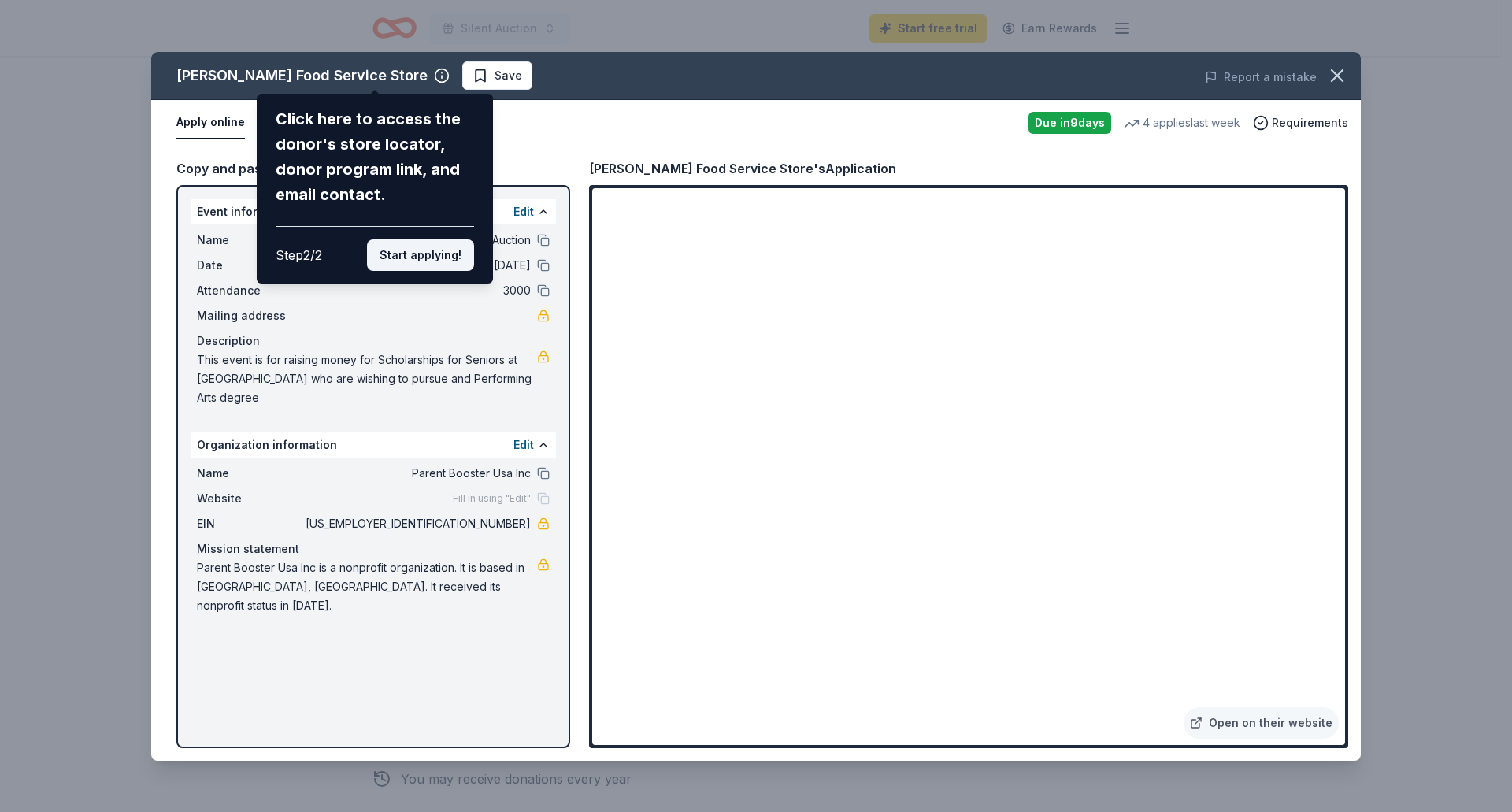
click at [429, 253] on button "Start applying!" at bounding box center [420, 255] width 107 height 32
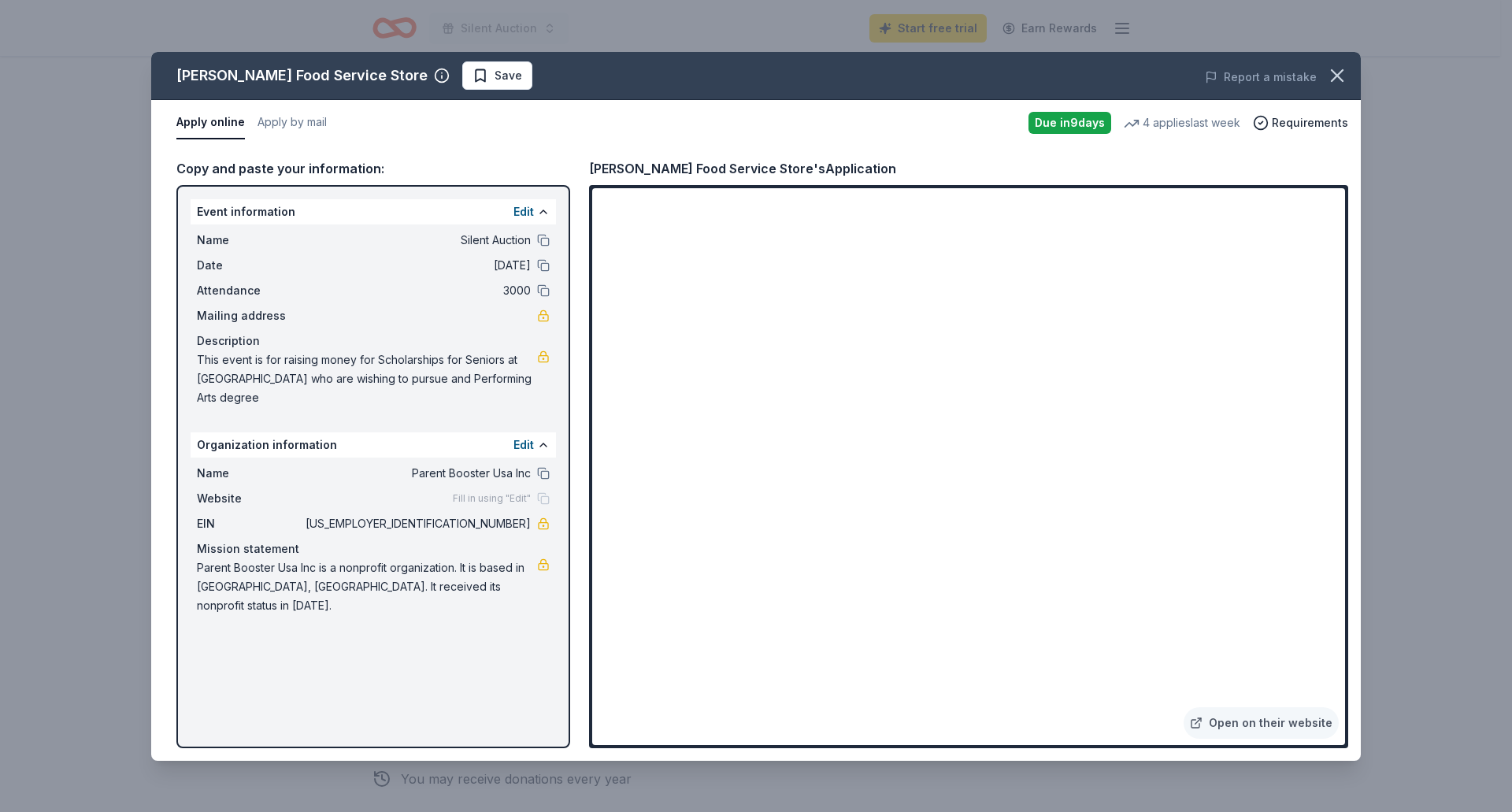
click at [316, 558] on span "Parent Booster Usa Inc is a nonprofit organization. It is based in [GEOGRAPHIC_…" at bounding box center [367, 586] width 340 height 57
click at [542, 262] on button at bounding box center [543, 266] width 13 height 13
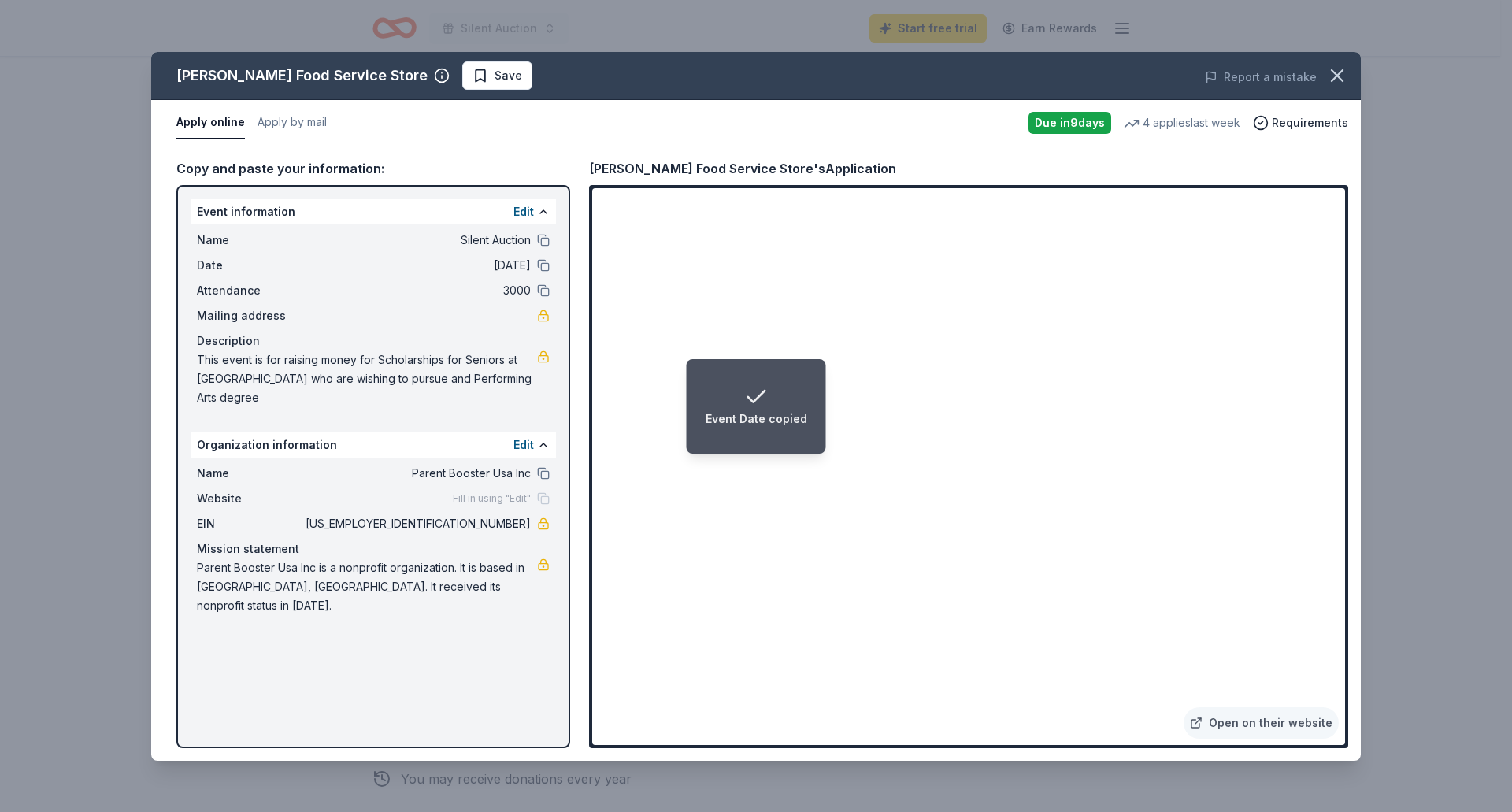
drag, startPoint x: 197, startPoint y: 363, endPoint x: 275, endPoint y: 366, distance: 78.1
click at [275, 366] on span "This event is for raising money for Scholarships for Seniors at [GEOGRAPHIC_DAT…" at bounding box center [367, 379] width 340 height 57
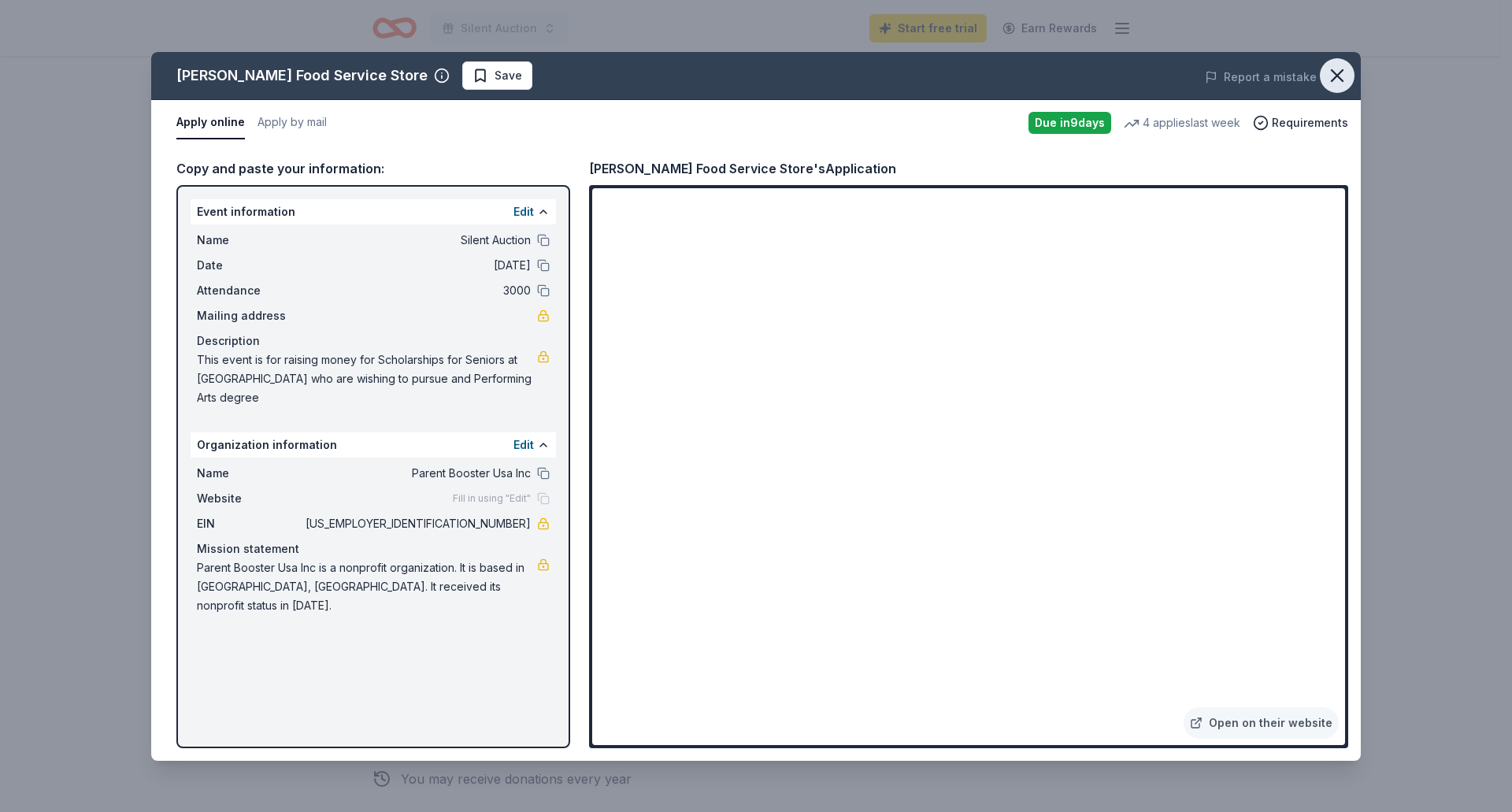
click at [1334, 72] on icon "button" at bounding box center [1337, 75] width 11 height 11
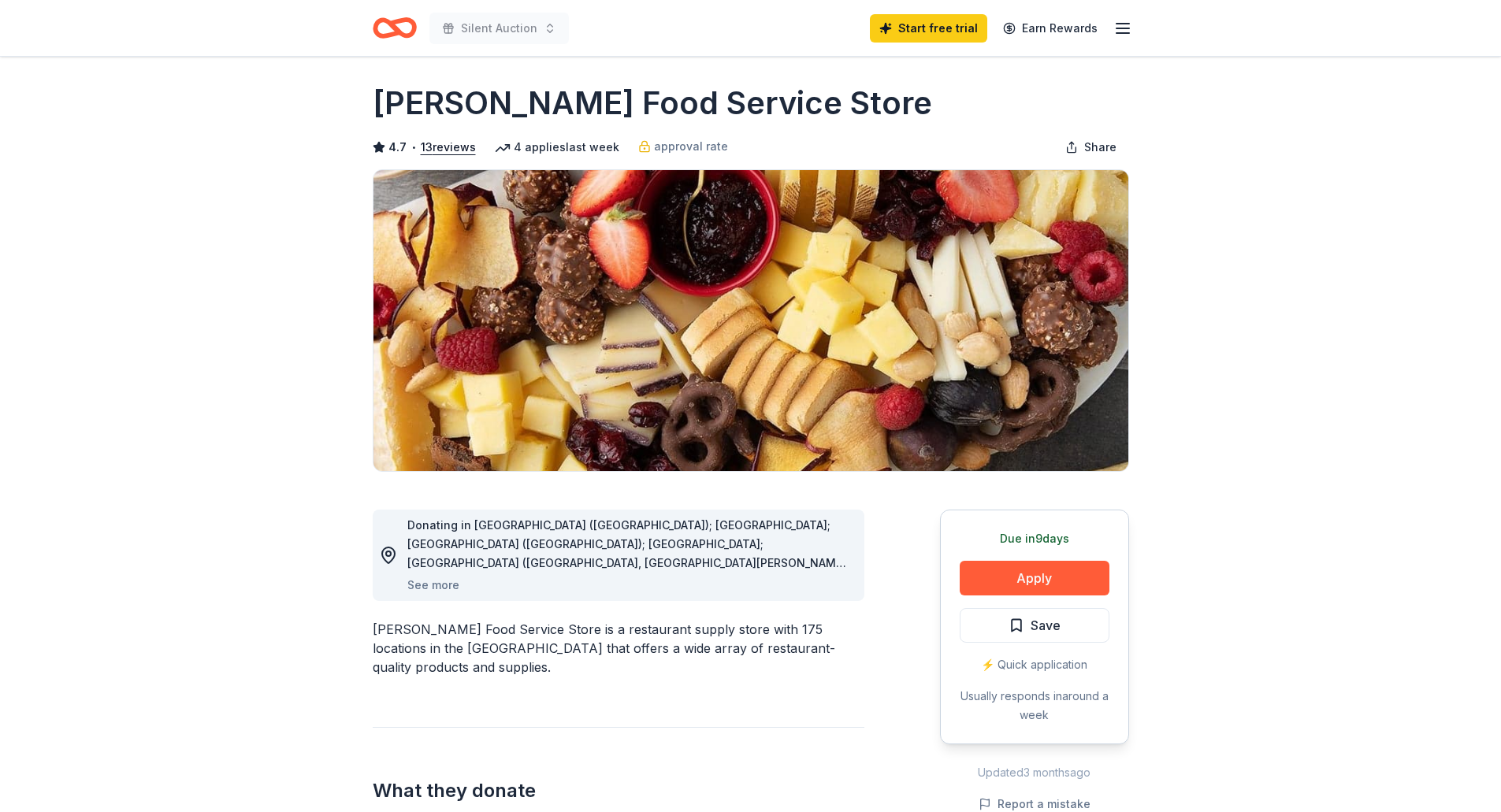
scroll to position [0, 0]
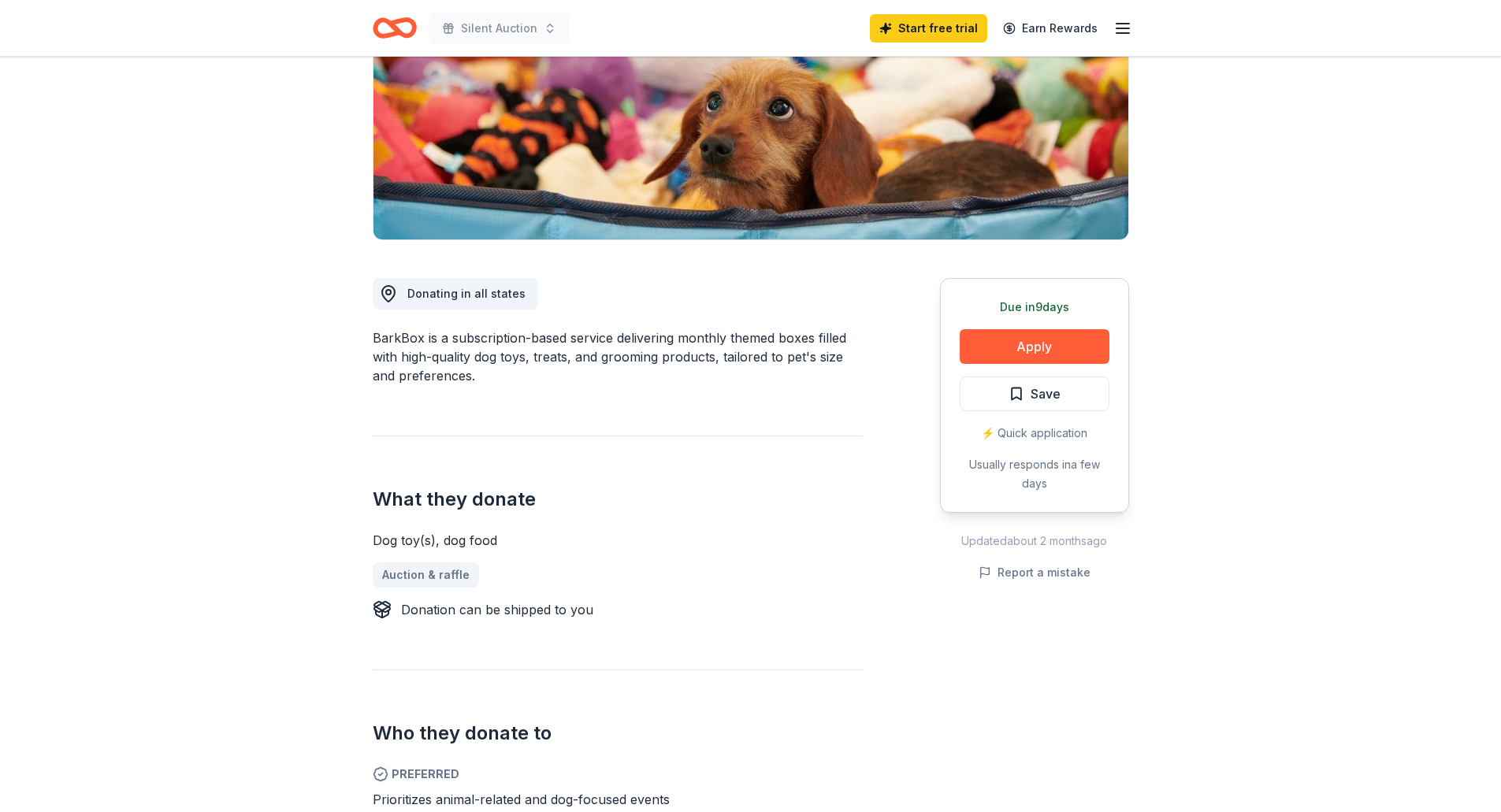
scroll to position [79, 0]
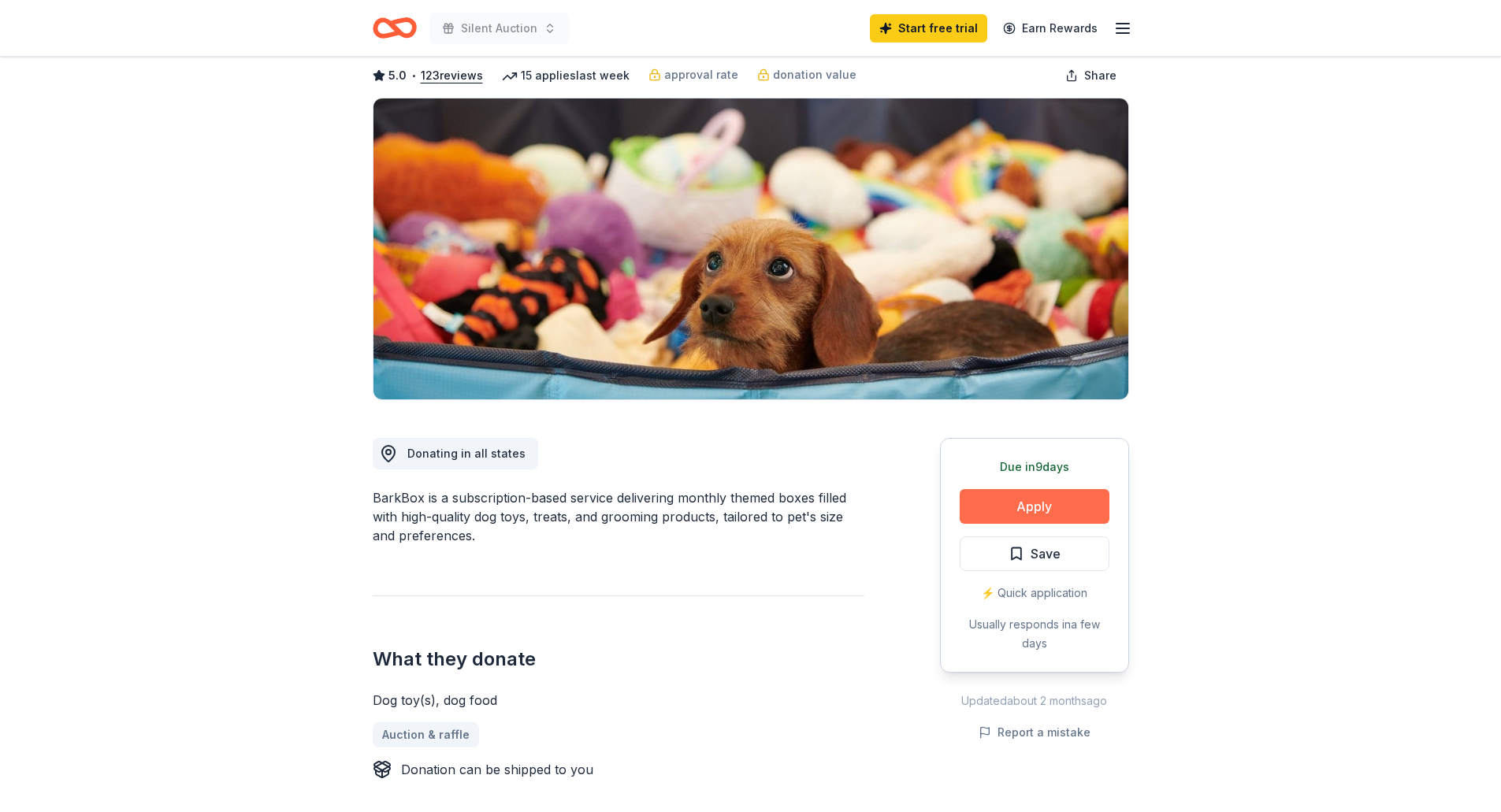
click at [1034, 507] on button "Apply" at bounding box center [1034, 506] width 150 height 34
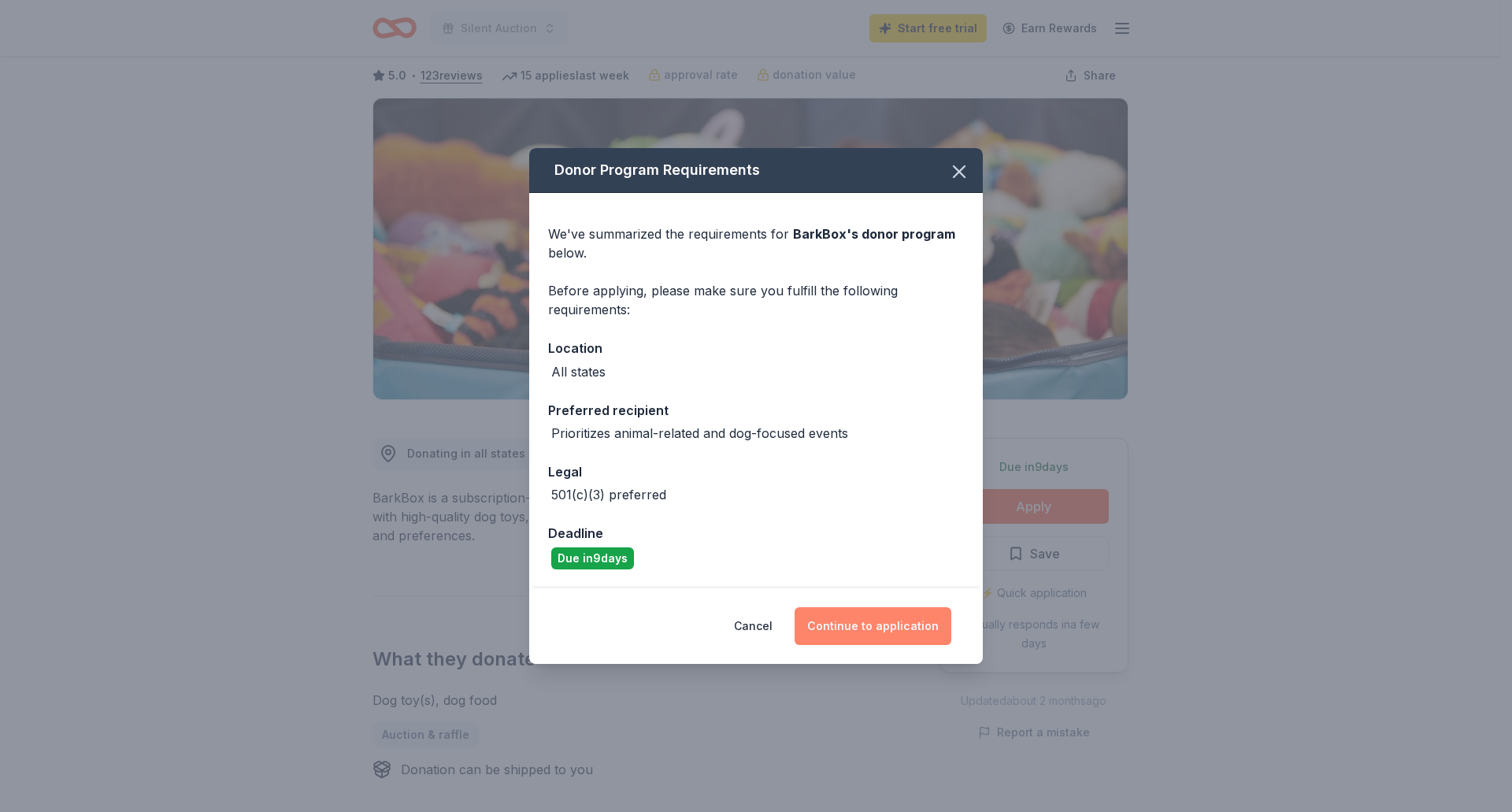
click at [895, 637] on button "Continue to application" at bounding box center [872, 626] width 157 height 38
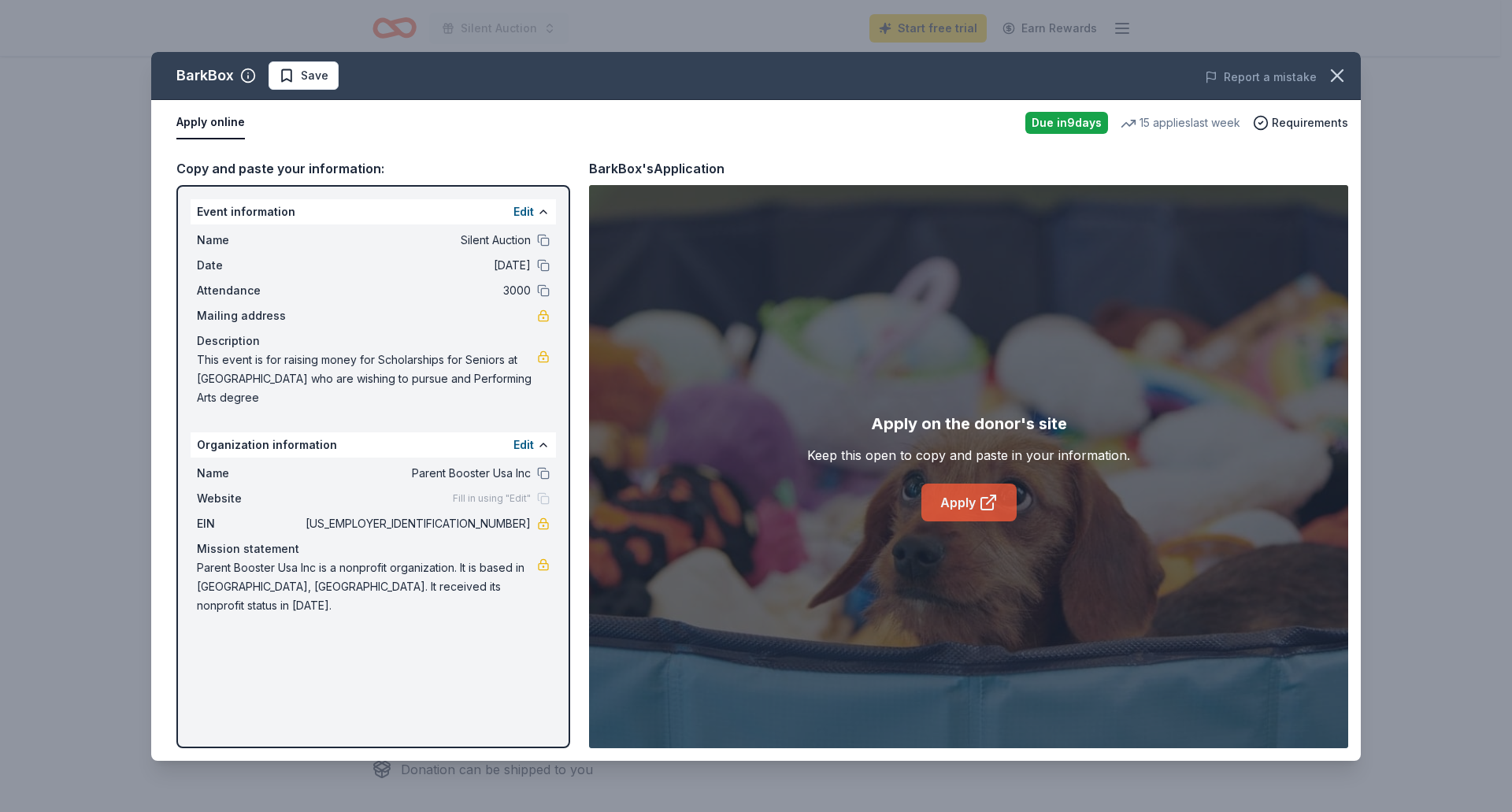
click at [952, 500] on link "Apply" at bounding box center [969, 502] width 95 height 38
click at [1341, 74] on icon "button" at bounding box center [1337, 75] width 22 height 22
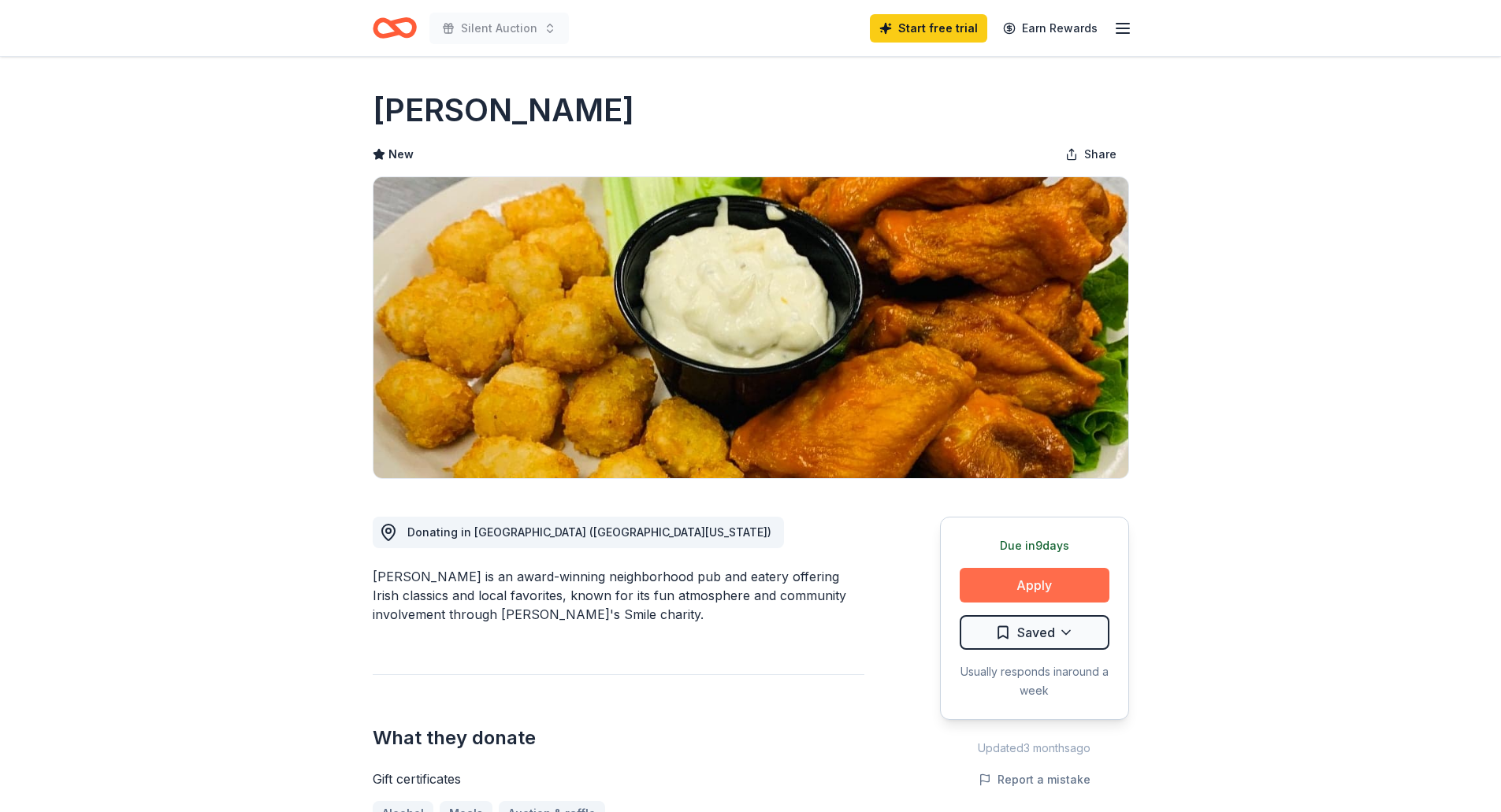
click at [1028, 588] on button "Apply" at bounding box center [1034, 584] width 150 height 34
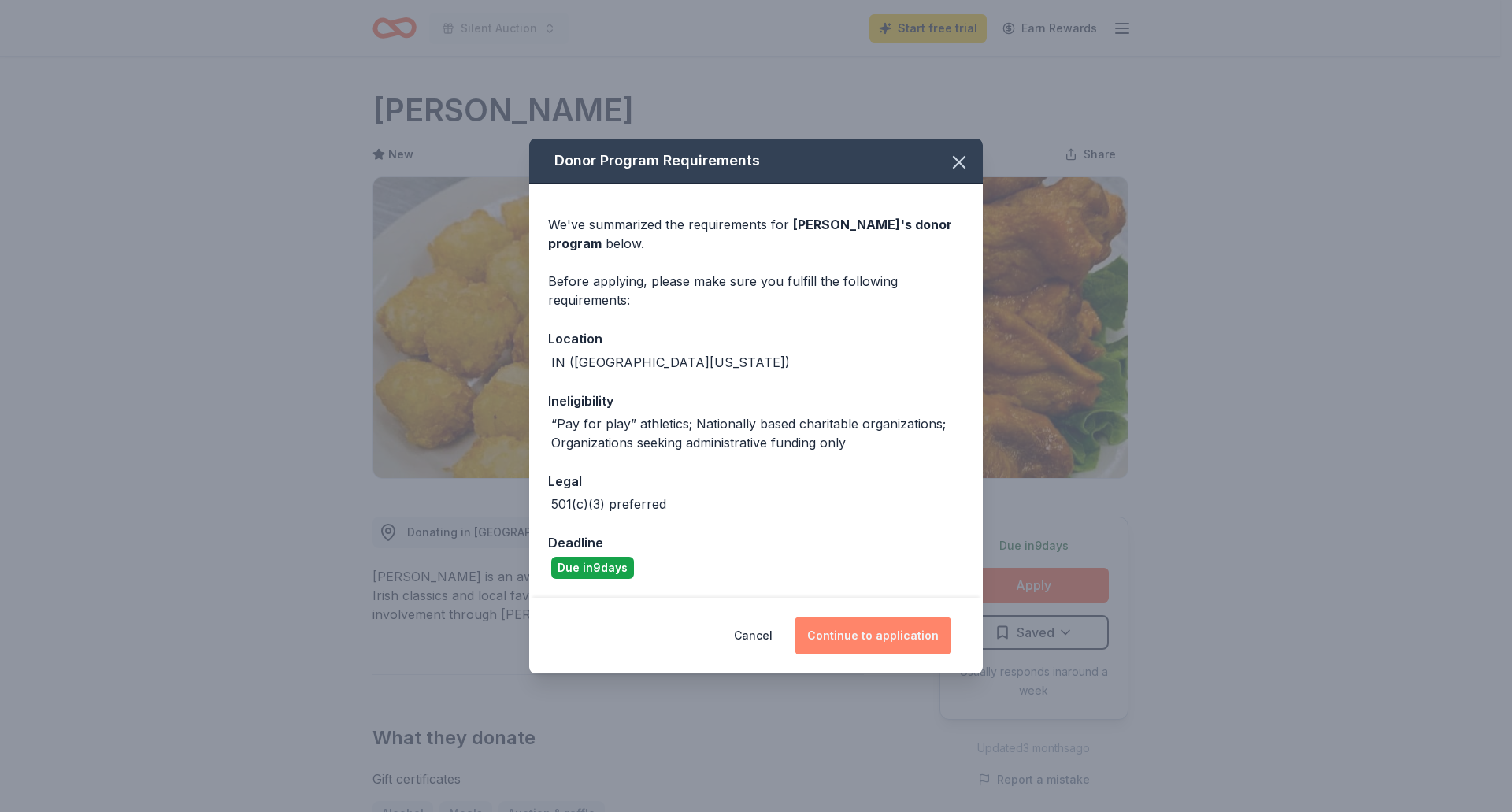
click at [901, 632] on button "Continue to application" at bounding box center [872, 635] width 157 height 38
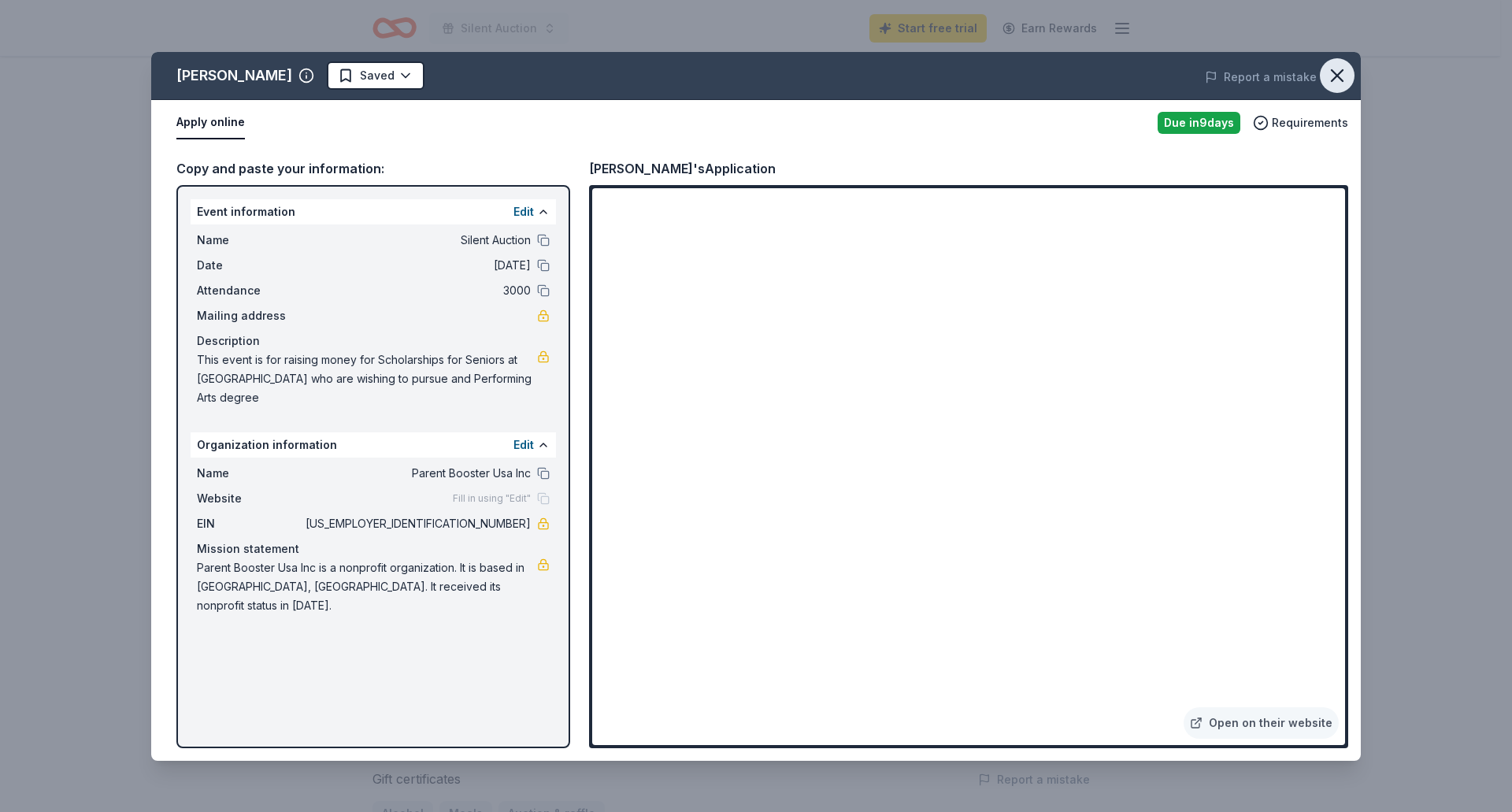
click at [1333, 76] on icon "button" at bounding box center [1337, 75] width 22 height 22
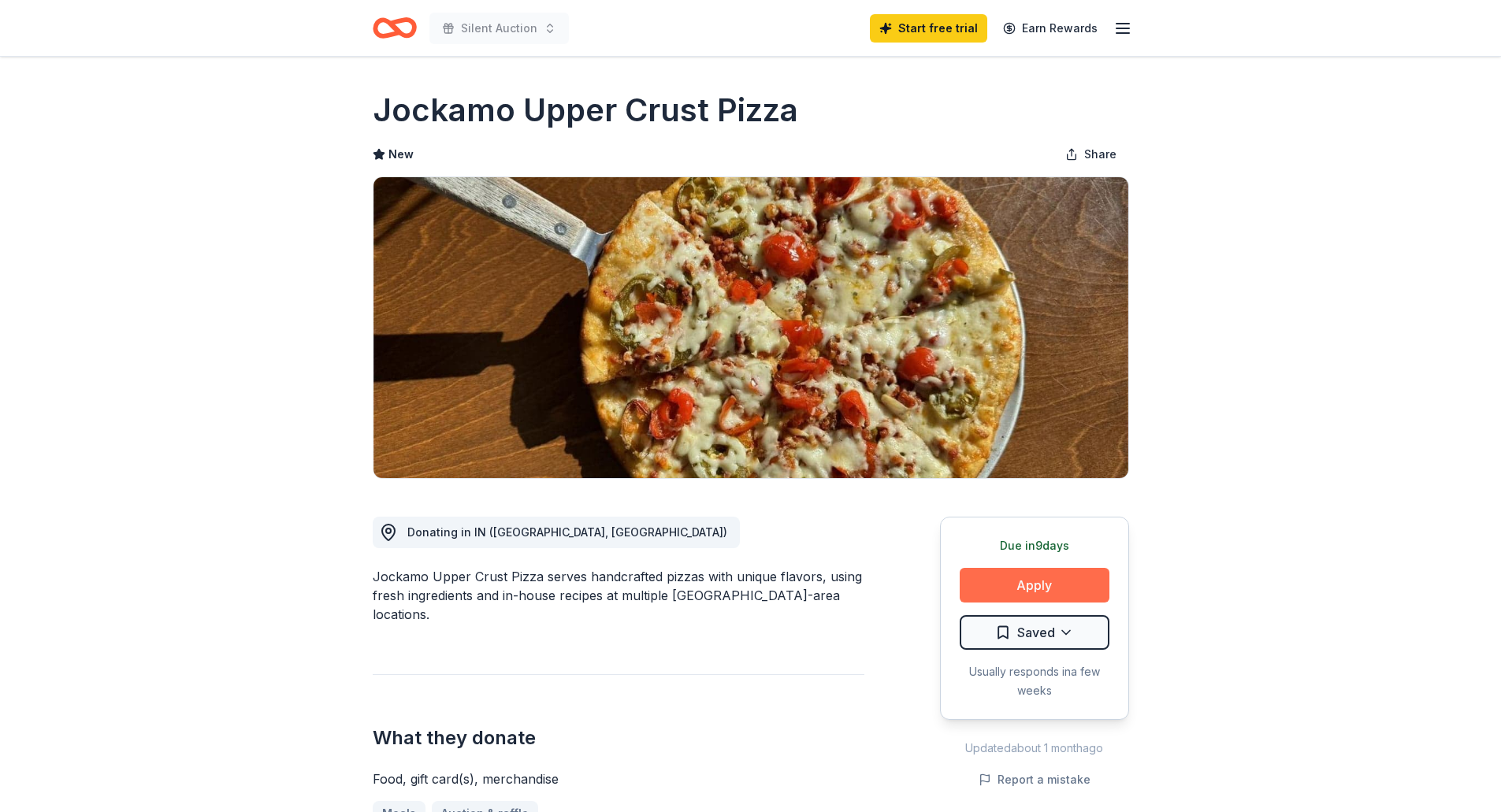
click at [1053, 587] on button "Apply" at bounding box center [1034, 584] width 150 height 34
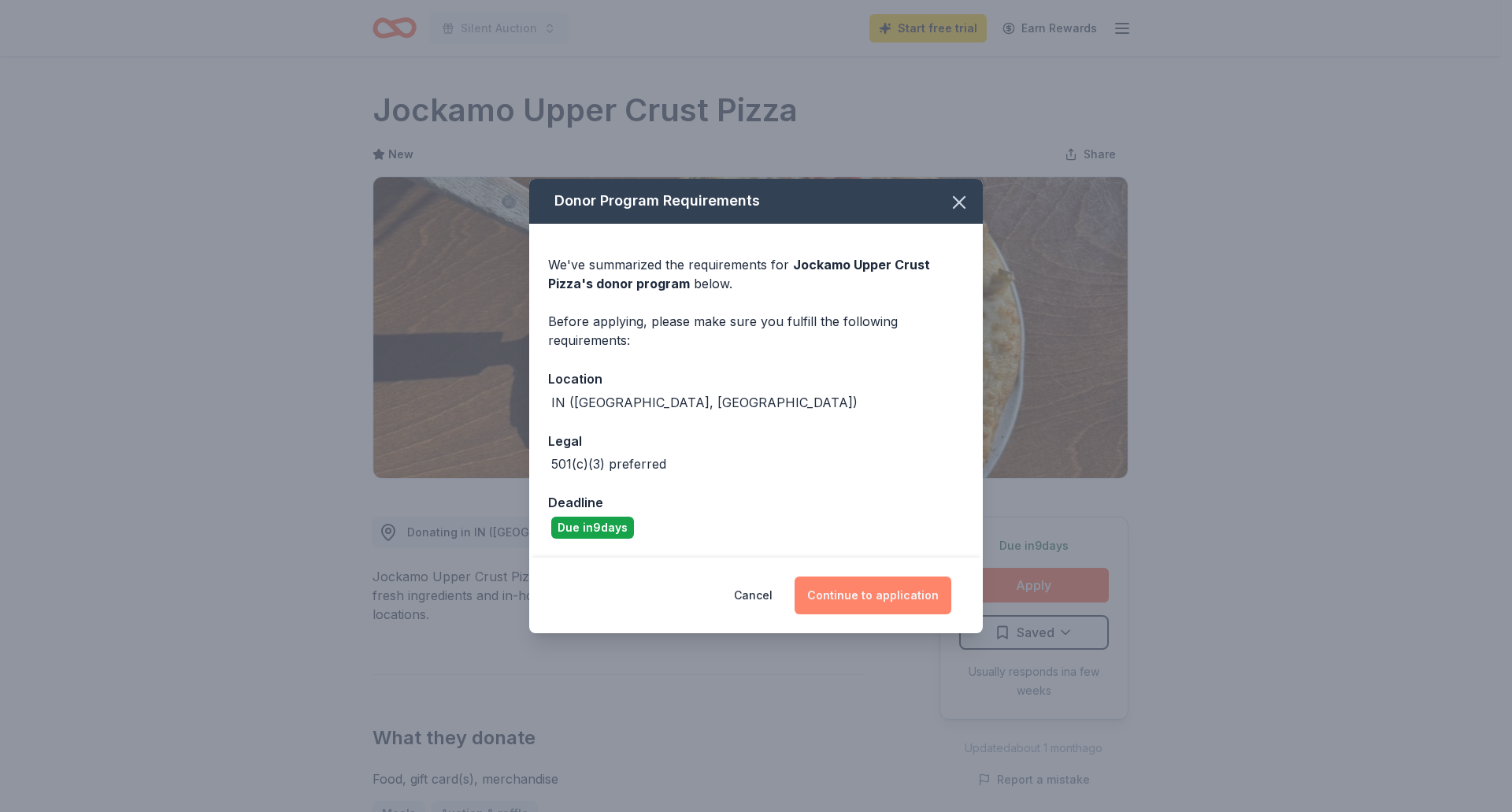
click at [888, 593] on button "Continue to application" at bounding box center [872, 595] width 157 height 38
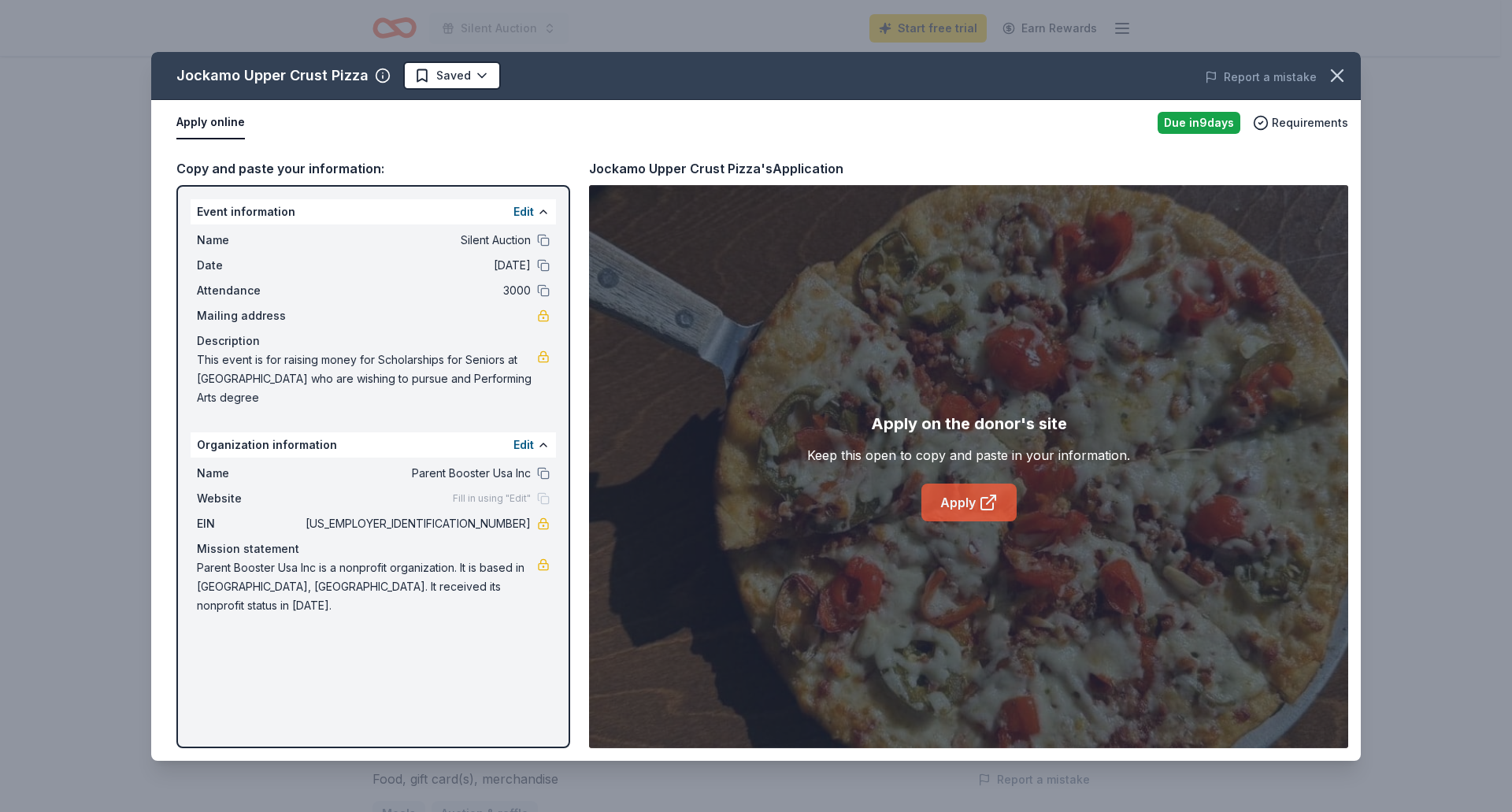
click at [949, 499] on link "Apply" at bounding box center [969, 502] width 95 height 38
